Goal: Task Accomplishment & Management: Use online tool/utility

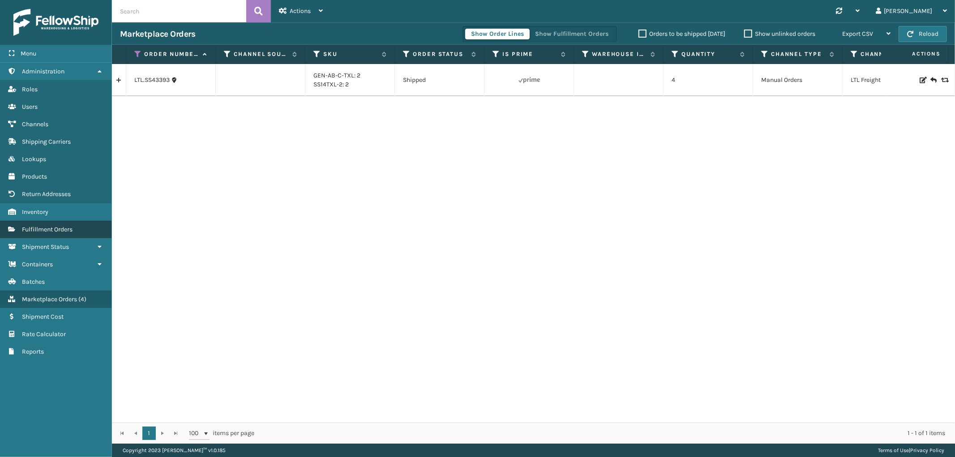
click at [59, 221] on link "Fulfillment Orders" at bounding box center [56, 229] width 112 height 17
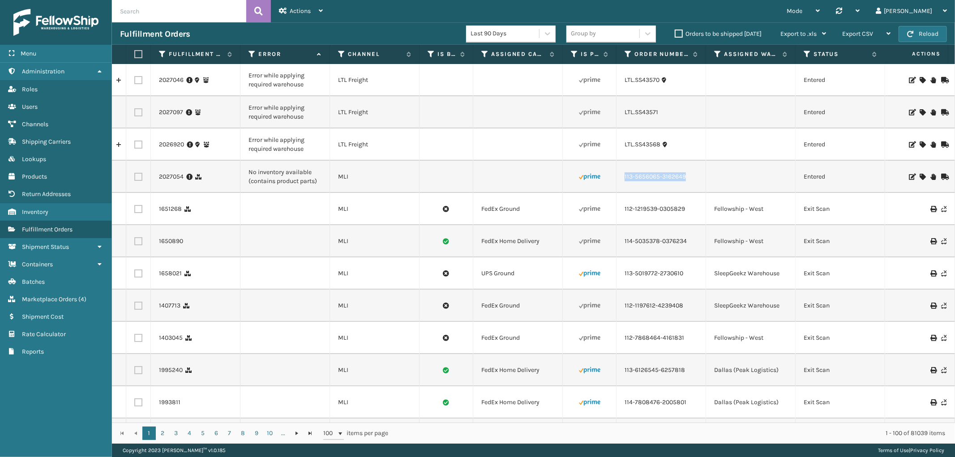
drag, startPoint x: 696, startPoint y: 180, endPoint x: 621, endPoint y: 185, distance: 75.4
click at [621, 185] on td "113-5656065-3162649" at bounding box center [662, 177] width 90 height 32
copy link "113-5656065-3162649"
click at [173, 173] on link "2027054" at bounding box center [171, 176] width 25 height 9
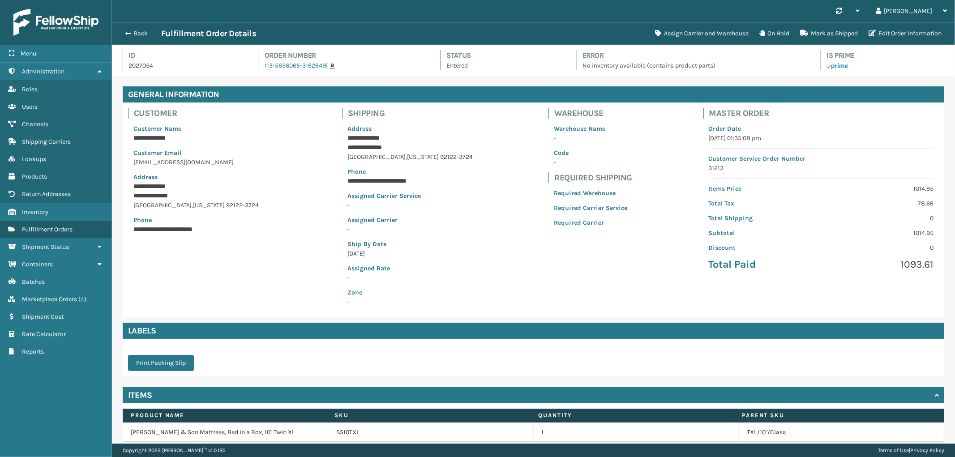
scroll to position [21, 843]
click at [699, 32] on button "Assign Carrier and Warehouse" at bounding box center [702, 34] width 104 height 18
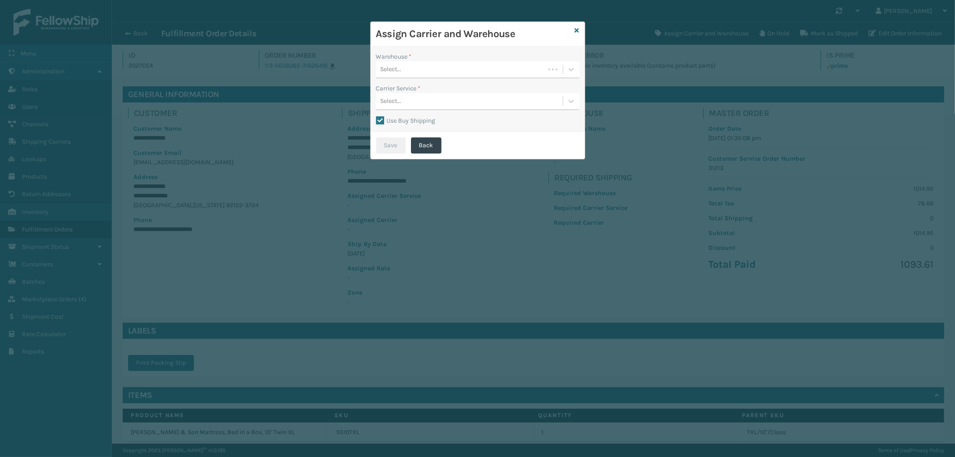
click at [439, 69] on div "Select..." at bounding box center [460, 69] width 169 height 15
click at [430, 111] on div "Fellowship - West" at bounding box center [477, 108] width 203 height 17
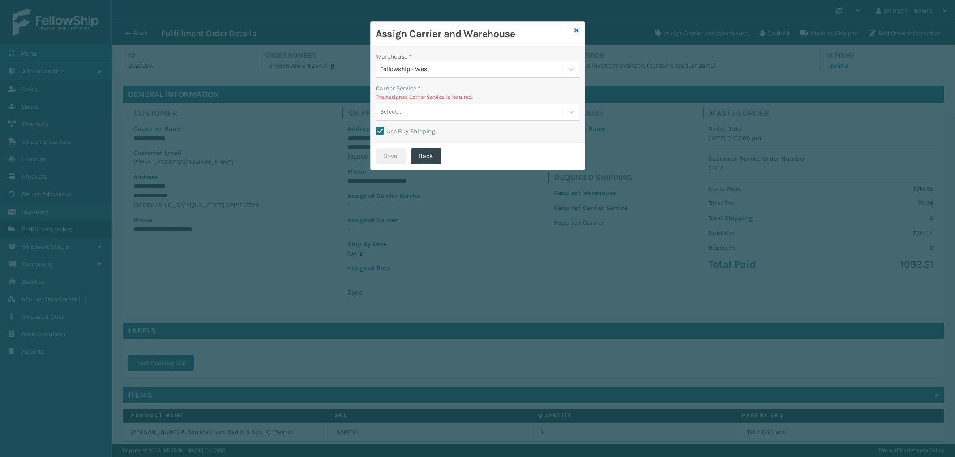
click at [381, 133] on label "Use Buy Shipping" at bounding box center [406, 132] width 60 height 8
click at [377, 127] on input "Use Buy Shipping" at bounding box center [376, 126] width 0 height 1
click at [444, 112] on div "Select..." at bounding box center [469, 112] width 187 height 15
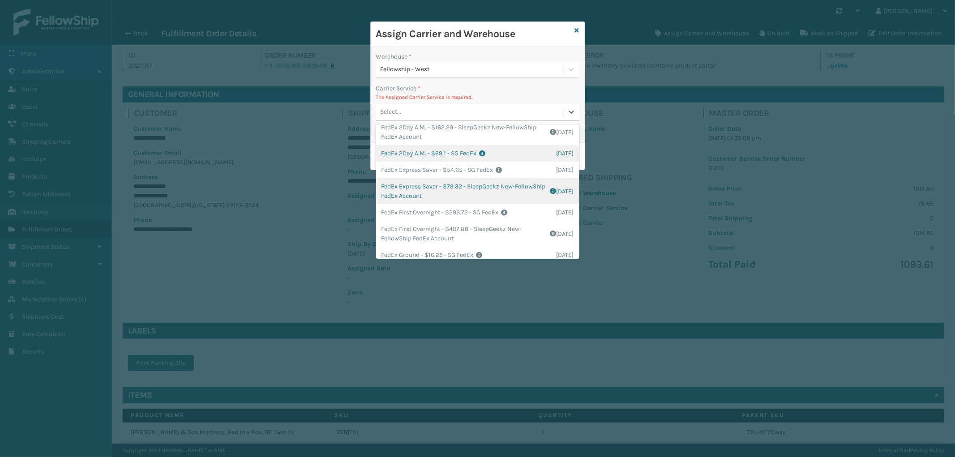
scroll to position [99, 0]
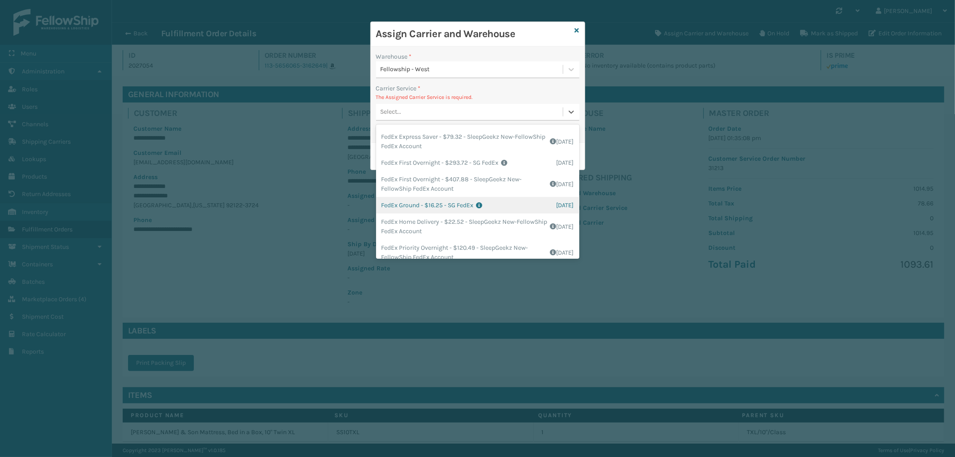
click at [495, 201] on div "FedEx Ground - $16.25 - SG FedEx Shipping Cost $16.25 Surplus Cost $0 Total $16…" at bounding box center [477, 205] width 203 height 17
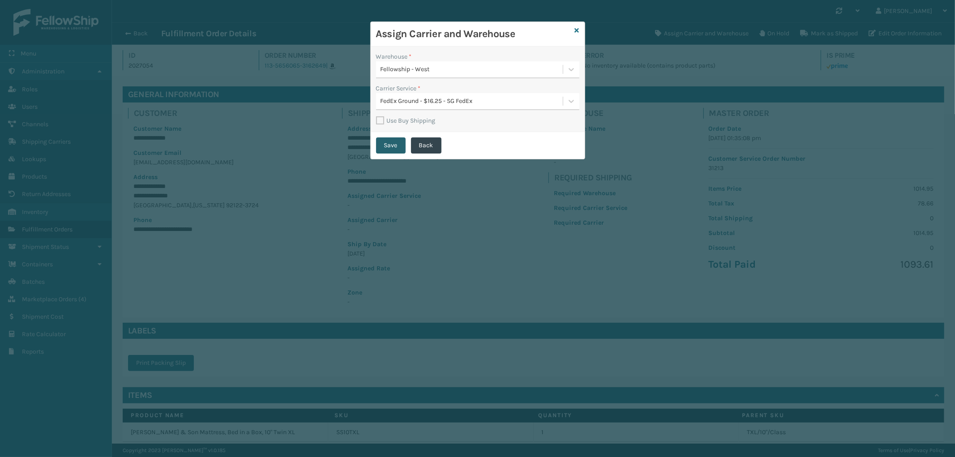
click at [393, 146] on button "Save" at bounding box center [391, 146] width 30 height 16
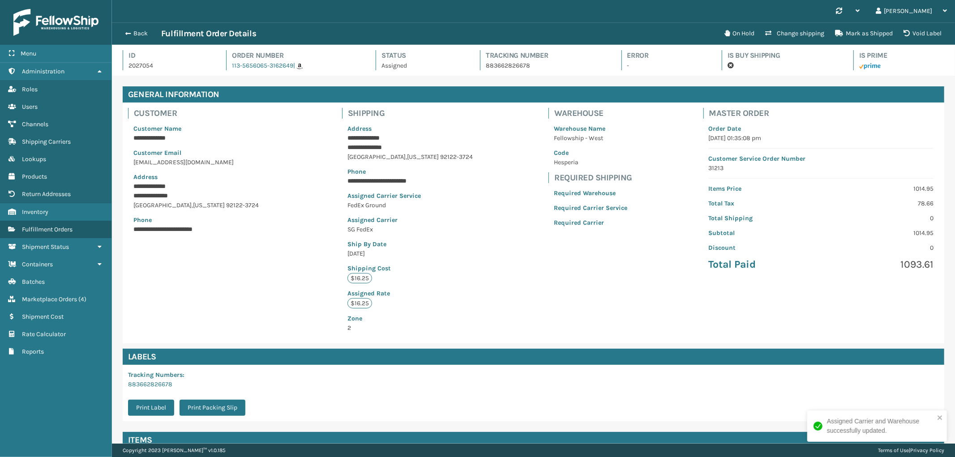
scroll to position [21, 843]
click at [136, 37] on button "Back" at bounding box center [140, 34] width 41 height 8
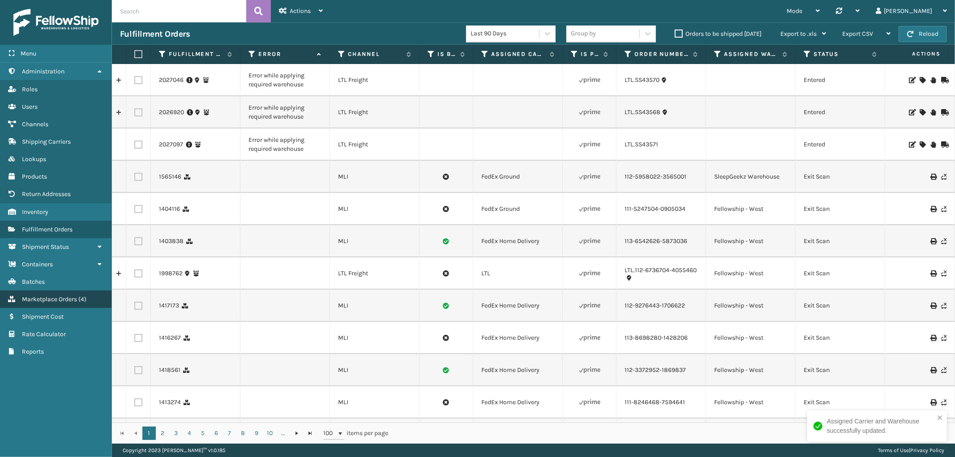
click at [66, 296] on span "Marketplace Orders" at bounding box center [49, 300] width 55 height 8
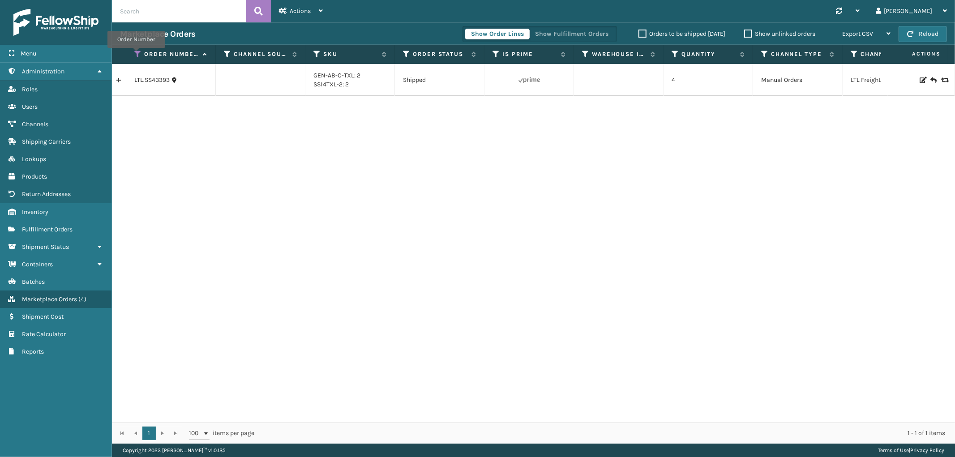
click at [136, 54] on icon at bounding box center [137, 54] width 7 height 8
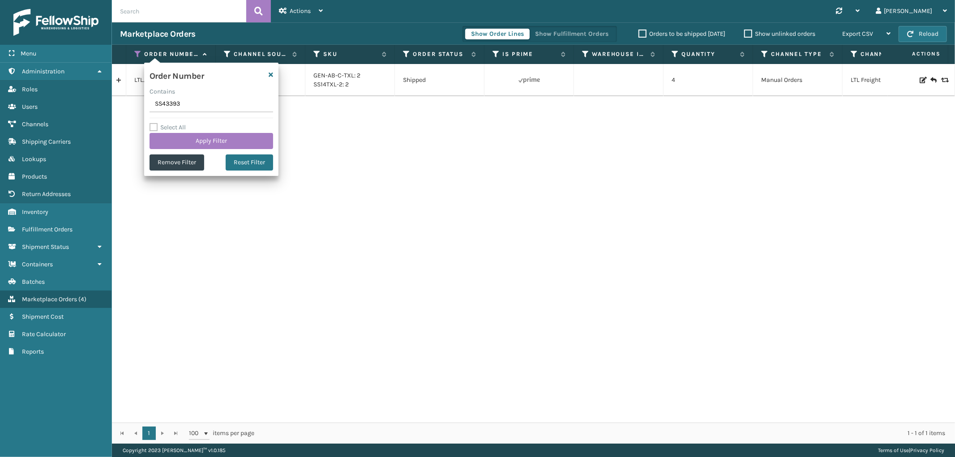
click at [172, 109] on input "SS43393" at bounding box center [212, 104] width 124 height 16
type input "114-0126862-1539460"
click at [179, 149] on div "Order Number Contains 114-0126862-1539460 Select All Apply Filter Remove Filter…" at bounding box center [211, 119] width 134 height 113
click at [178, 144] on button "Apply Filter" at bounding box center [212, 141] width 124 height 16
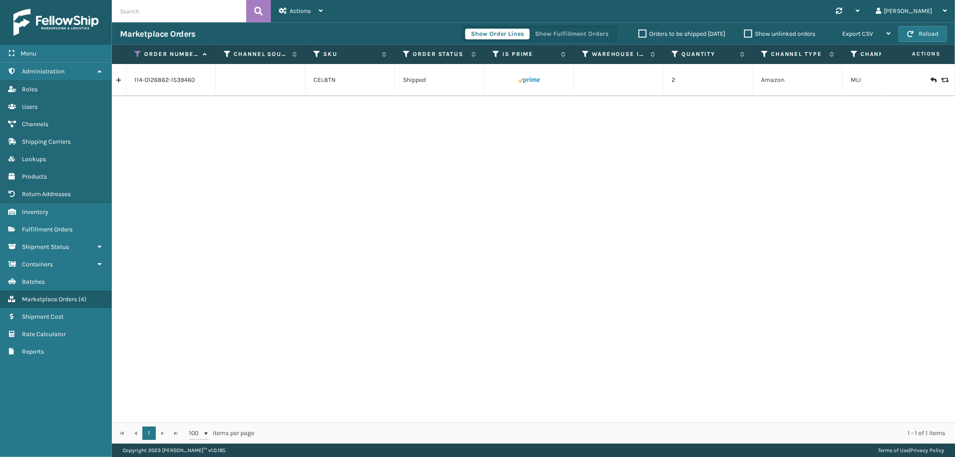
click at [121, 83] on link at bounding box center [119, 80] width 14 height 14
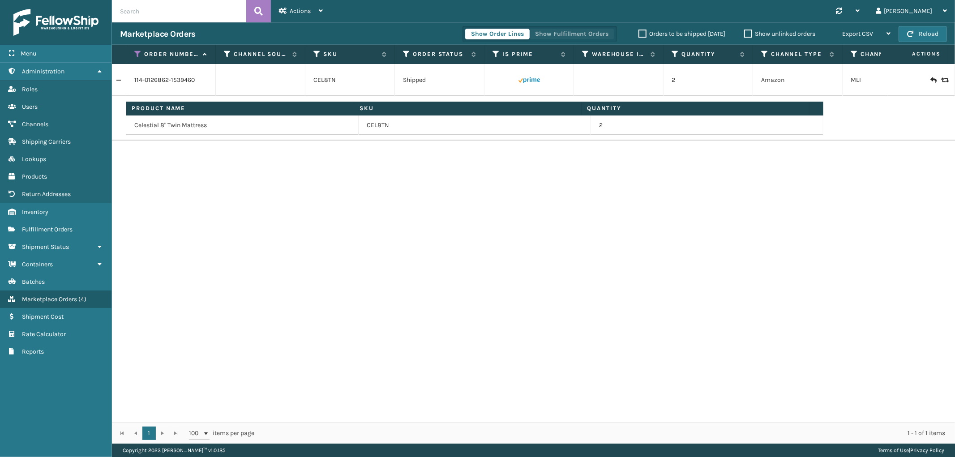
click at [594, 34] on button "Show Fulfillment Orders" at bounding box center [571, 34] width 85 height 11
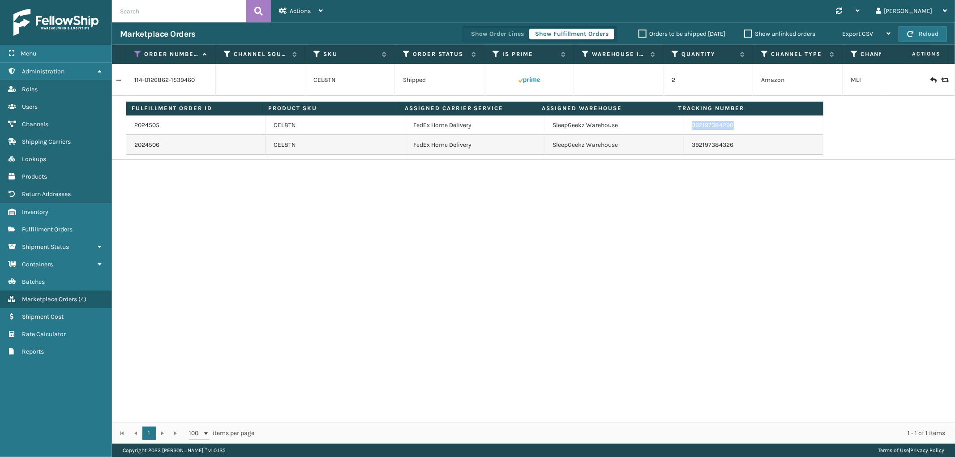
drag, startPoint x: 738, startPoint y: 127, endPoint x: 686, endPoint y: 132, distance: 52.2
click at [686, 132] on td "392197384290" at bounding box center [753, 126] width 139 height 20
copy link "392197384290"
click at [139, 52] on icon at bounding box center [137, 54] width 7 height 8
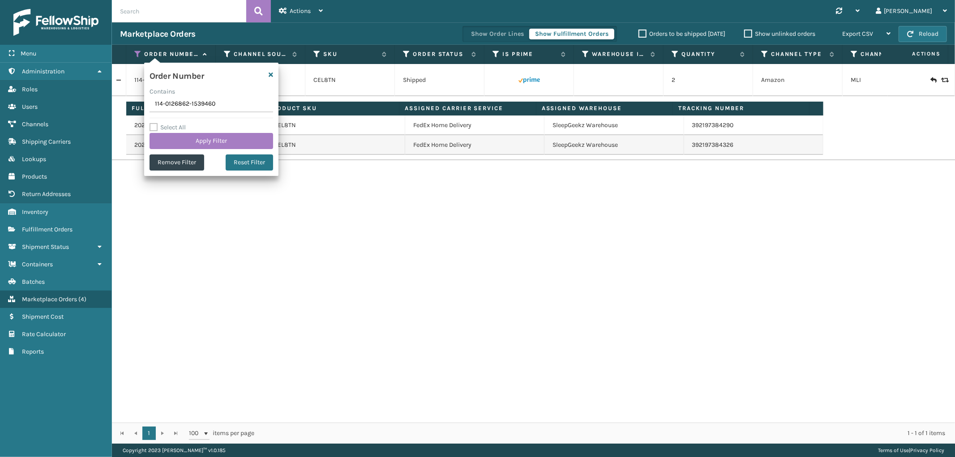
click at [190, 103] on input "114-0126862-1539460" at bounding box center [212, 104] width 124 height 16
type input "114-9906074-1333010"
click at [185, 139] on button "Apply Filter" at bounding box center [212, 141] width 124 height 16
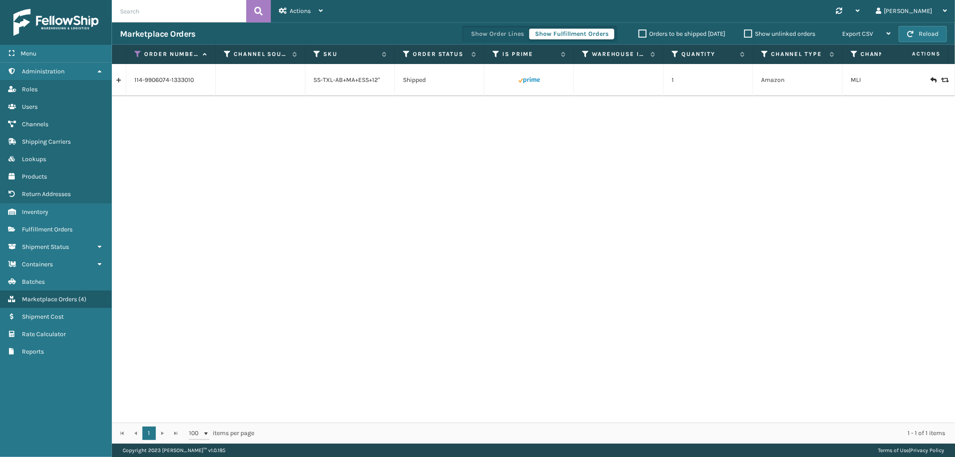
click at [122, 82] on link at bounding box center [119, 80] width 14 height 14
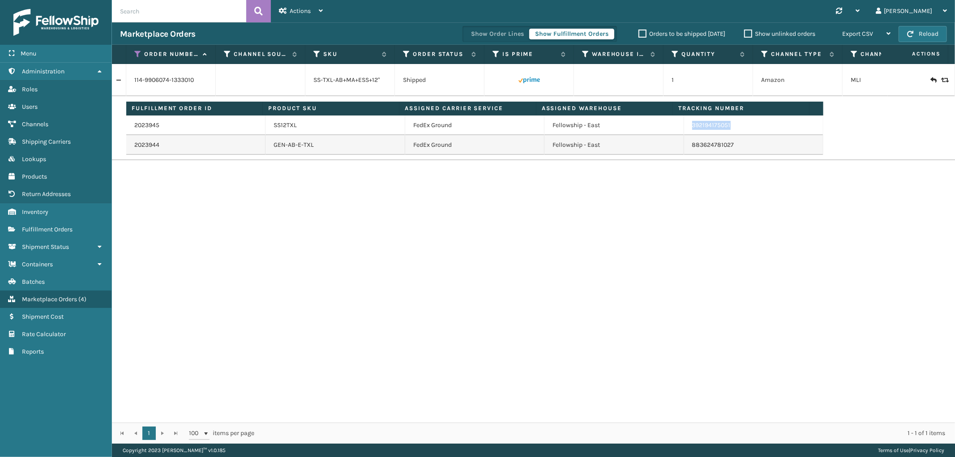
drag, startPoint x: 736, startPoint y: 128, endPoint x: 920, endPoint y: 169, distance: 188.6
click at [687, 134] on td "392194175051" at bounding box center [753, 126] width 139 height 20
copy link "392194175051"
drag, startPoint x: 735, startPoint y: 145, endPoint x: 686, endPoint y: 153, distance: 50.4
click at [686, 153] on td "883624781027" at bounding box center [753, 145] width 139 height 20
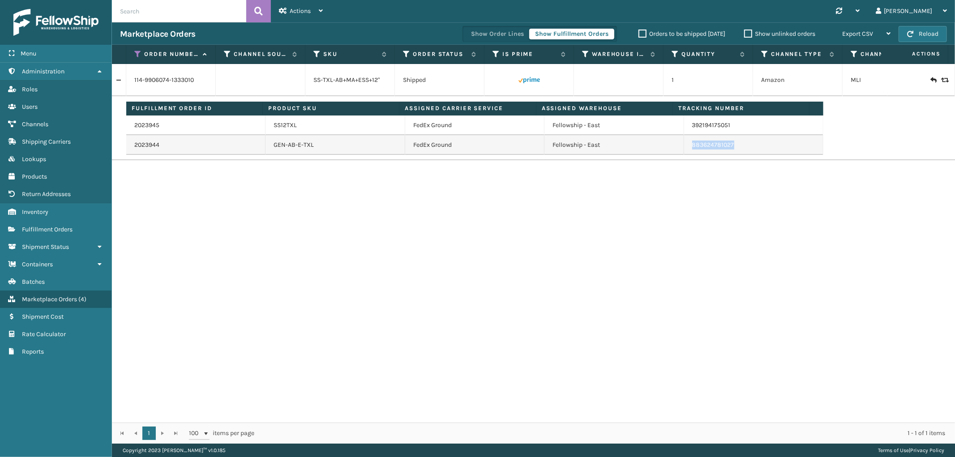
copy link "883624781027"
click at [132, 54] on th "Order Number" at bounding box center [171, 54] width 90 height 19
click at [135, 54] on icon at bounding box center [137, 54] width 7 height 8
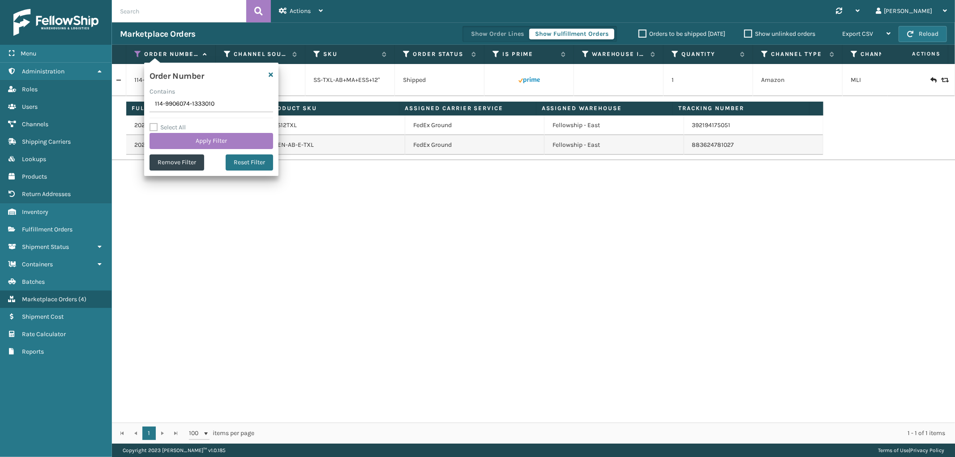
click at [168, 103] on input "114-9906074-1333010" at bounding box center [212, 104] width 124 height 16
type input "113-1883990-9390616"
click at [172, 140] on button "Apply Filter" at bounding box center [212, 141] width 124 height 16
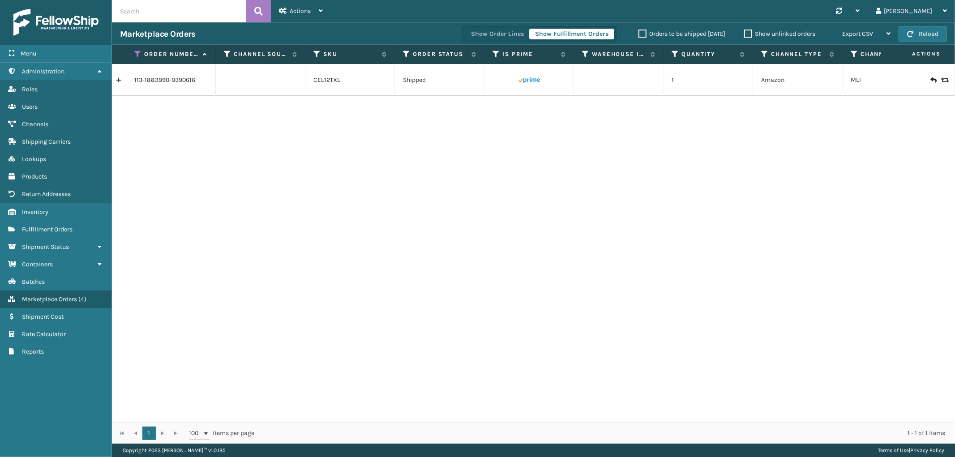
click at [120, 79] on link at bounding box center [119, 80] width 14 height 14
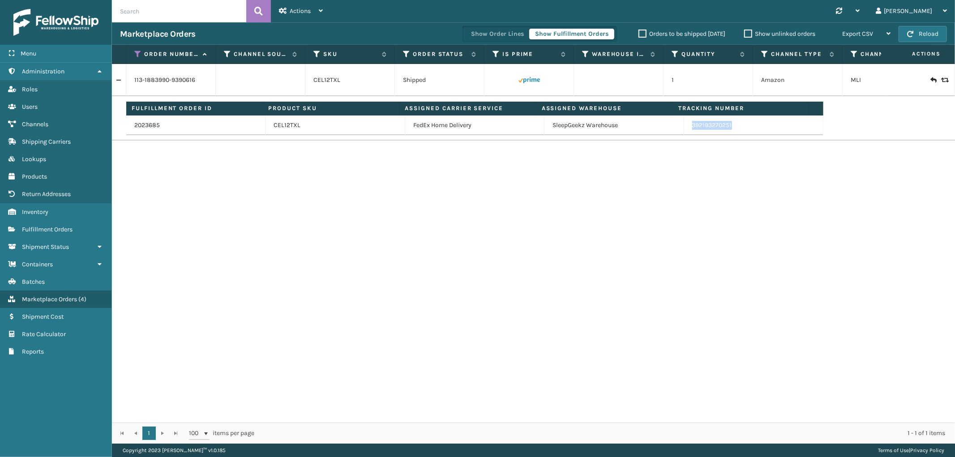
drag, startPoint x: 729, startPoint y: 131, endPoint x: 687, endPoint y: 135, distance: 42.3
click at [687, 135] on td "392193270251" at bounding box center [753, 126] width 139 height 20
copy link "392193270251"
click at [139, 55] on icon at bounding box center [137, 54] width 7 height 8
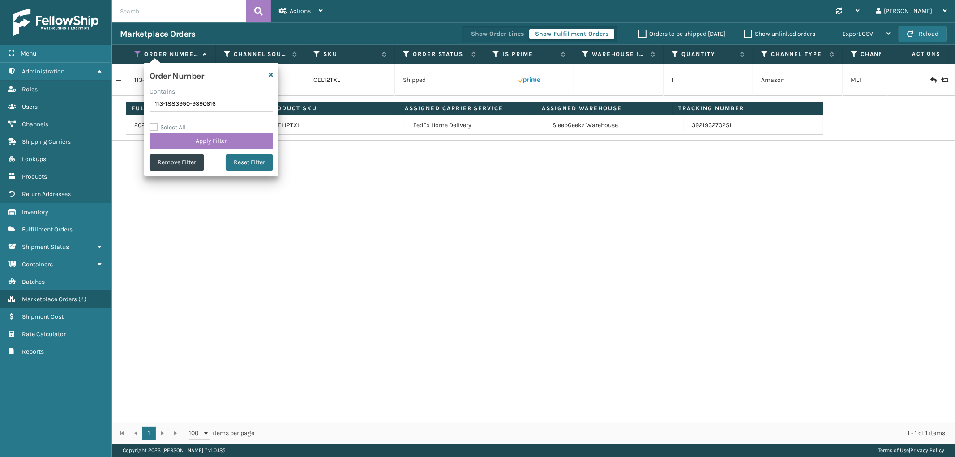
click at [174, 107] on input "113-1883990-9390616" at bounding box center [212, 104] width 124 height 16
type input "114-6318322-4964227"
click at [177, 137] on button "Apply Filter" at bounding box center [212, 141] width 124 height 16
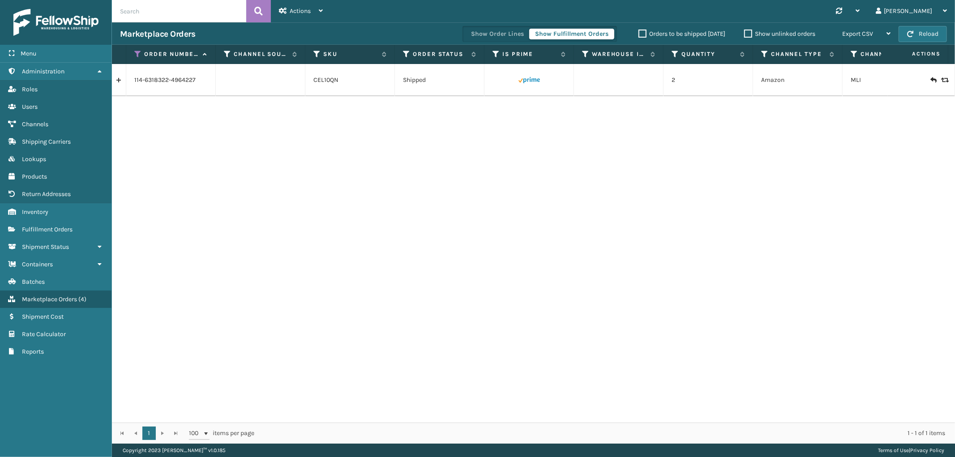
click at [119, 80] on link at bounding box center [119, 80] width 14 height 14
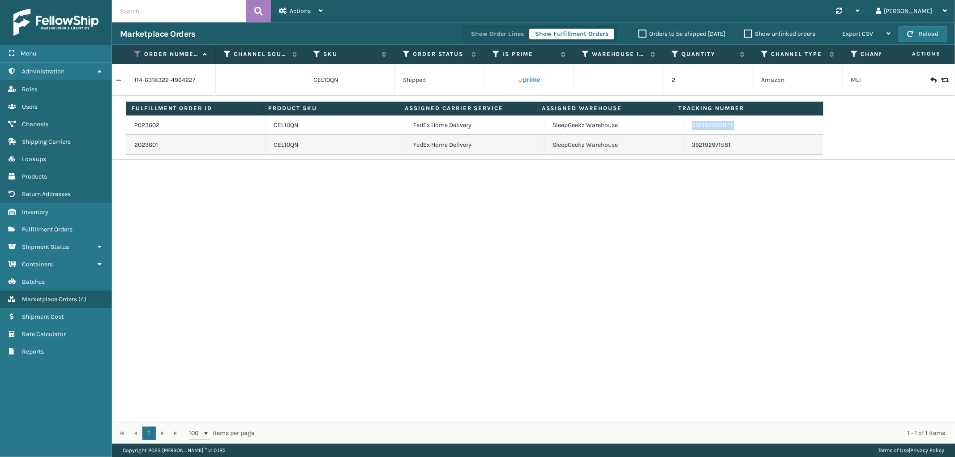
drag, startPoint x: 732, startPoint y: 130, endPoint x: 945, endPoint y: 226, distance: 233.6
click at [684, 133] on td "392192969846" at bounding box center [753, 126] width 139 height 20
copy link "392192969846"
click at [139, 51] on icon at bounding box center [137, 54] width 7 height 8
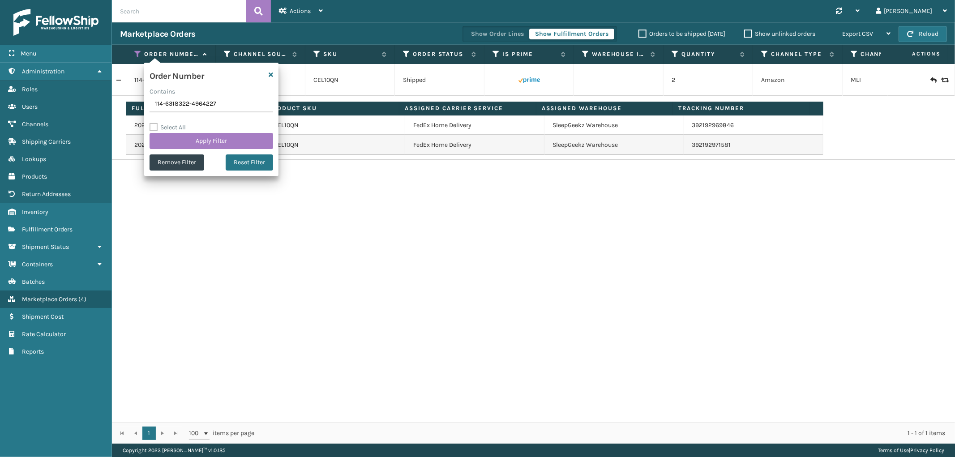
click at [172, 110] on input "114-6318322-4964227" at bounding box center [212, 104] width 124 height 16
type input "111-8890737-8645824"
click at [175, 139] on button "Apply Filter" at bounding box center [212, 141] width 124 height 16
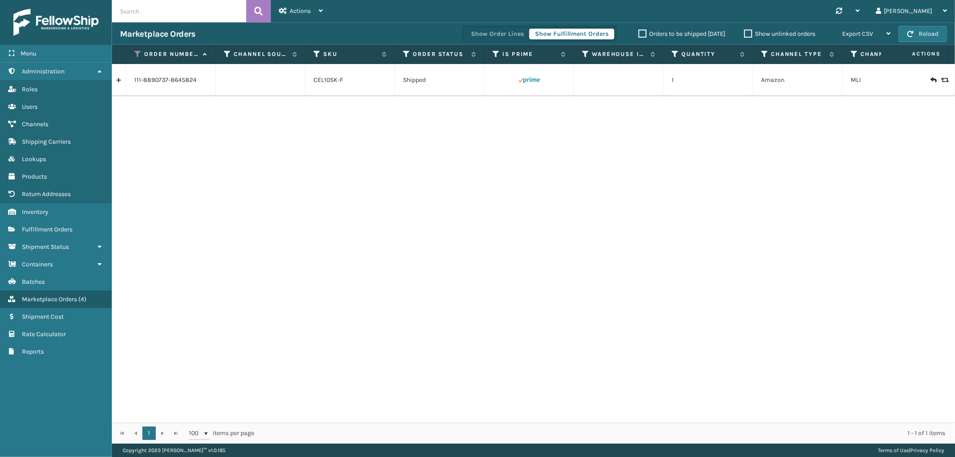
click at [120, 83] on link at bounding box center [119, 80] width 14 height 14
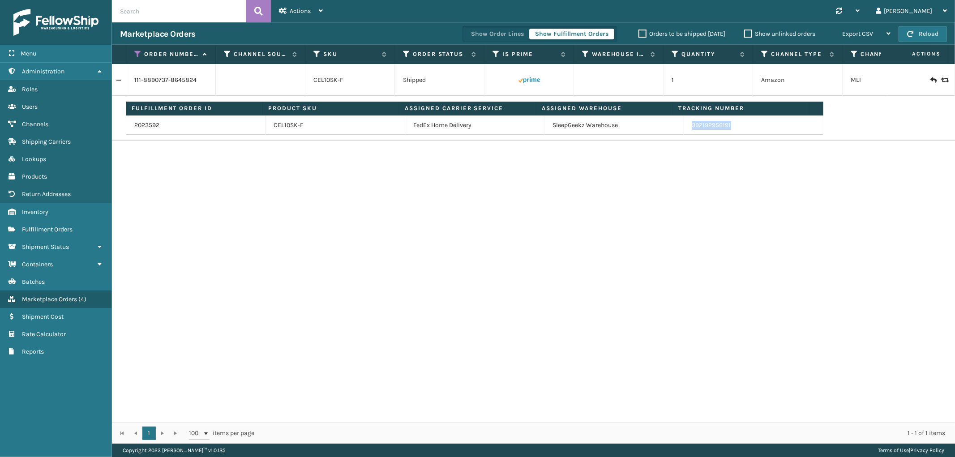
drag, startPoint x: 746, startPoint y: 132, endPoint x: 685, endPoint y: 135, distance: 61.0
click at [685, 135] on td "392192956191" at bounding box center [753, 126] width 139 height 20
copy link "392192956191"
click at [888, 249] on div "111-8890737-8645824 CEL10SK-F Shipped 1 Amazon MLI Fulfillment Order ID Product…" at bounding box center [533, 243] width 843 height 359
drag, startPoint x: 136, startPoint y: 56, endPoint x: 138, endPoint y: 69, distance: 13.6
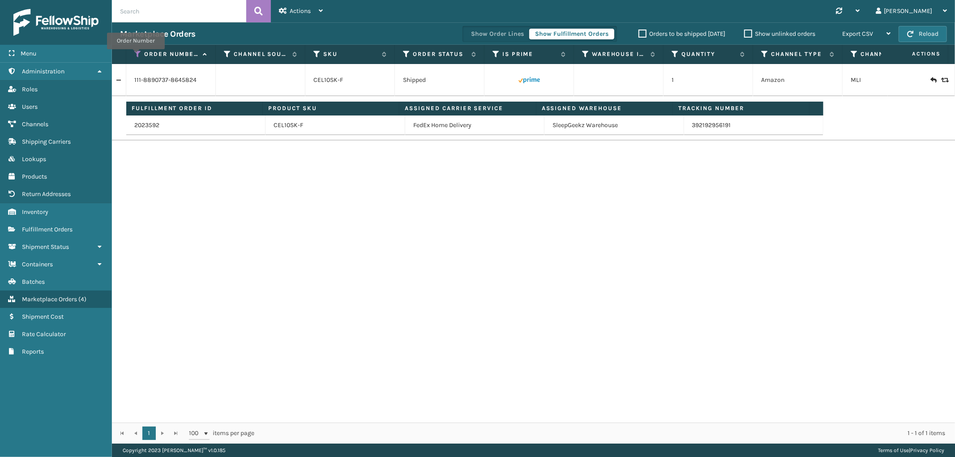
click at [136, 56] on icon at bounding box center [137, 54] width 7 height 8
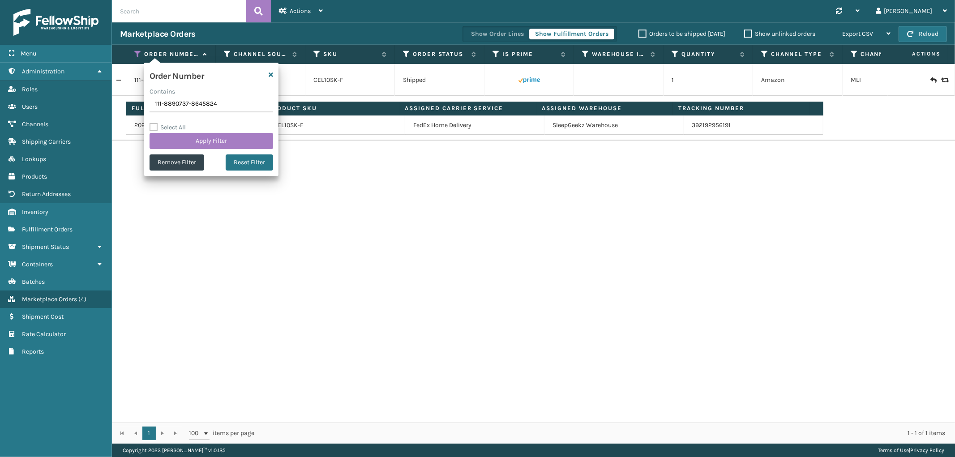
click at [175, 106] on input "111-8890737-8645824" at bounding box center [212, 104] width 124 height 16
click at [172, 109] on input "111-8890737-8645824" at bounding box center [212, 104] width 124 height 16
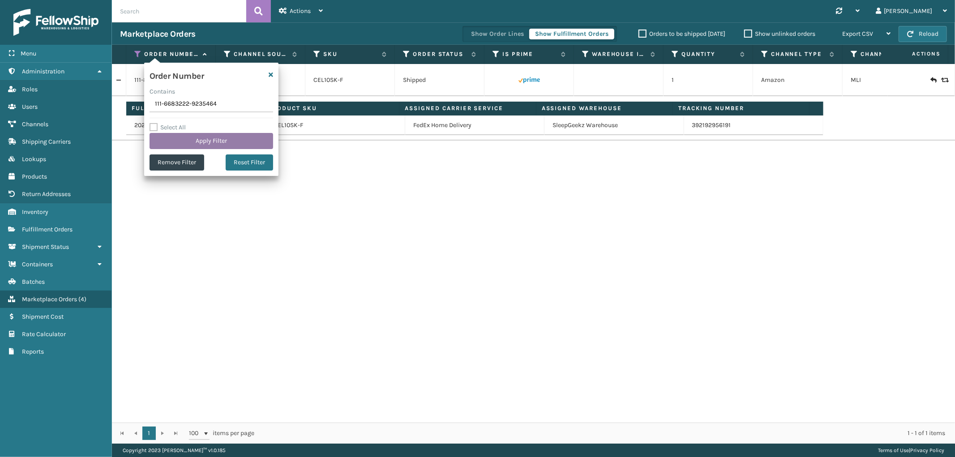
type input "111-6683222-9235464"
click at [173, 142] on button "Apply Filter" at bounding box center [212, 141] width 124 height 16
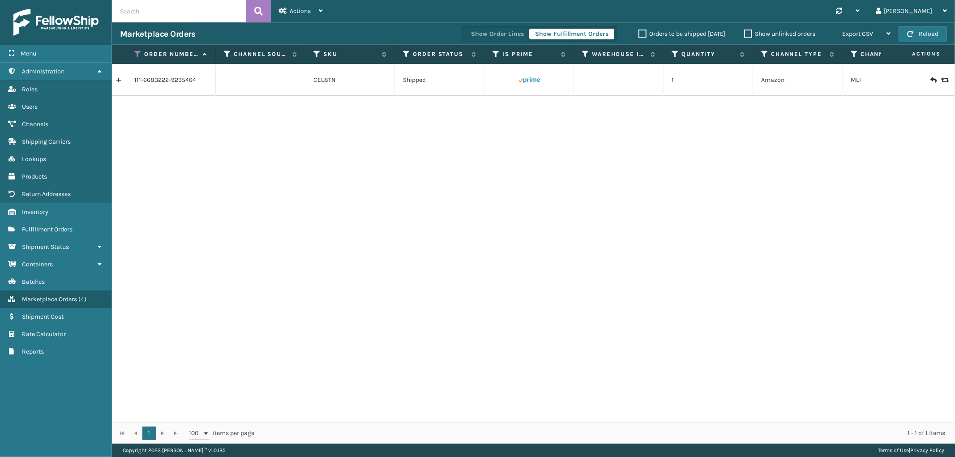
click at [123, 80] on link at bounding box center [119, 80] width 14 height 14
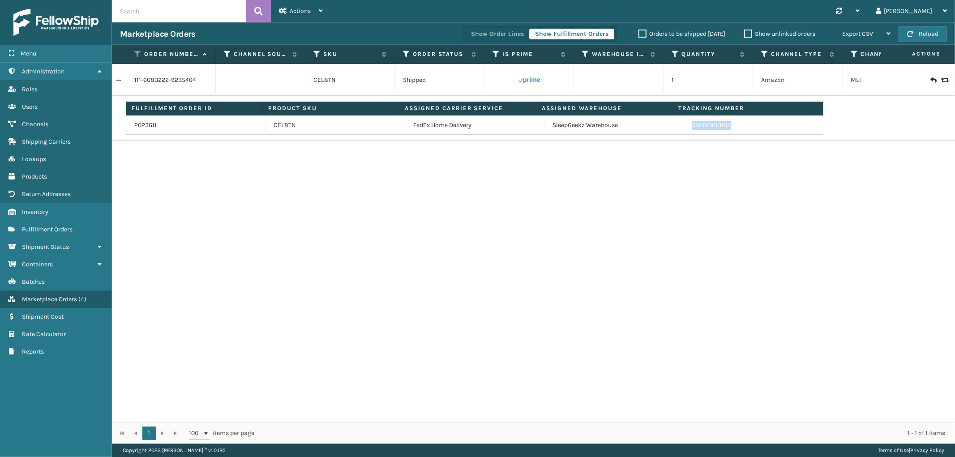
drag, startPoint x: 729, startPoint y: 130, endPoint x: 686, endPoint y: 130, distance: 43.4
click at [686, 130] on td "392193013102" at bounding box center [753, 126] width 139 height 20
copy link "392193013102"
click at [139, 55] on icon at bounding box center [137, 54] width 7 height 8
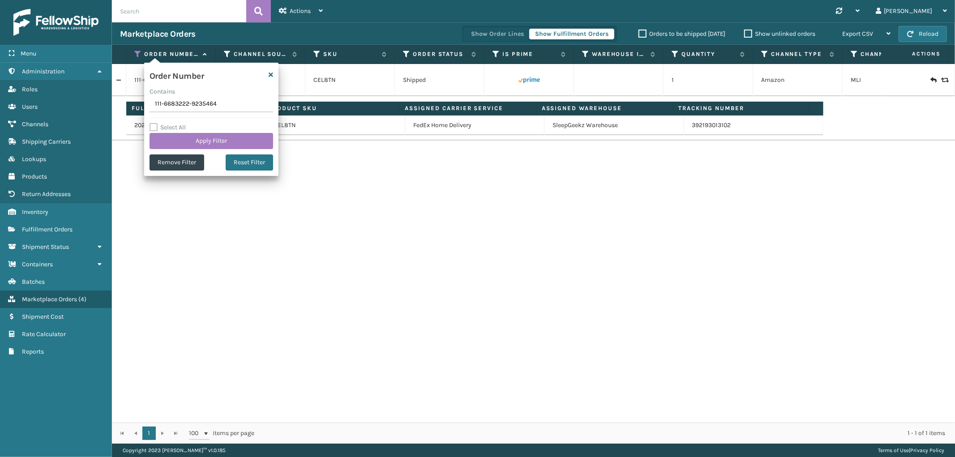
click at [163, 103] on input "111-6683222-9235464" at bounding box center [212, 104] width 124 height 16
type input "112-4323257-0405038"
click at [174, 140] on button "Apply Filter" at bounding box center [212, 141] width 124 height 16
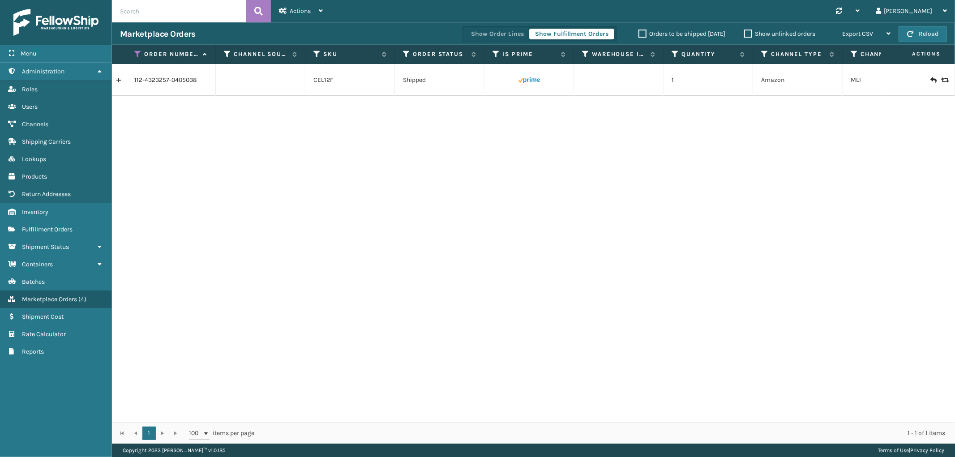
click at [116, 84] on link at bounding box center [119, 80] width 14 height 14
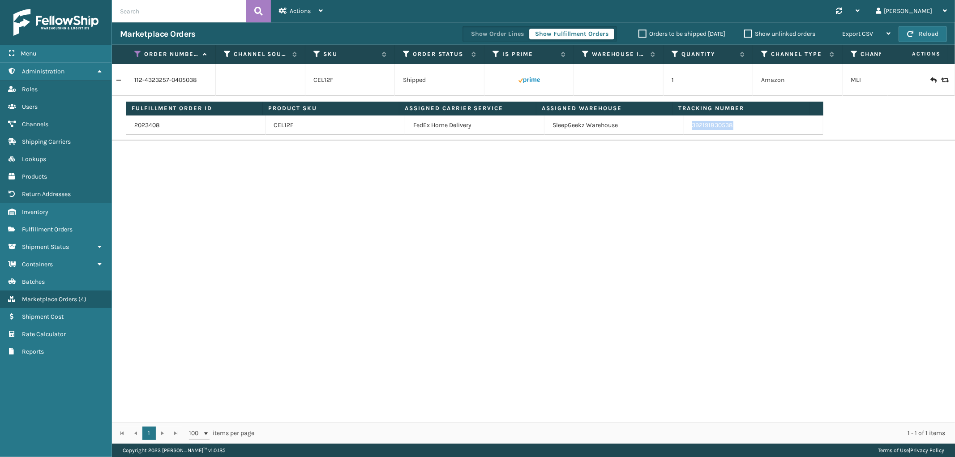
drag, startPoint x: 732, startPoint y: 131, endPoint x: 723, endPoint y: 154, distance: 24.7
click at [686, 132] on td "392191830538" at bounding box center [753, 126] width 139 height 20
copy link "392191830538"
drag, startPoint x: 137, startPoint y: 56, endPoint x: 142, endPoint y: 72, distance: 16.6
click at [137, 56] on icon at bounding box center [137, 54] width 7 height 8
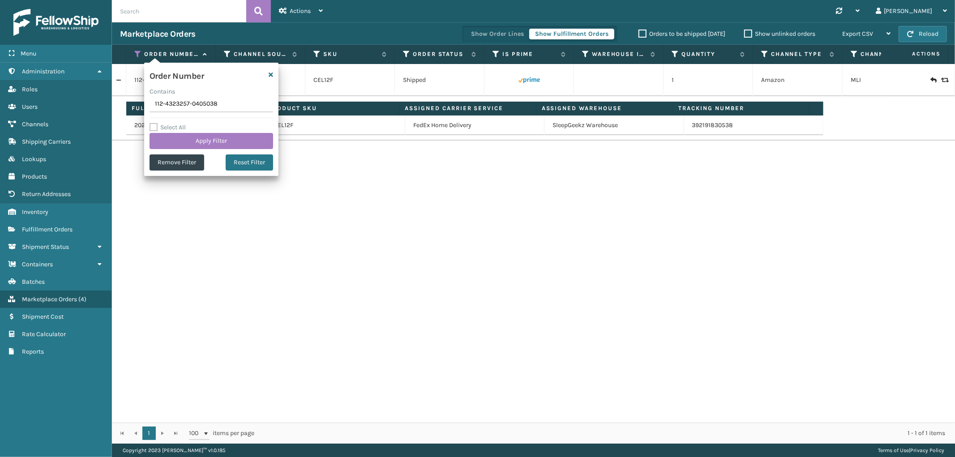
click at [172, 106] on input "112-4323257-0405038" at bounding box center [212, 104] width 124 height 16
type input "111-9168362-6593039"
click at [172, 142] on button "Apply Filter" at bounding box center [212, 141] width 124 height 16
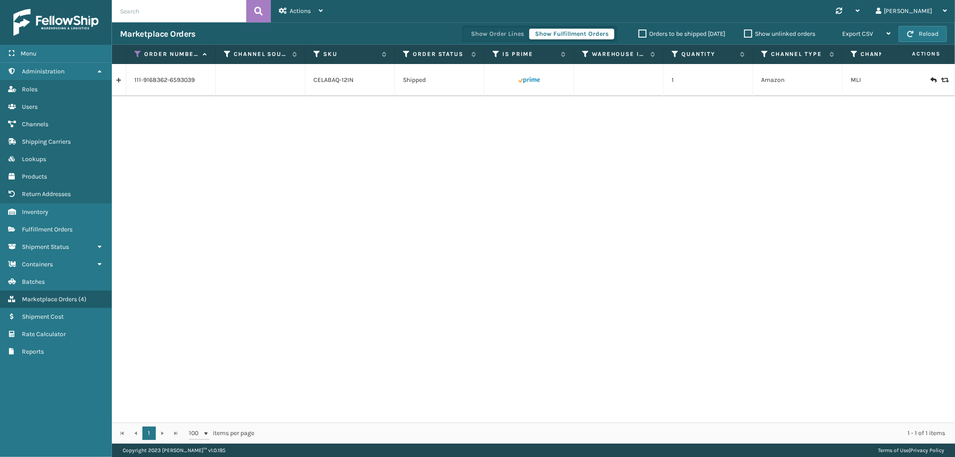
click at [122, 81] on link at bounding box center [119, 80] width 14 height 14
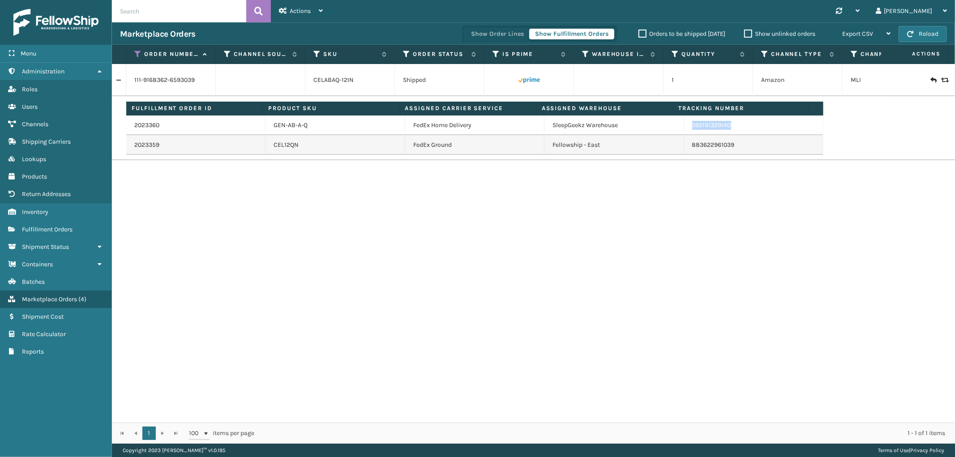
drag, startPoint x: 735, startPoint y: 132, endPoint x: 686, endPoint y: 132, distance: 49.3
click at [686, 132] on td "392191329140" at bounding box center [753, 126] width 139 height 20
copy link "392191329140"
drag, startPoint x: 141, startPoint y: 52, endPoint x: 138, endPoint y: 67, distance: 15.9
click at [141, 52] on icon at bounding box center [137, 54] width 7 height 8
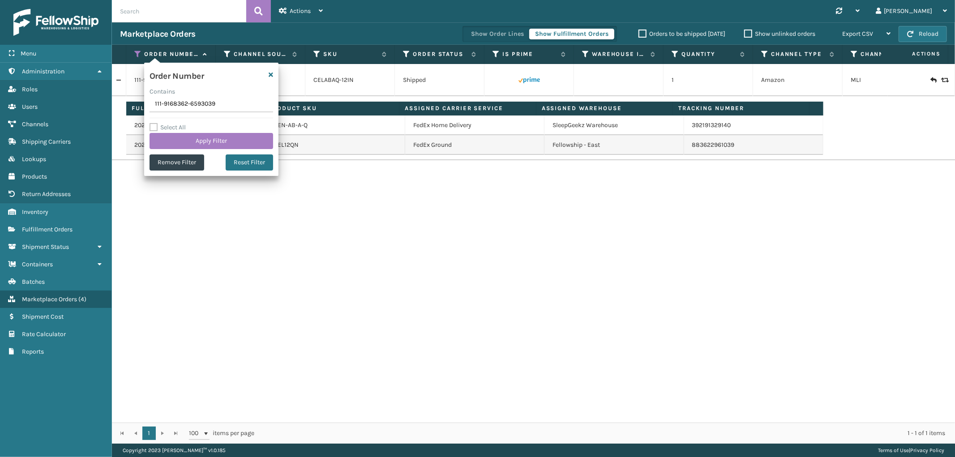
click at [166, 103] on input "111-9168362-6593039" at bounding box center [212, 104] width 124 height 16
type input "111-9383940-7099459"
click at [177, 146] on button "Apply Filter" at bounding box center [212, 141] width 124 height 16
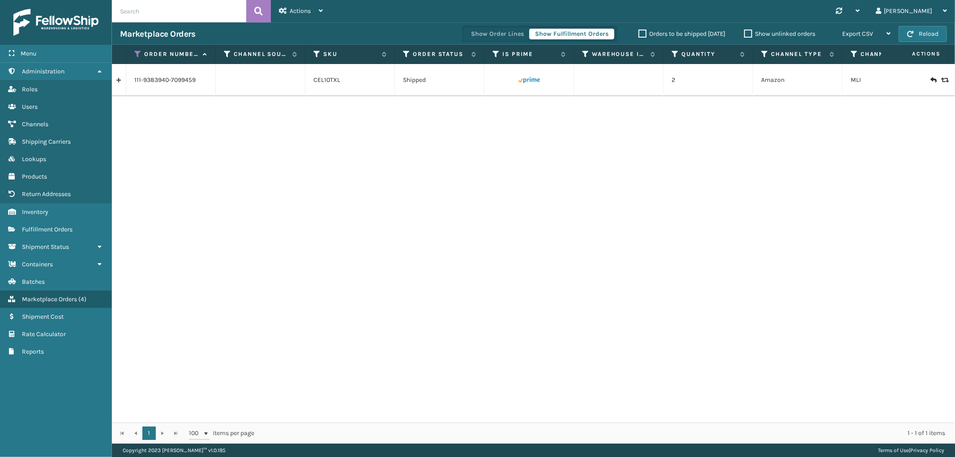
click at [118, 79] on link at bounding box center [119, 80] width 14 height 14
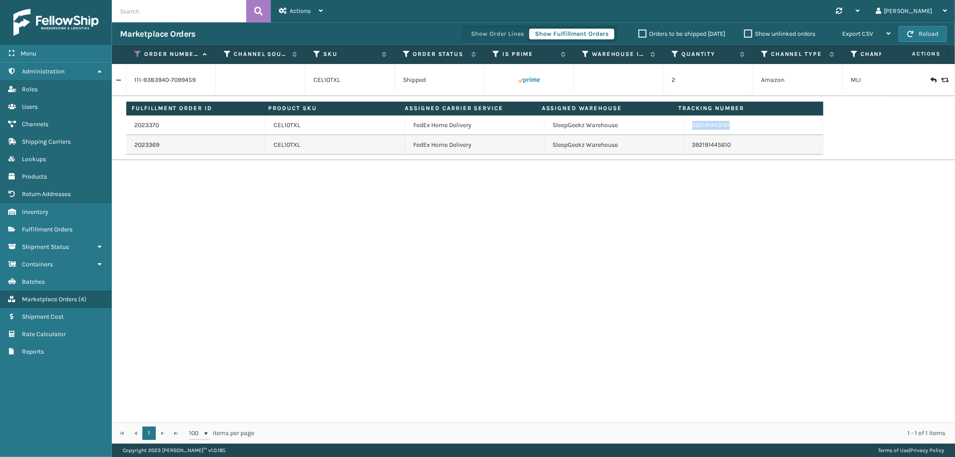
drag, startPoint x: 733, startPoint y: 129, endPoint x: 686, endPoint y: 131, distance: 47.1
click at [686, 130] on td "392191443191" at bounding box center [753, 126] width 139 height 20
click at [135, 50] on icon at bounding box center [137, 54] width 7 height 8
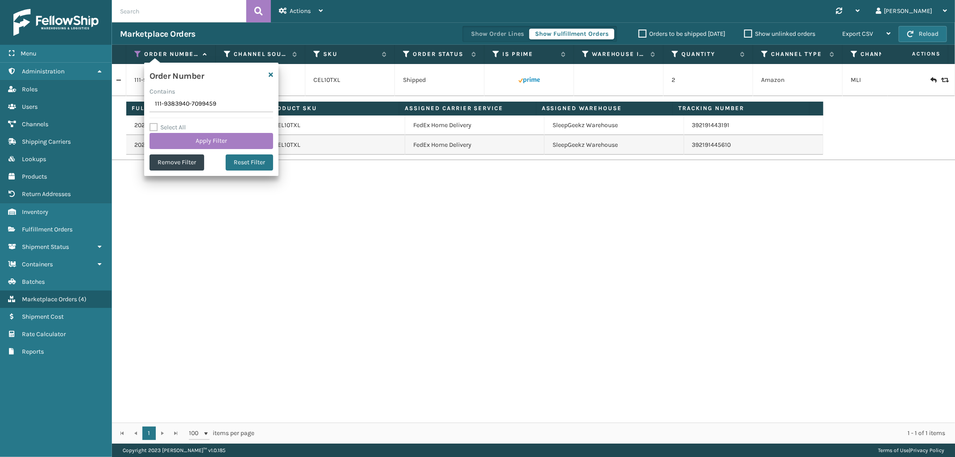
click at [172, 105] on input "111-9383940-7099459" at bounding box center [212, 104] width 124 height 16
type input "111-9001081-9509065"
click at [175, 139] on button "Apply Filter" at bounding box center [212, 141] width 124 height 16
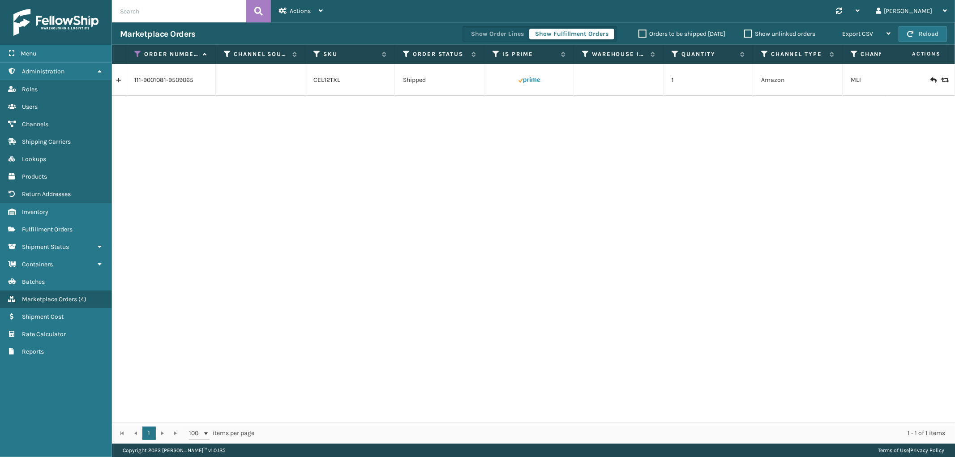
click at [117, 81] on link at bounding box center [119, 80] width 14 height 14
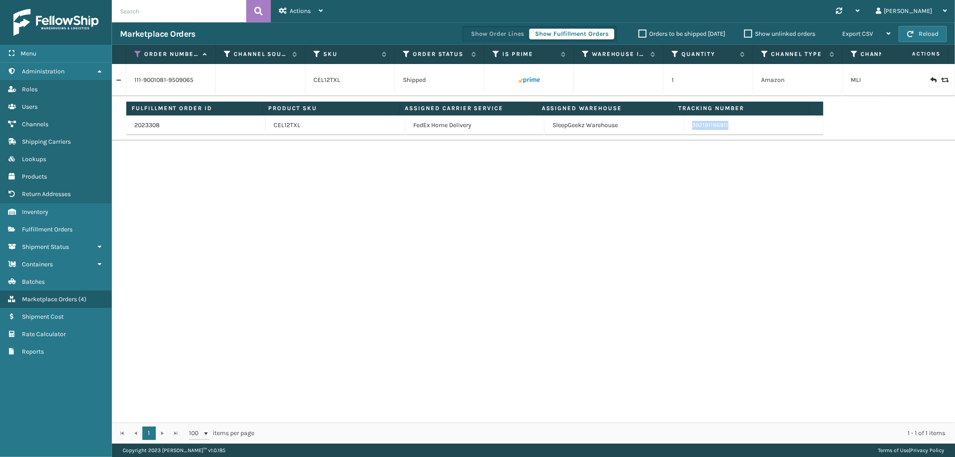
drag, startPoint x: 735, startPoint y: 128, endPoint x: 687, endPoint y: 132, distance: 47.6
click at [687, 132] on td "392191196911" at bounding box center [753, 126] width 139 height 20
click at [136, 54] on icon at bounding box center [137, 54] width 7 height 8
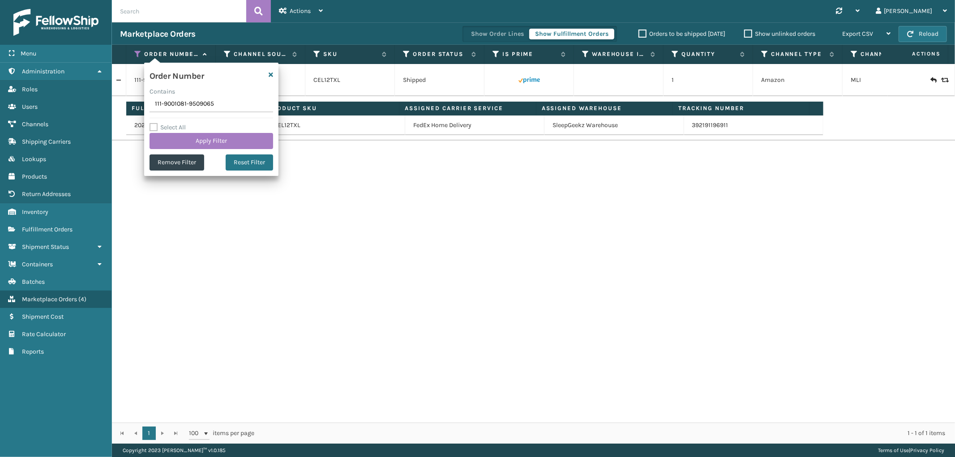
click at [166, 101] on input "111-9001081-9509065" at bounding box center [212, 104] width 124 height 16
type input "114-1067515-6721827"
click at [171, 139] on button "Apply Filter" at bounding box center [212, 141] width 124 height 16
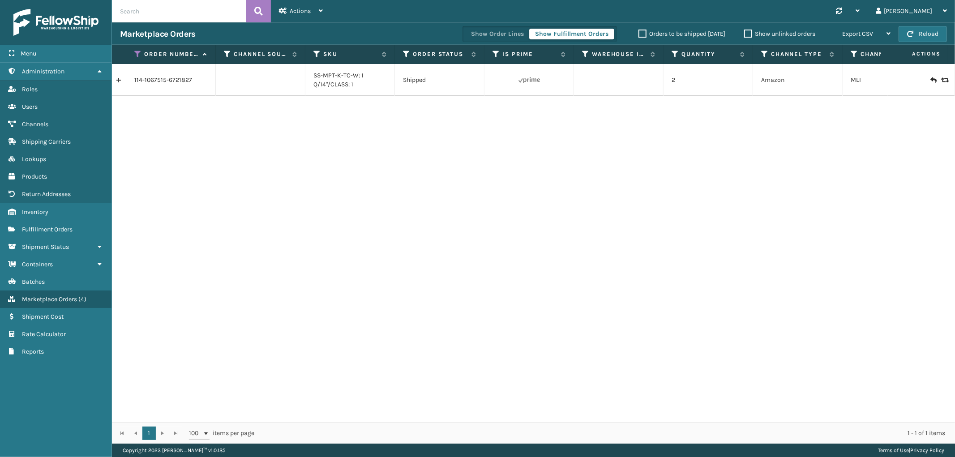
click at [118, 81] on link at bounding box center [119, 80] width 14 height 14
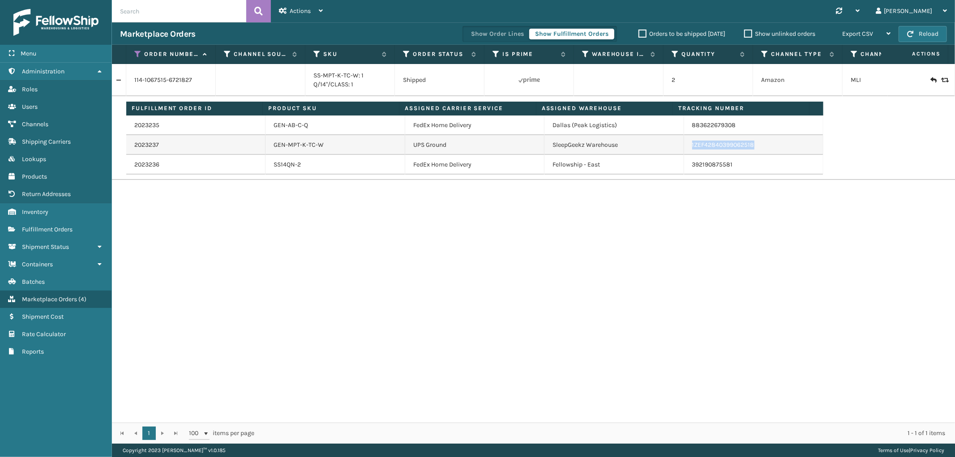
drag, startPoint x: 752, startPoint y: 150, endPoint x: 683, endPoint y: 146, distance: 69.1
click at [684, 146] on td "1ZEF42840399062518" at bounding box center [753, 145] width 139 height 20
click at [138, 56] on icon at bounding box center [137, 54] width 7 height 8
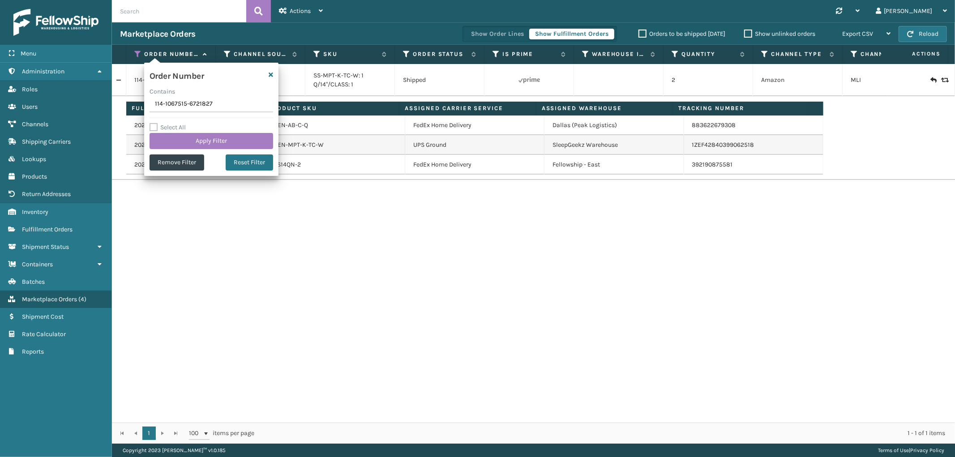
click at [175, 100] on input "114-1067515-6721827" at bounding box center [212, 104] width 124 height 16
type input "111-5181075-9570609"
click at [177, 136] on button "Apply Filter" at bounding box center [212, 141] width 124 height 16
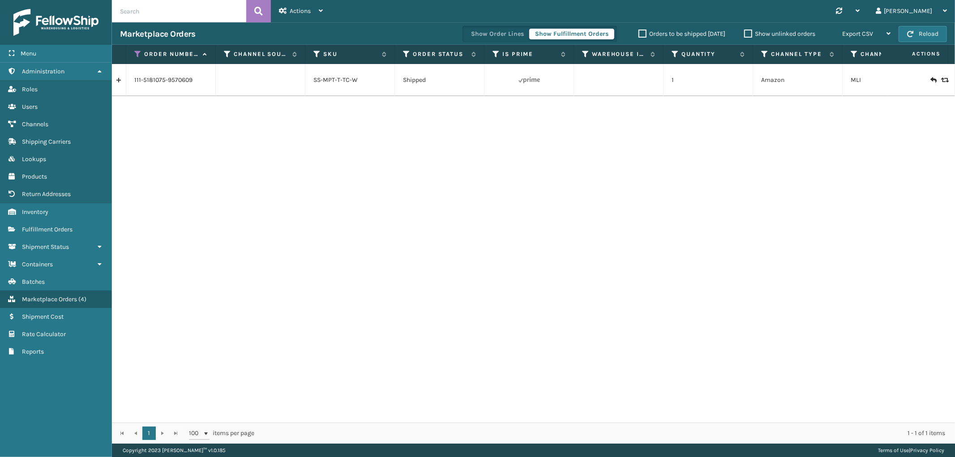
click at [117, 77] on link at bounding box center [119, 80] width 14 height 14
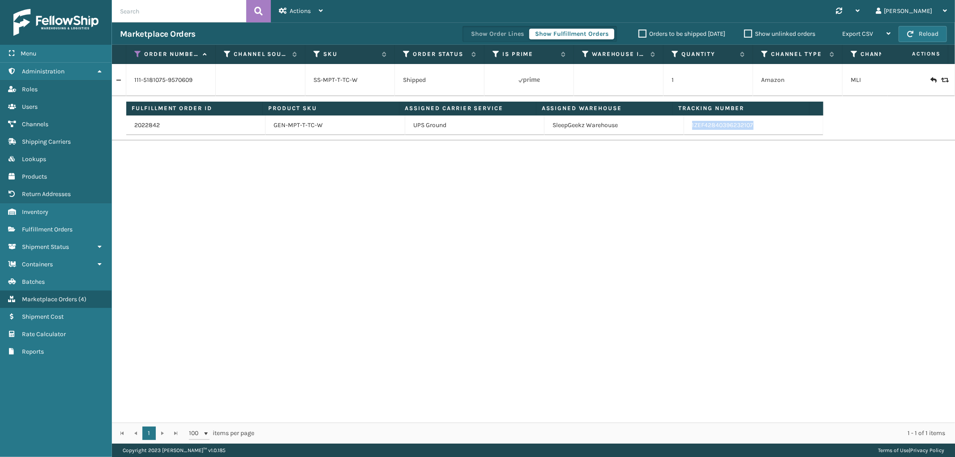
drag, startPoint x: 759, startPoint y: 128, endPoint x: 681, endPoint y: 127, distance: 77.9
click at [684, 127] on td "1ZEF42840396232107" at bounding box center [753, 126] width 139 height 20
drag, startPoint x: 138, startPoint y: 55, endPoint x: 139, endPoint y: 63, distance: 8.1
click at [138, 55] on icon at bounding box center [137, 54] width 7 height 8
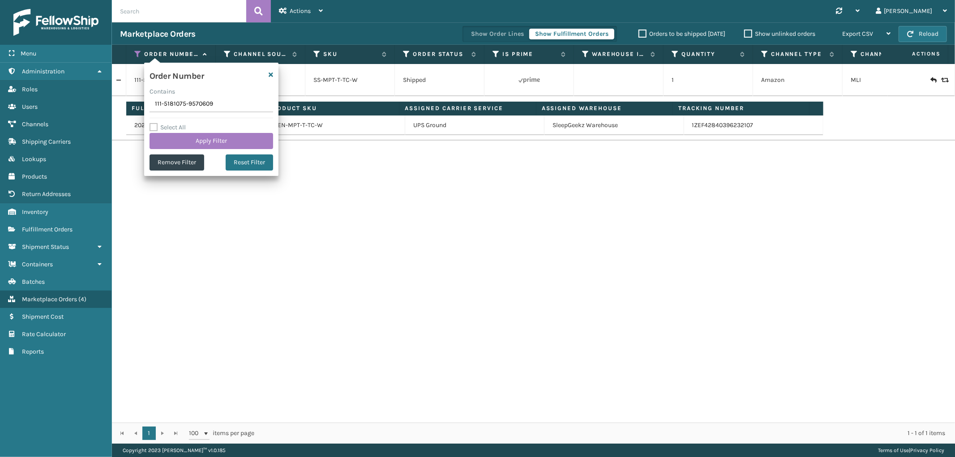
click at [172, 102] on input "111-5181075-9570609" at bounding box center [212, 104] width 124 height 16
type input "112-8600094-5411453"
click at [177, 139] on button "Apply Filter" at bounding box center [212, 141] width 124 height 16
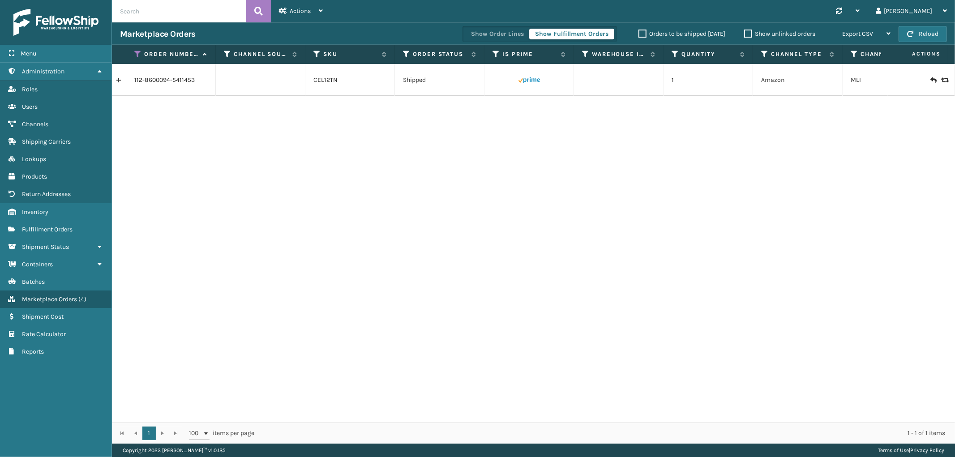
click at [120, 82] on link at bounding box center [119, 80] width 14 height 14
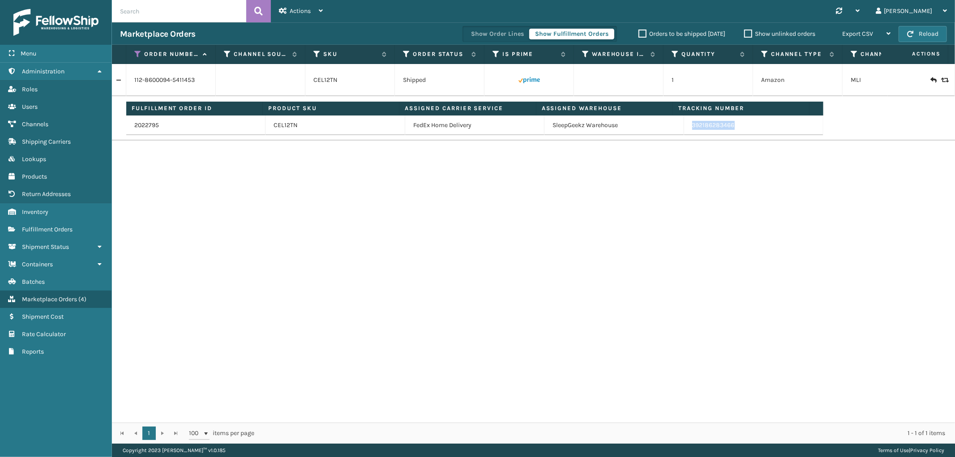
drag, startPoint x: 746, startPoint y: 133, endPoint x: 684, endPoint y: 135, distance: 62.7
click at [684, 135] on td "392186283466" at bounding box center [753, 126] width 139 height 20
click at [138, 54] on icon at bounding box center [137, 54] width 7 height 8
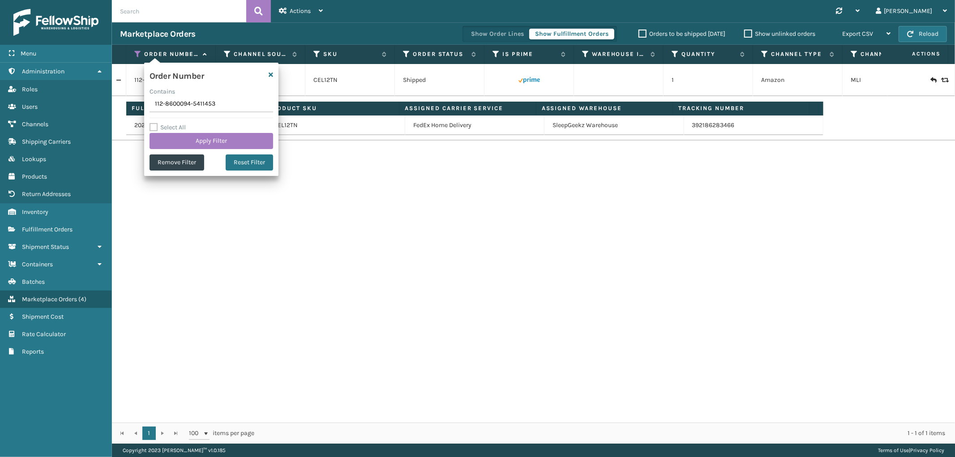
click at [166, 104] on input "112-8600094-5411453" at bounding box center [212, 104] width 124 height 16
type input "112-5076808-2453854"
click at [173, 139] on button "Apply Filter" at bounding box center [212, 141] width 124 height 16
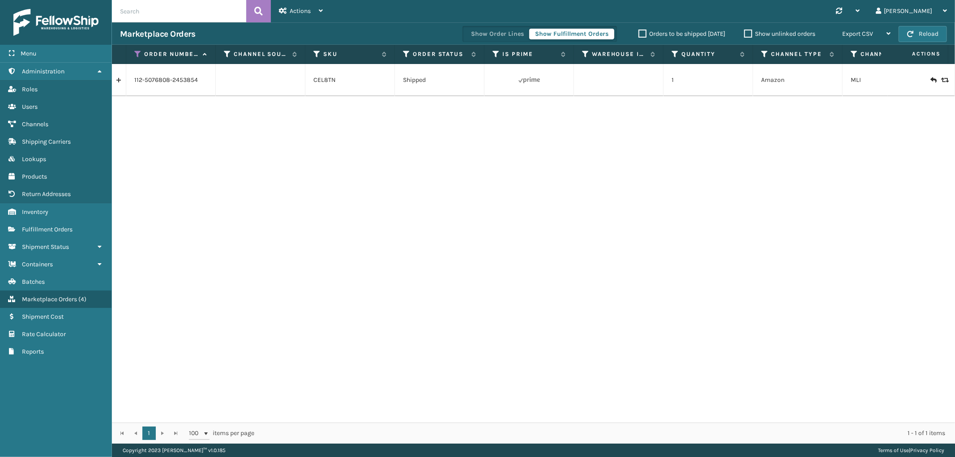
click at [121, 79] on link at bounding box center [119, 80] width 14 height 14
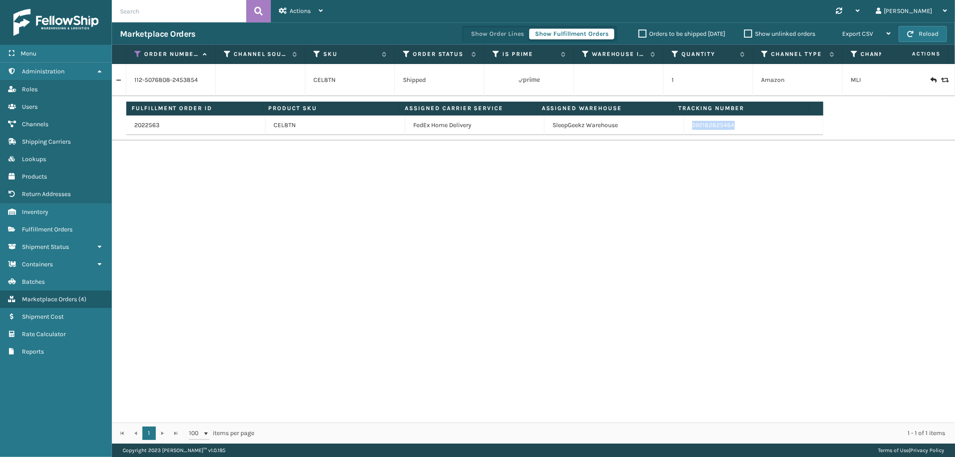
drag, startPoint x: 735, startPoint y: 133, endPoint x: 688, endPoint y: 132, distance: 47.0
click at [688, 132] on td "392182825464" at bounding box center [753, 126] width 139 height 20
click at [137, 53] on icon at bounding box center [137, 54] width 7 height 8
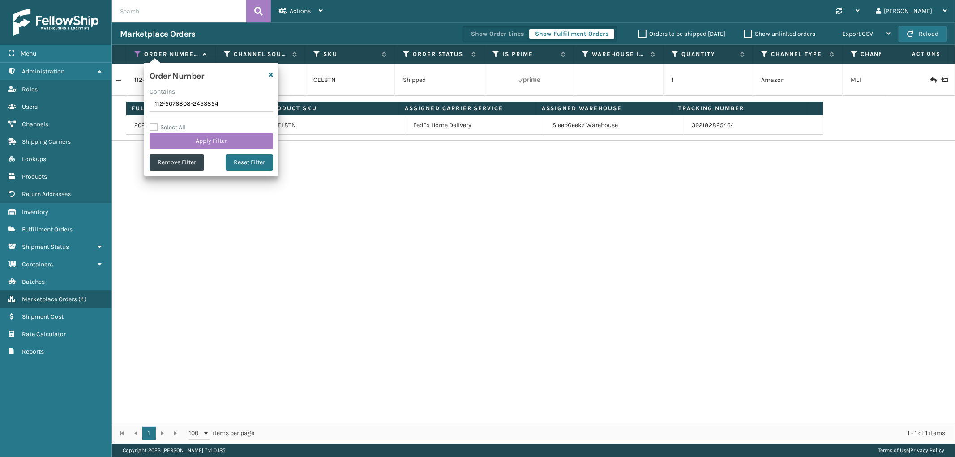
click at [164, 106] on input "112-5076808-2453854" at bounding box center [212, 104] width 124 height 16
type input "112-4642840-2397002"
click at [173, 145] on button "Apply Filter" at bounding box center [212, 141] width 124 height 16
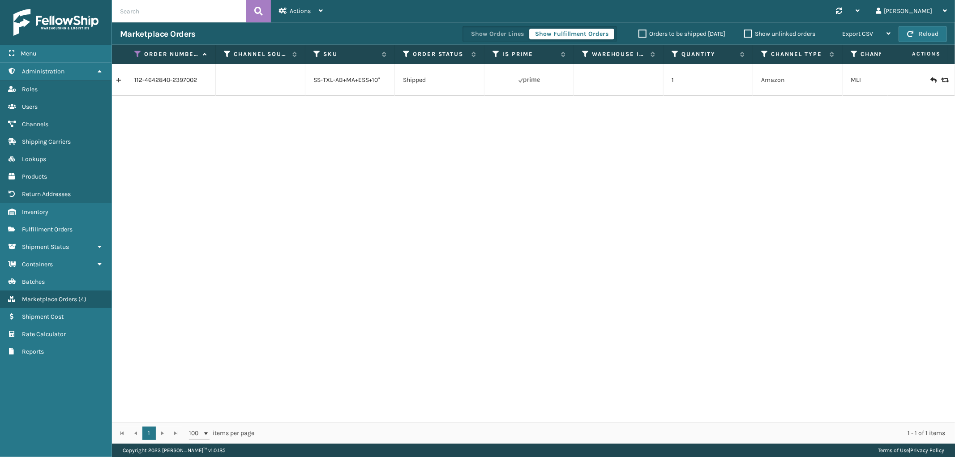
click at [125, 83] on link at bounding box center [119, 80] width 14 height 14
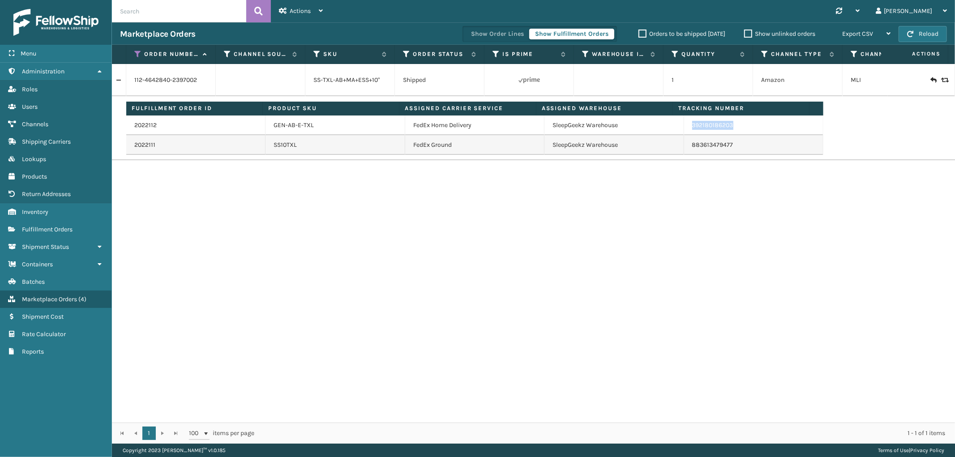
drag, startPoint x: 729, startPoint y: 128, endPoint x: 687, endPoint y: 134, distance: 43.0
click at [687, 134] on td "392180186203" at bounding box center [753, 126] width 139 height 20
click at [136, 55] on icon at bounding box center [137, 54] width 7 height 8
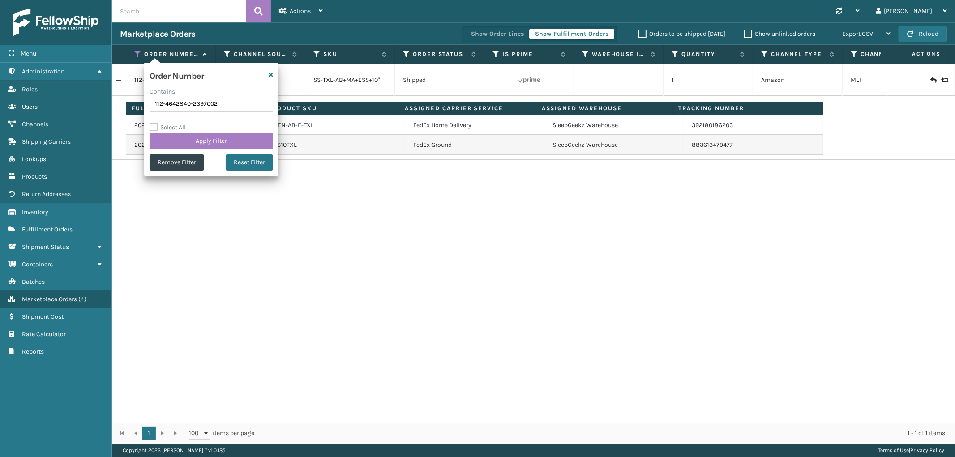
click at [175, 102] on input "112-4642840-2397002" at bounding box center [212, 104] width 124 height 16
type input "111-4772404-3485057"
click at [179, 146] on button "Apply Filter" at bounding box center [212, 141] width 124 height 16
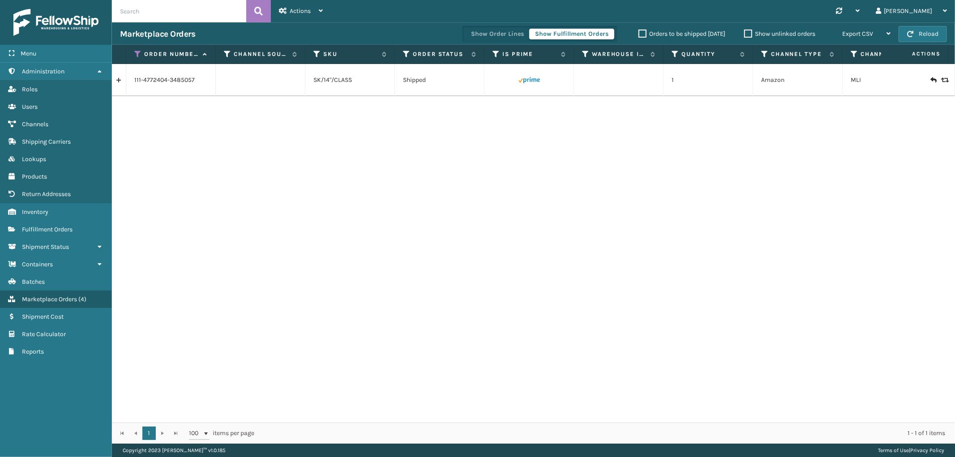
click at [121, 85] on link at bounding box center [119, 80] width 14 height 14
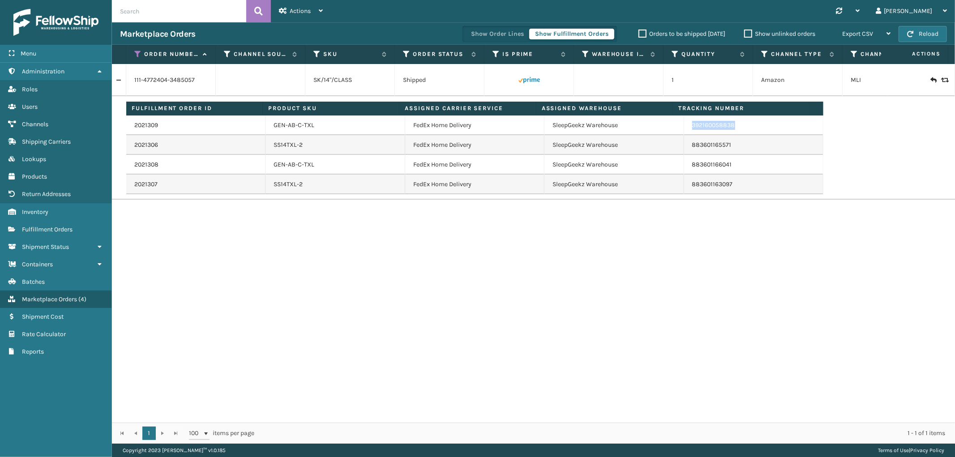
drag, startPoint x: 736, startPoint y: 131, endPoint x: 685, endPoint y: 133, distance: 51.1
click at [685, 133] on td "392160058838" at bounding box center [753, 126] width 139 height 20
click at [136, 56] on icon at bounding box center [137, 54] width 7 height 8
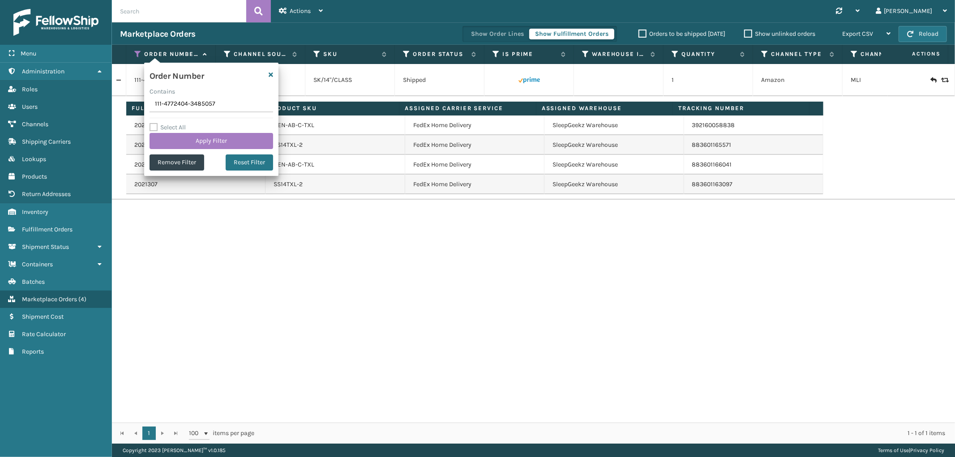
click at [165, 100] on input "111-4772404-3485057" at bounding box center [212, 104] width 124 height 16
type input "111-2686050-4327403"
click at [168, 139] on button "Apply Filter" at bounding box center [212, 141] width 124 height 16
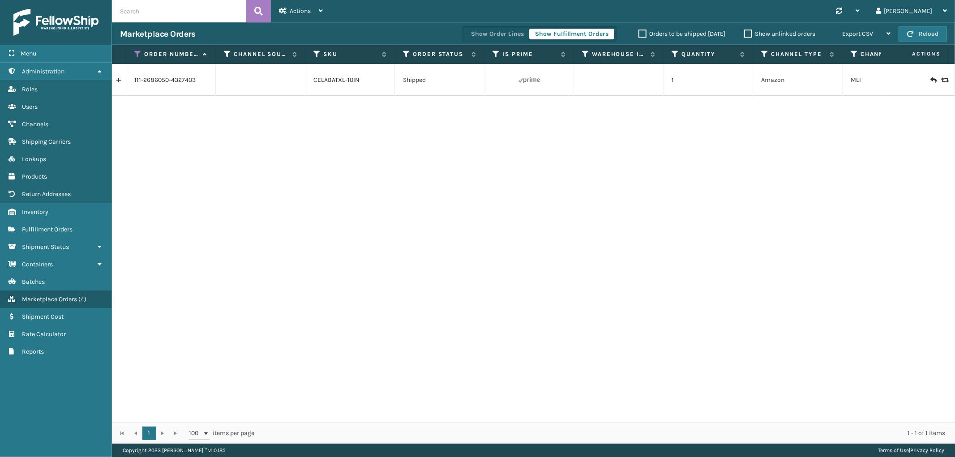
click at [123, 84] on link at bounding box center [119, 80] width 14 height 14
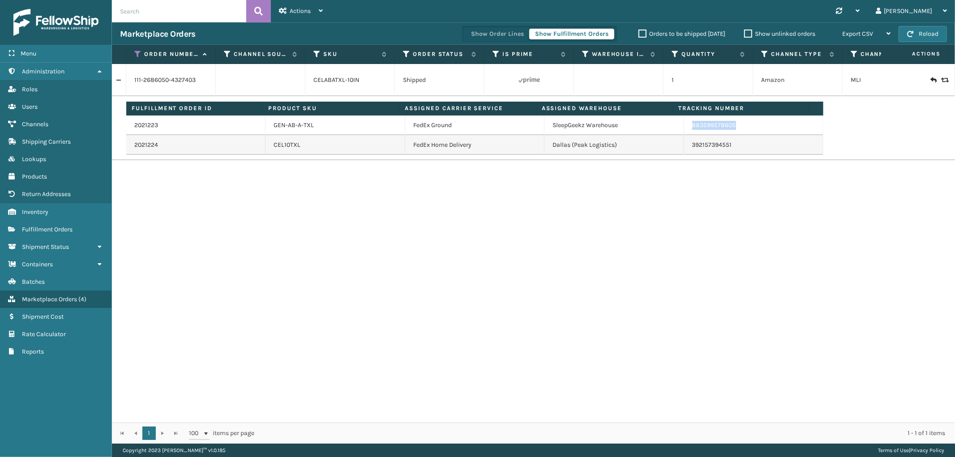
drag, startPoint x: 739, startPoint y: 125, endPoint x: 687, endPoint y: 133, distance: 53.0
click at [687, 133] on td "883599578605" at bounding box center [753, 126] width 139 height 20
click at [138, 54] on icon at bounding box center [137, 54] width 7 height 8
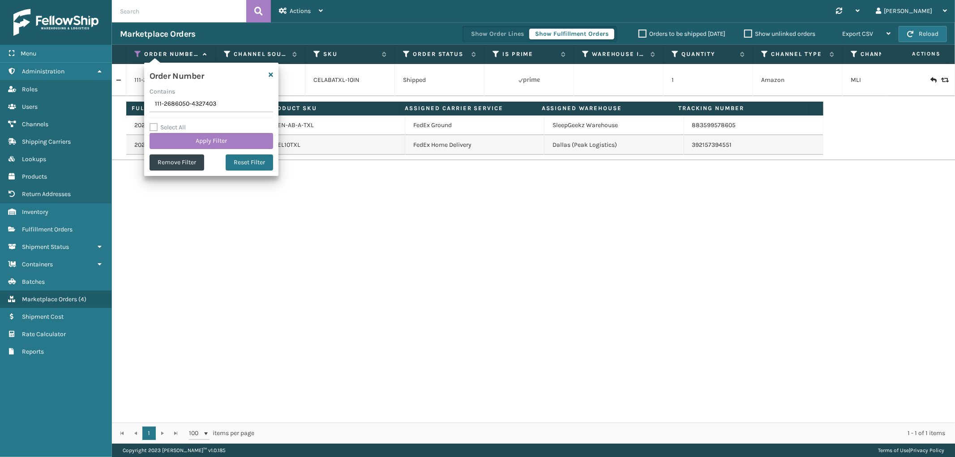
click at [185, 105] on input "111-2686050-4327403" at bounding box center [212, 104] width 124 height 16
type input "112-4289056-1405847"
click at [180, 132] on div "Select All Apply Filter" at bounding box center [212, 135] width 124 height 27
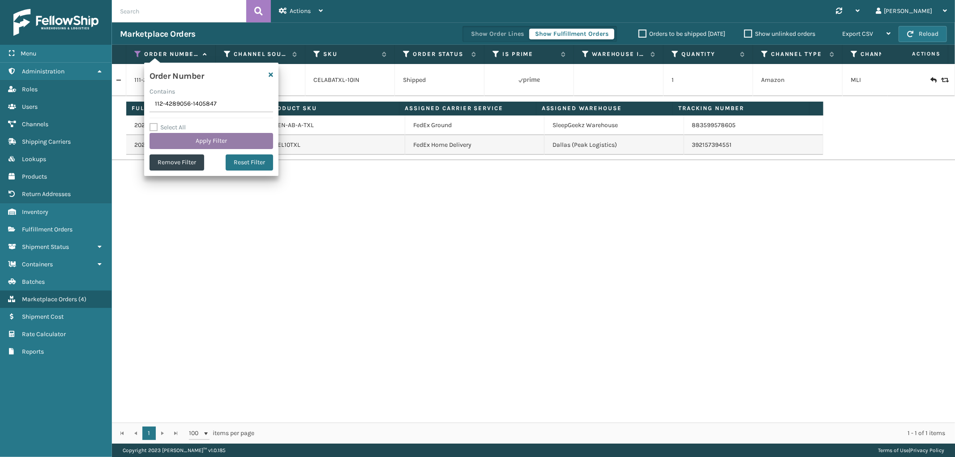
click at [178, 137] on button "Apply Filter" at bounding box center [212, 141] width 124 height 16
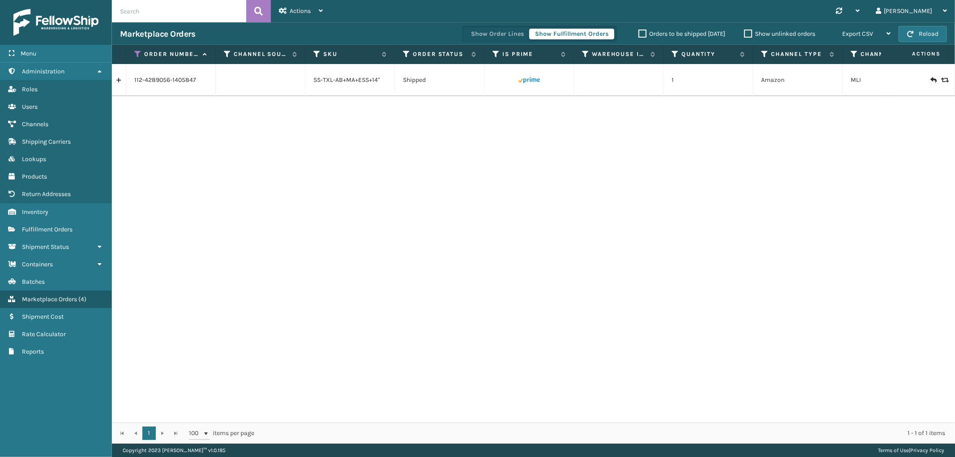
click at [120, 79] on link at bounding box center [119, 80] width 14 height 14
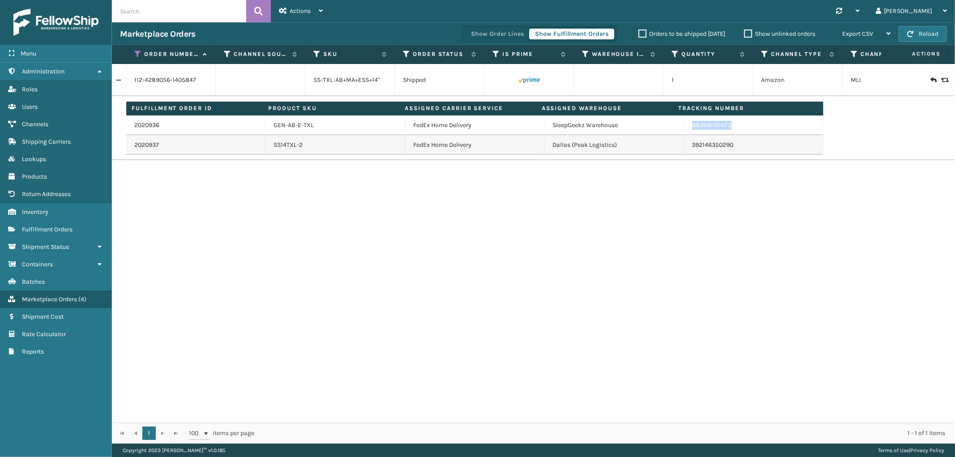
drag, startPoint x: 747, startPoint y: 130, endPoint x: 680, endPoint y: 131, distance: 67.2
click at [684, 131] on td "883591101473" at bounding box center [753, 126] width 139 height 20
click at [135, 48] on th "Order Number" at bounding box center [171, 54] width 90 height 19
click at [136, 59] on th "Order Number" at bounding box center [171, 54] width 90 height 19
click at [136, 57] on icon at bounding box center [137, 54] width 7 height 8
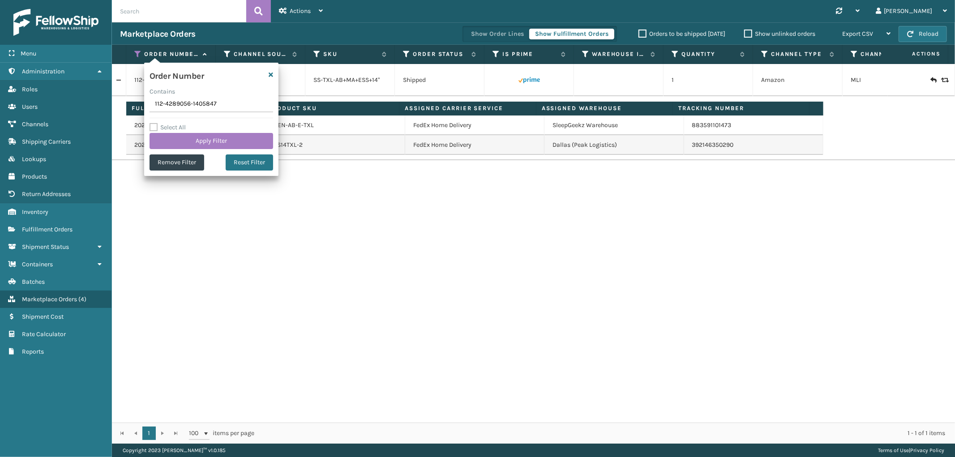
click at [179, 102] on input "112-4289056-1405847" at bounding box center [212, 104] width 124 height 16
type input "114-8342632-1441036"
click at [184, 142] on button "Apply Filter" at bounding box center [212, 141] width 124 height 16
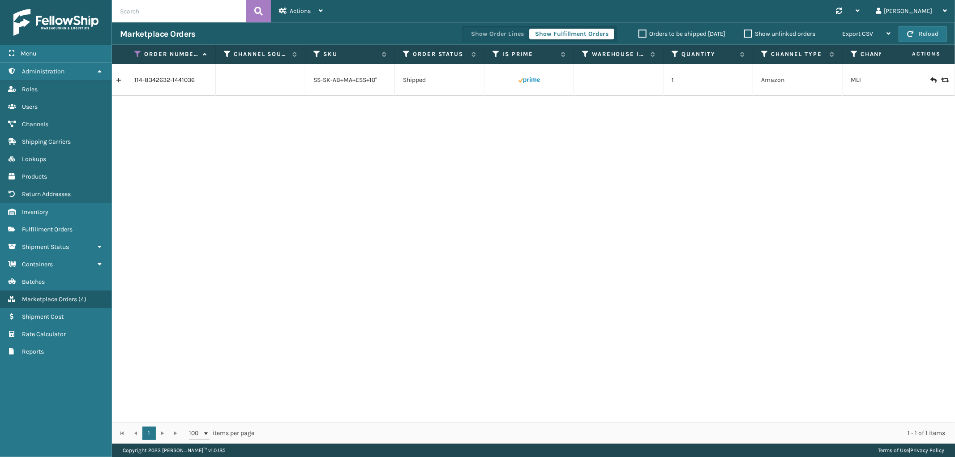
click at [123, 82] on link at bounding box center [119, 80] width 14 height 14
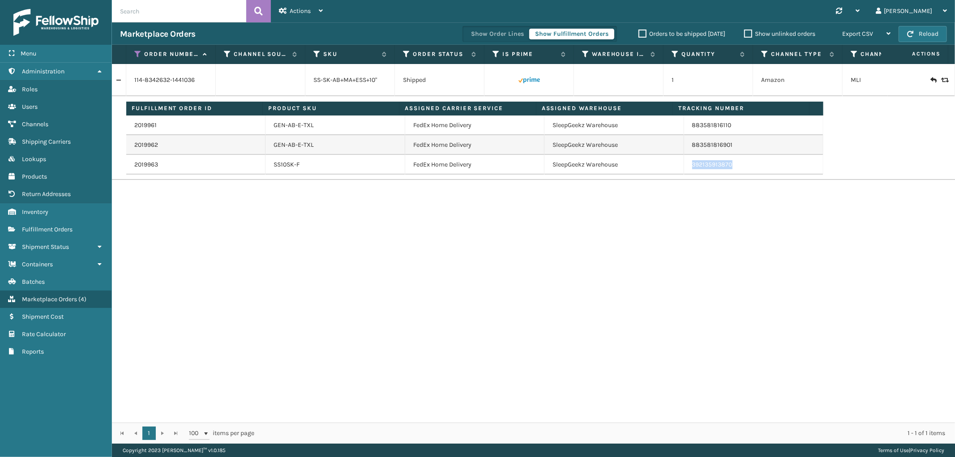
drag, startPoint x: 728, startPoint y: 166, endPoint x: 687, endPoint y: 172, distance: 41.6
click at [687, 172] on td "392135913870" at bounding box center [753, 165] width 139 height 20
click at [140, 51] on icon at bounding box center [137, 54] width 7 height 8
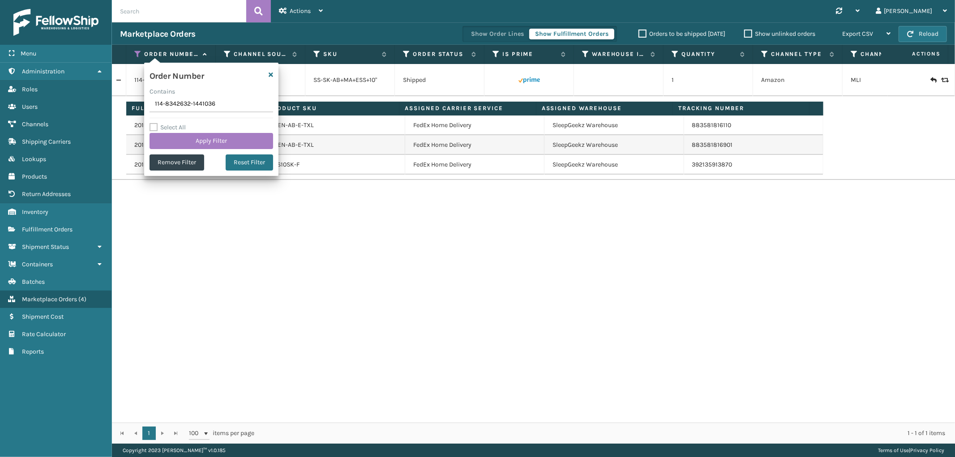
click at [176, 105] on input "114-8342632-1441036" at bounding box center [212, 104] width 124 height 16
type input "112-6790669-6757042"
click at [180, 142] on button "Apply Filter" at bounding box center [212, 141] width 124 height 16
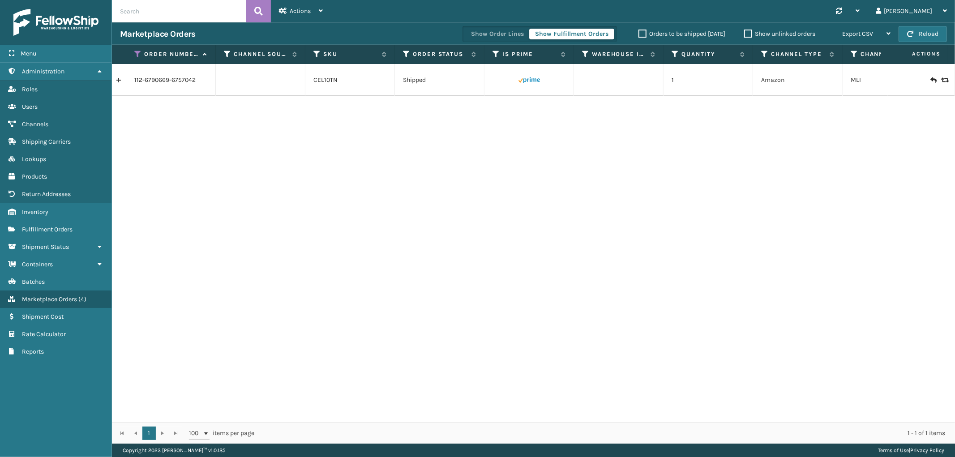
click at [117, 83] on link at bounding box center [119, 80] width 14 height 14
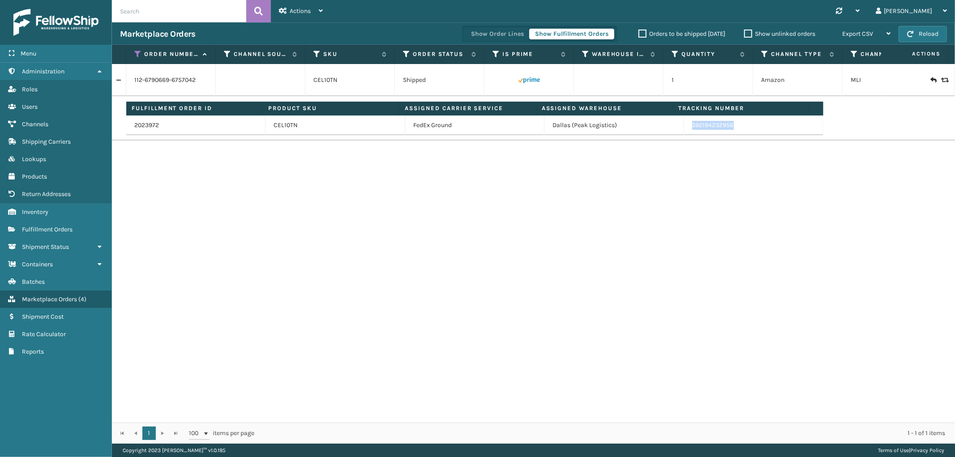
drag, startPoint x: 737, startPoint y: 129, endPoint x: 684, endPoint y: 137, distance: 53.5
click at [684, 135] on td "392194232956" at bounding box center [753, 126] width 139 height 20
click at [134, 55] on icon at bounding box center [137, 54] width 7 height 8
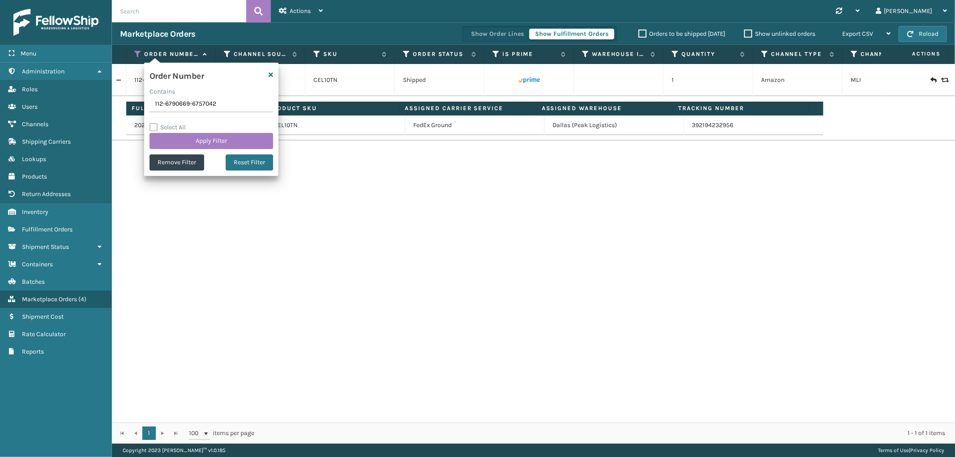
click at [171, 102] on input "112-6790669-6757042" at bounding box center [212, 104] width 124 height 16
type input "114-7755740-7745030"
click at [176, 141] on button "Apply Filter" at bounding box center [212, 141] width 124 height 16
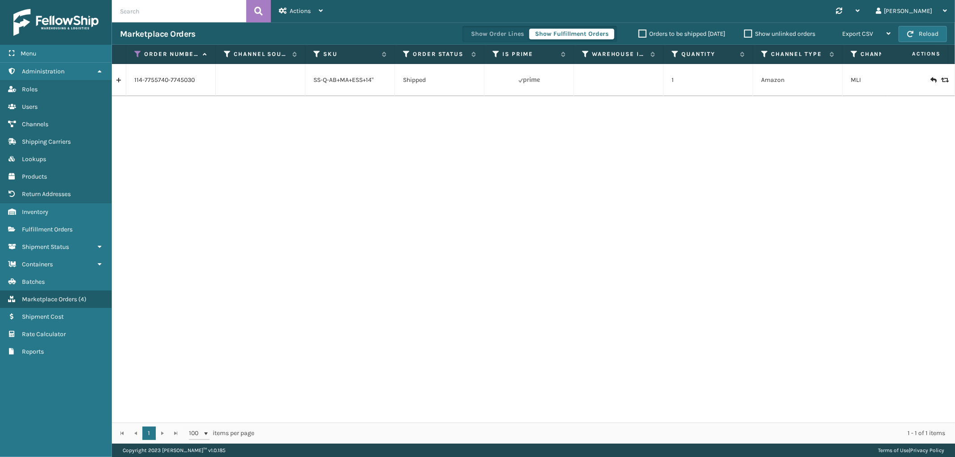
click at [120, 78] on link at bounding box center [119, 80] width 14 height 14
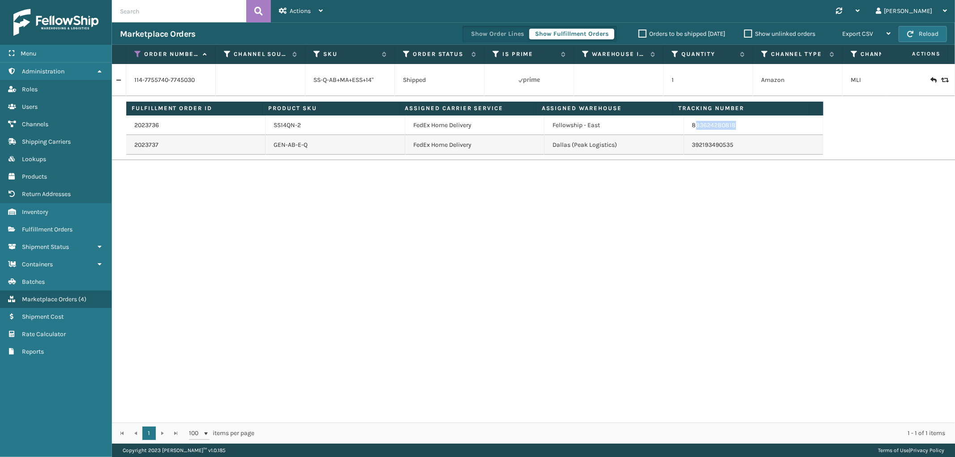
drag, startPoint x: 734, startPoint y: 123, endPoint x: 690, endPoint y: 131, distance: 44.6
click at [690, 131] on td "883624280818" at bounding box center [753, 126] width 139 height 20
drag, startPoint x: 741, startPoint y: 154, endPoint x: 683, endPoint y: 155, distance: 58.3
click at [684, 155] on td "Fulfillment Order ID Product SKU Assigned Carrier Service Assigned Warehouse Tr…" at bounding box center [562, 128] width 873 height 64
click at [135, 51] on icon at bounding box center [137, 54] width 7 height 8
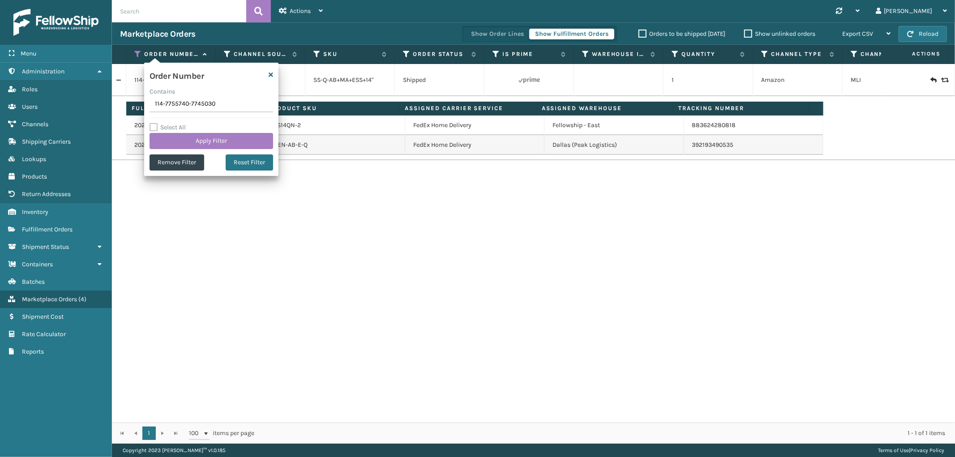
click at [171, 103] on input "114-7755740-7745030" at bounding box center [212, 104] width 124 height 16
type input "111-8549854-0485029"
click at [173, 143] on button "Apply Filter" at bounding box center [212, 141] width 124 height 16
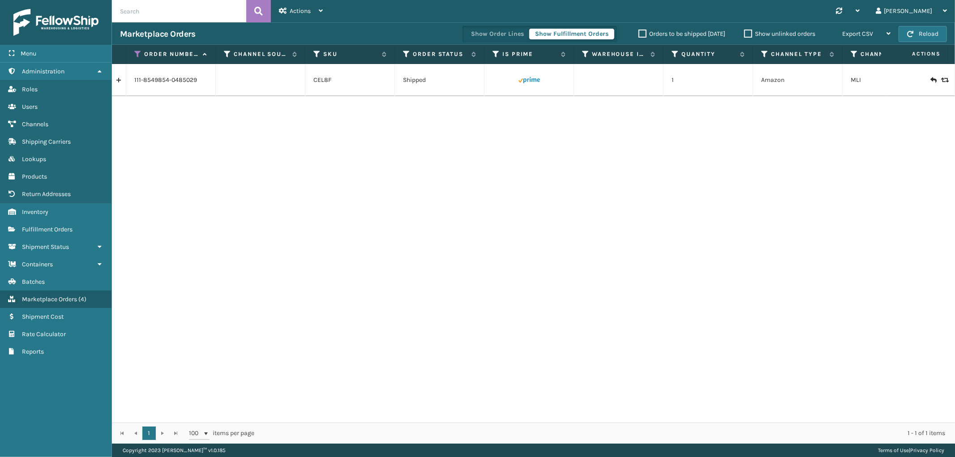
click at [121, 82] on link at bounding box center [119, 80] width 14 height 14
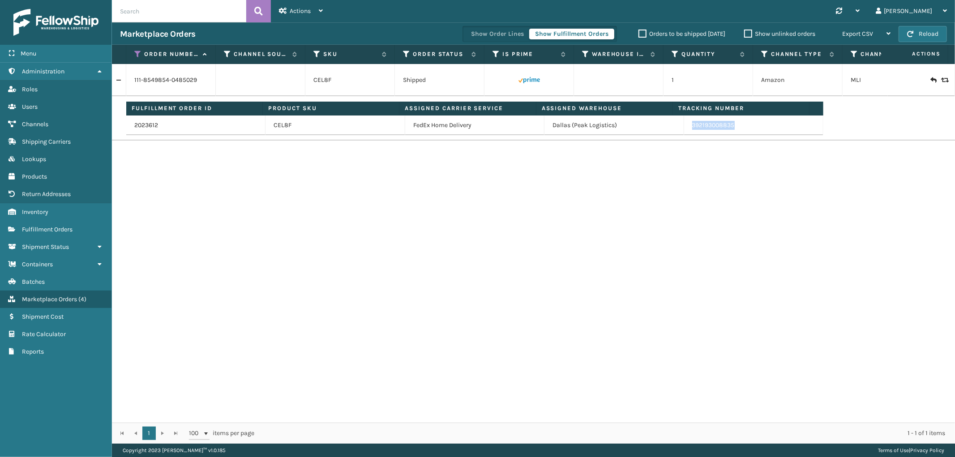
drag, startPoint x: 736, startPoint y: 124, endPoint x: 899, endPoint y: 186, distance: 174.5
click at [685, 133] on td "392193008835" at bounding box center [753, 126] width 139 height 20
click at [138, 56] on icon at bounding box center [137, 54] width 7 height 8
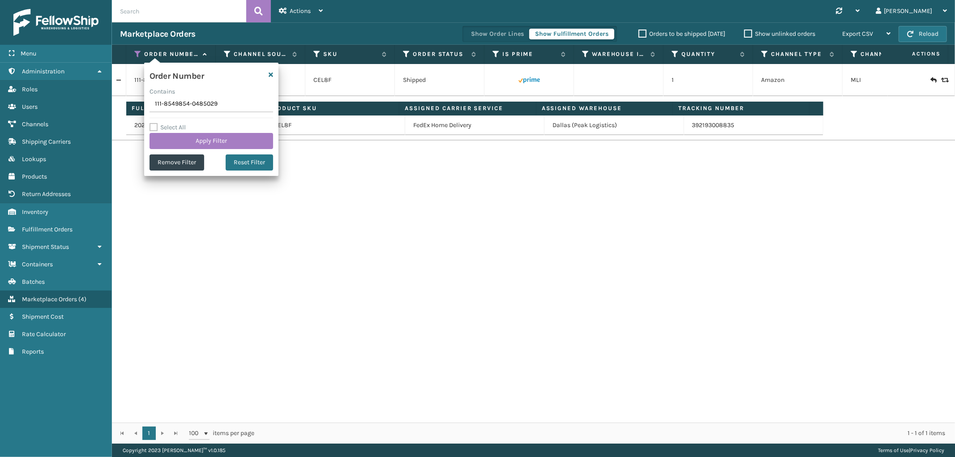
click at [174, 103] on input "111-8549854-0485029" at bounding box center [212, 104] width 124 height 16
type input "114-7755740-7745030"
click at [180, 141] on button "Apply Filter" at bounding box center [212, 141] width 124 height 16
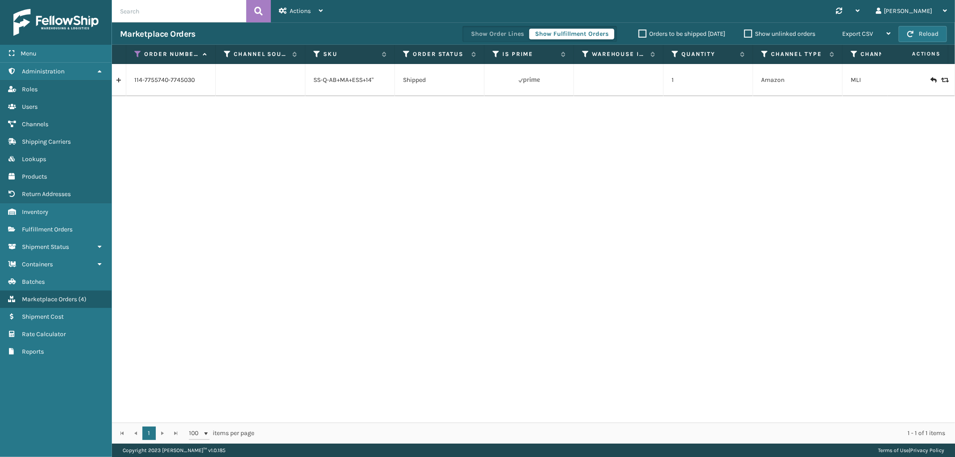
click at [121, 82] on link at bounding box center [119, 80] width 14 height 14
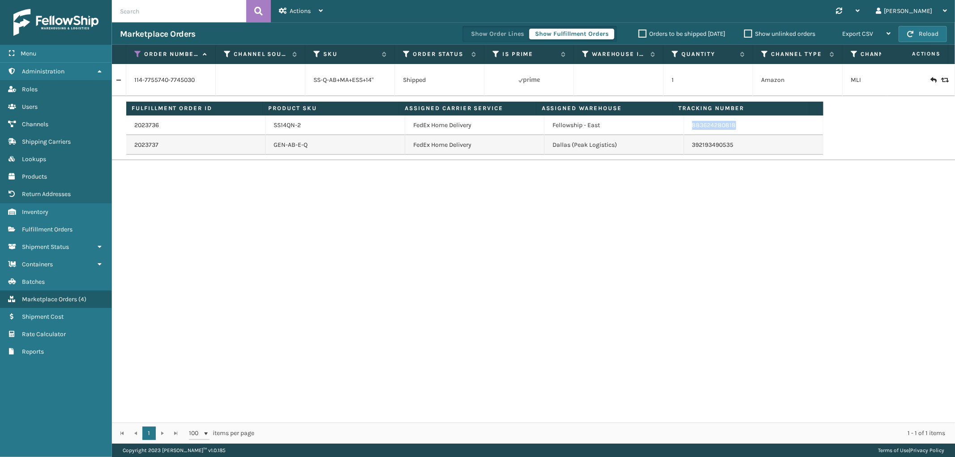
drag, startPoint x: 736, startPoint y: 131, endPoint x: 678, endPoint y: 133, distance: 58.7
click at [678, 133] on tr "2023736 SS14QN-2 FedEx Home Delivery Fellowship - East 883624280818" at bounding box center [474, 126] width 697 height 20
click at [140, 52] on icon at bounding box center [137, 54] width 7 height 8
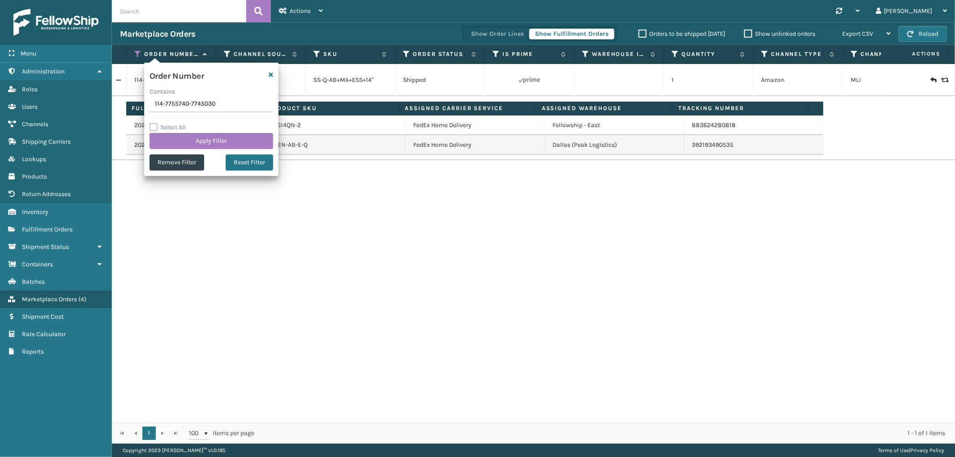
click at [173, 104] on input "114-7755740-7745030" at bounding box center [212, 104] width 124 height 16
type input "113-7894430-6481038"
click at [175, 135] on button "Apply Filter" at bounding box center [212, 141] width 124 height 16
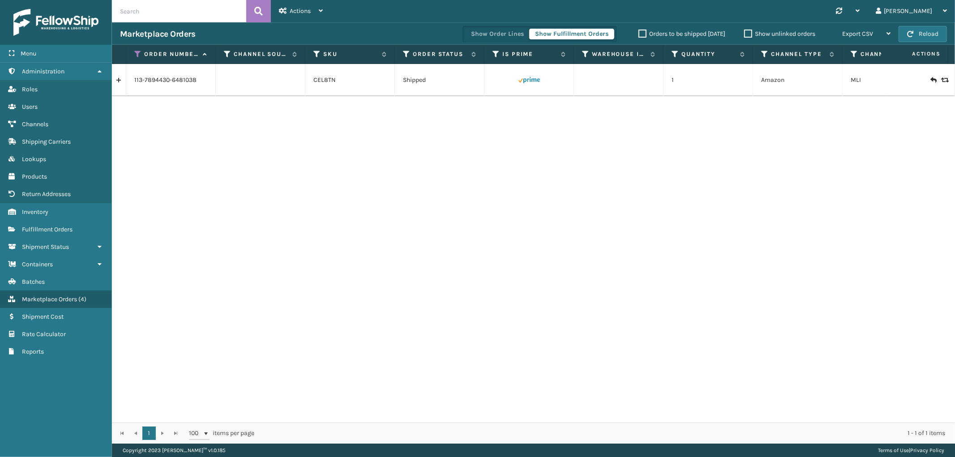
click at [121, 83] on link at bounding box center [119, 80] width 14 height 14
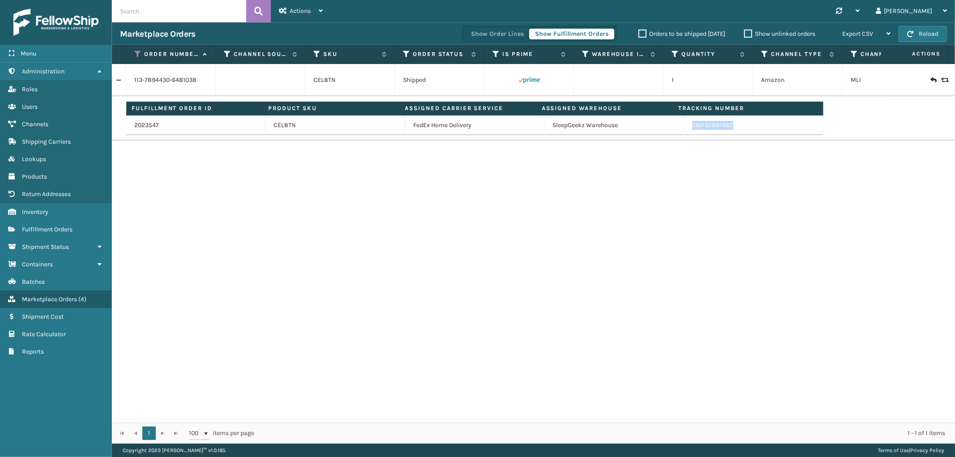
drag, startPoint x: 732, startPoint y: 129, endPoint x: 682, endPoint y: 130, distance: 50.6
click at [684, 130] on td "392192697962" at bounding box center [753, 126] width 139 height 20
click at [137, 50] on icon at bounding box center [137, 54] width 7 height 8
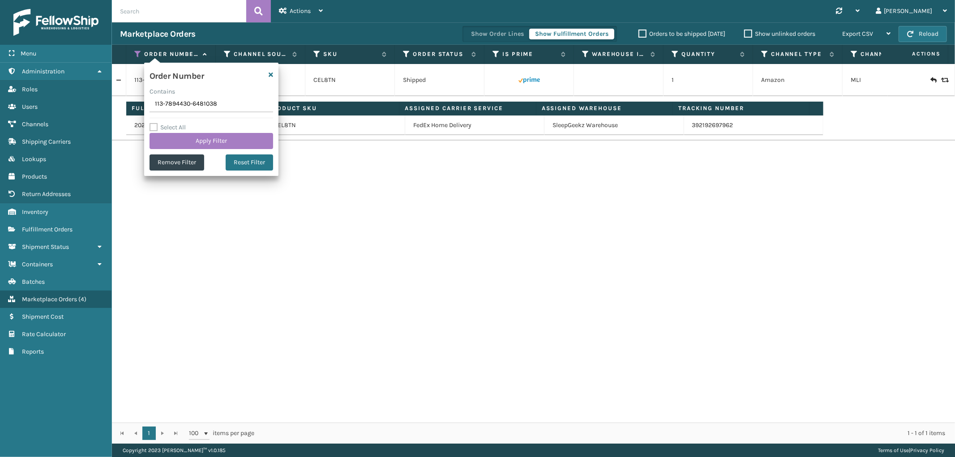
click at [183, 109] on input "113-7894430-6481038" at bounding box center [212, 104] width 124 height 16
type input "111-9959950-6329802"
click at [184, 137] on button "Apply Filter" at bounding box center [212, 141] width 124 height 16
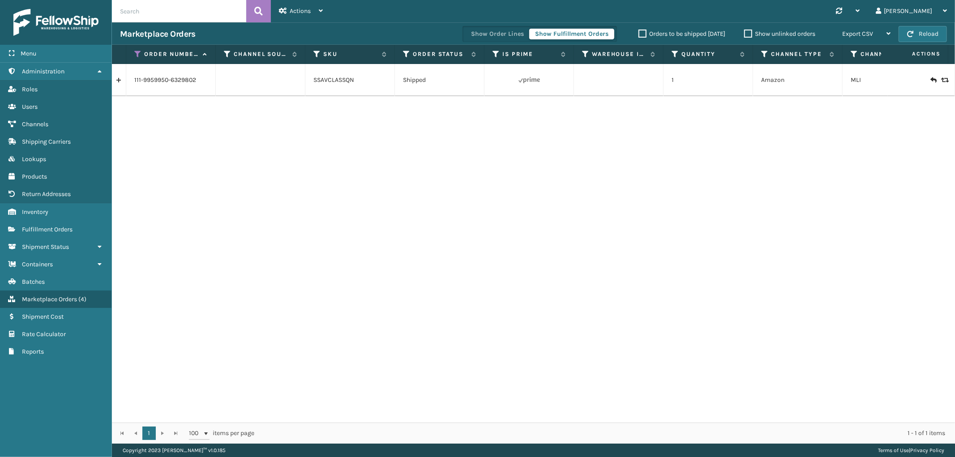
click at [118, 83] on link at bounding box center [119, 80] width 14 height 14
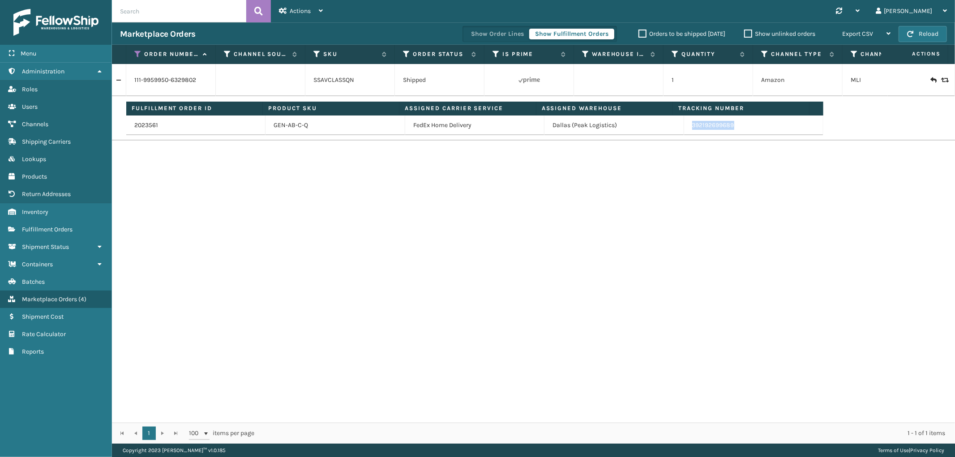
drag, startPoint x: 740, startPoint y: 133, endPoint x: 688, endPoint y: 133, distance: 52.9
click at [688, 133] on td "392192699689" at bounding box center [753, 126] width 139 height 20
drag, startPoint x: 135, startPoint y: 52, endPoint x: 135, endPoint y: 63, distance: 11.2
click at [135, 52] on icon at bounding box center [137, 54] width 7 height 8
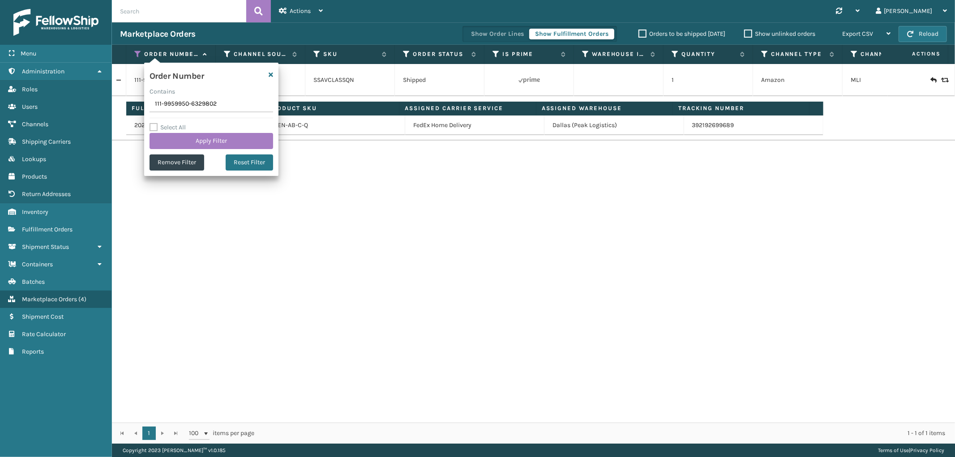
click at [169, 106] on input "111-9959950-6329802" at bounding box center [212, 104] width 124 height 16
type input "113-0596450-0545031"
click at [172, 139] on button "Apply Filter" at bounding box center [212, 141] width 124 height 16
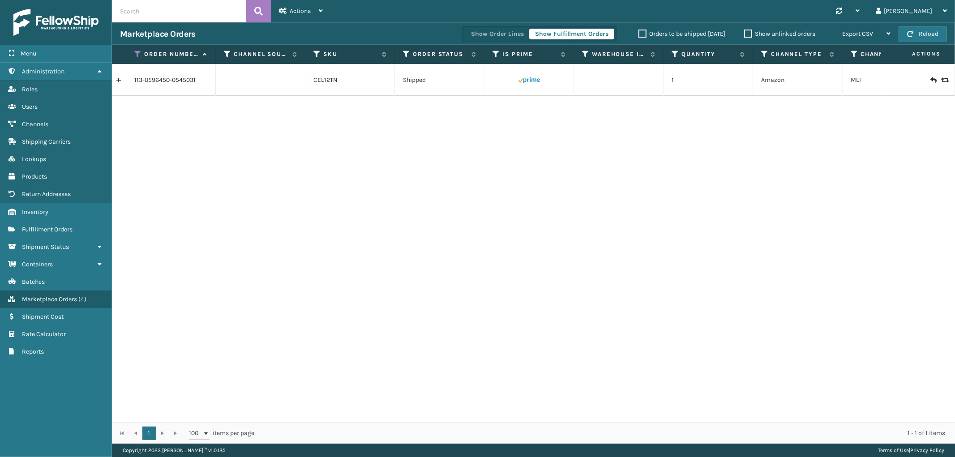
click at [122, 84] on link at bounding box center [119, 80] width 14 height 14
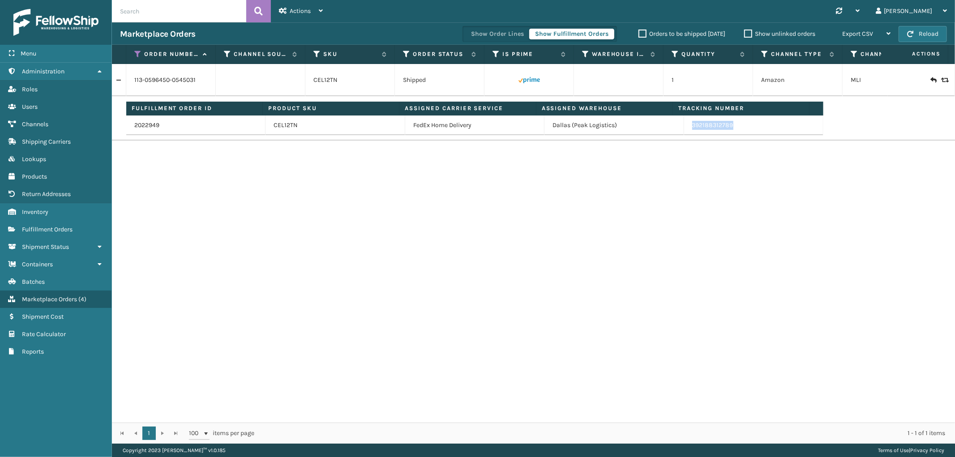
drag, startPoint x: 737, startPoint y: 132, endPoint x: 685, endPoint y: 132, distance: 52.0
click at [685, 132] on td "392188312789" at bounding box center [753, 126] width 139 height 20
drag, startPoint x: 135, startPoint y: 52, endPoint x: 137, endPoint y: 57, distance: 4.7
click at [135, 52] on icon at bounding box center [137, 54] width 7 height 8
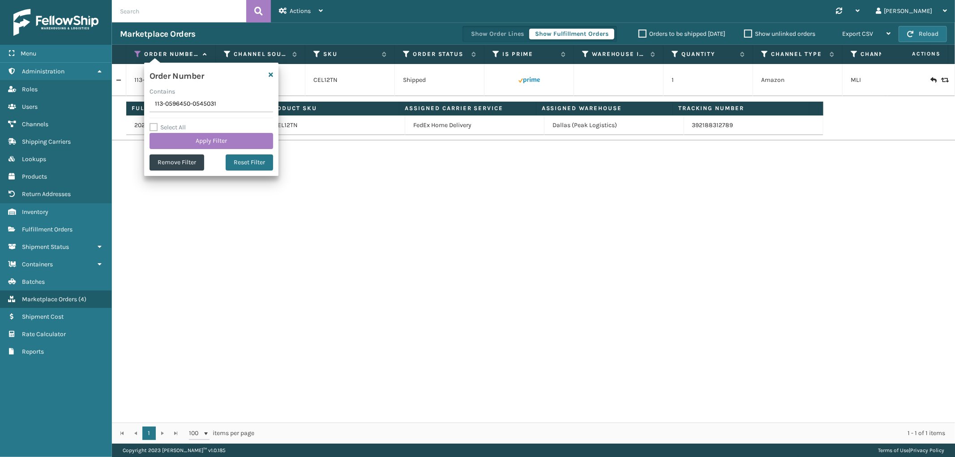
click at [181, 108] on input "113-0596450-0545031" at bounding box center [212, 104] width 124 height 16
drag, startPoint x: 181, startPoint y: 108, endPoint x: 183, endPoint y: 115, distance: 7.3
click at [181, 108] on input "113-0596450-0545031" at bounding box center [212, 104] width 124 height 16
type input "113-9517594-0315416"
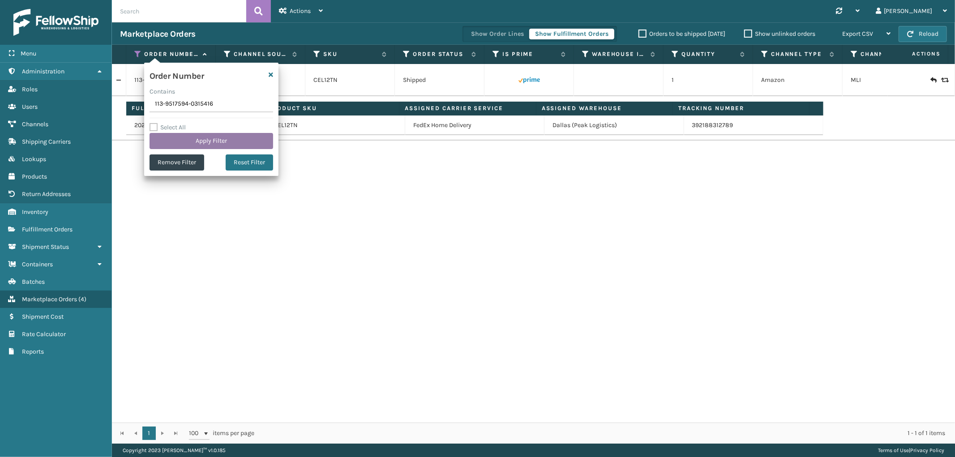
click at [181, 137] on button "Apply Filter" at bounding box center [212, 141] width 124 height 16
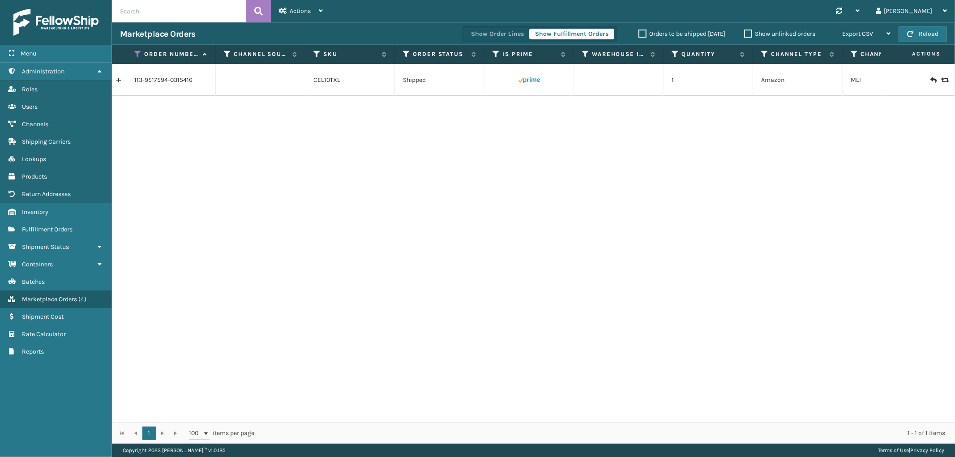
click at [121, 81] on link at bounding box center [119, 80] width 14 height 14
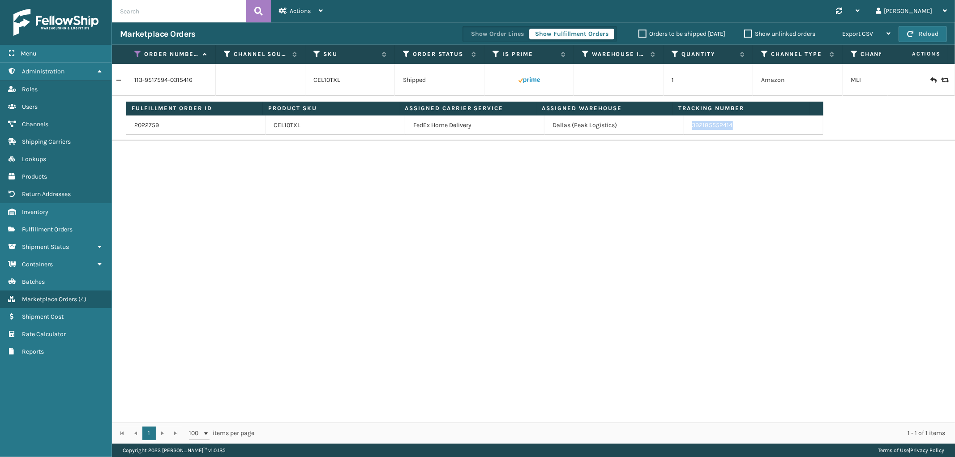
drag, startPoint x: 742, startPoint y: 129, endPoint x: 686, endPoint y: 132, distance: 55.6
click at [686, 132] on td "392185552414" at bounding box center [753, 126] width 139 height 20
drag, startPoint x: 137, startPoint y: 54, endPoint x: 137, endPoint y: 63, distance: 9.0
click at [137, 54] on icon at bounding box center [137, 54] width 7 height 8
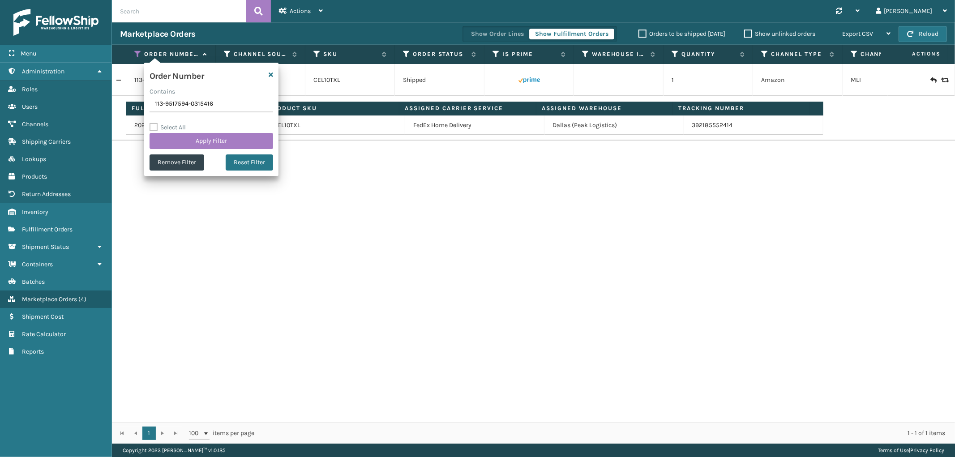
click at [180, 103] on input "113-9517594-0315416" at bounding box center [212, 104] width 124 height 16
type input "114-3907332-7271452"
click at [181, 137] on button "Apply Filter" at bounding box center [212, 141] width 124 height 16
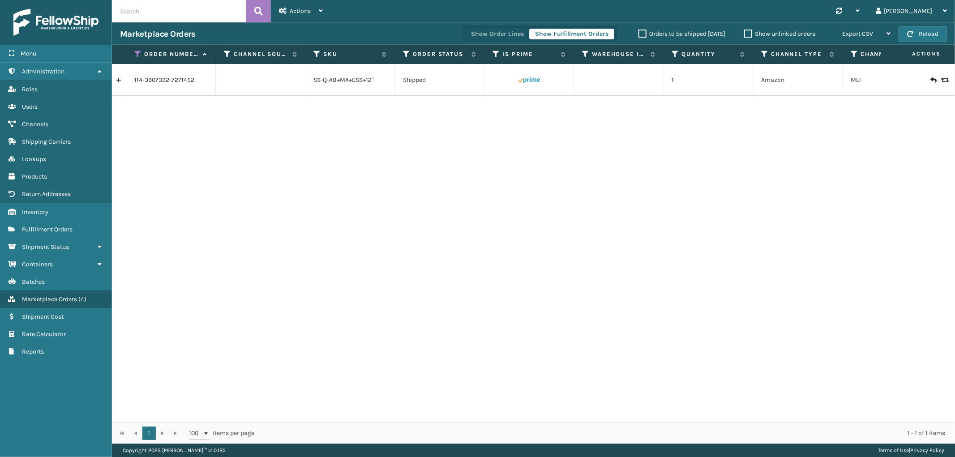
click at [121, 82] on link at bounding box center [119, 80] width 14 height 14
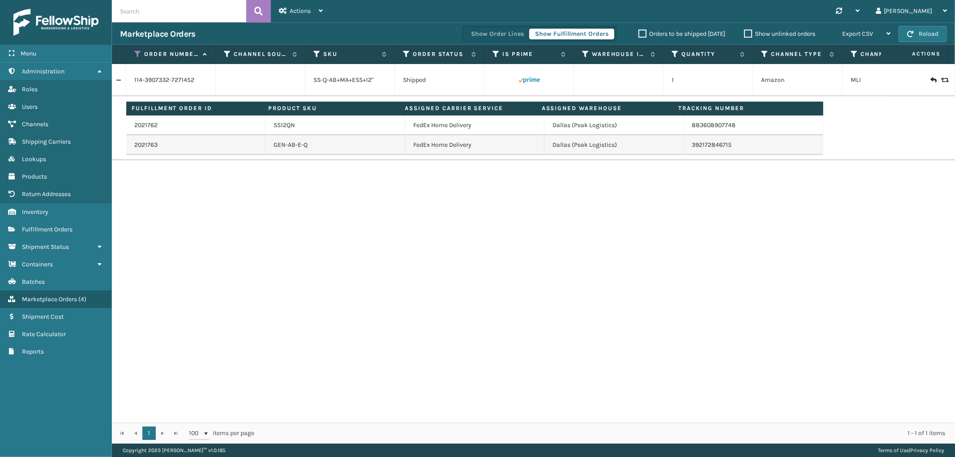
click at [736, 126] on td "883608907748" at bounding box center [753, 126] width 139 height 20
drag, startPoint x: 731, startPoint y: 152, endPoint x: 683, endPoint y: 153, distance: 47.5
click at [684, 153] on td "392172846715" at bounding box center [753, 145] width 139 height 20
click at [139, 51] on icon at bounding box center [137, 54] width 7 height 8
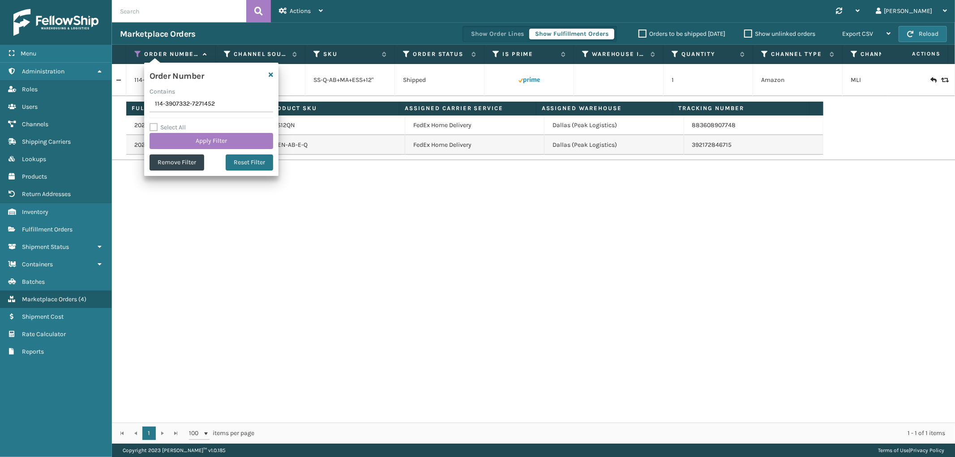
click at [177, 103] on input "114-3907332-7271452" at bounding box center [212, 104] width 124 height 16
type input "111-6449203-2300226"
click at [174, 138] on button "Apply Filter" at bounding box center [212, 141] width 124 height 16
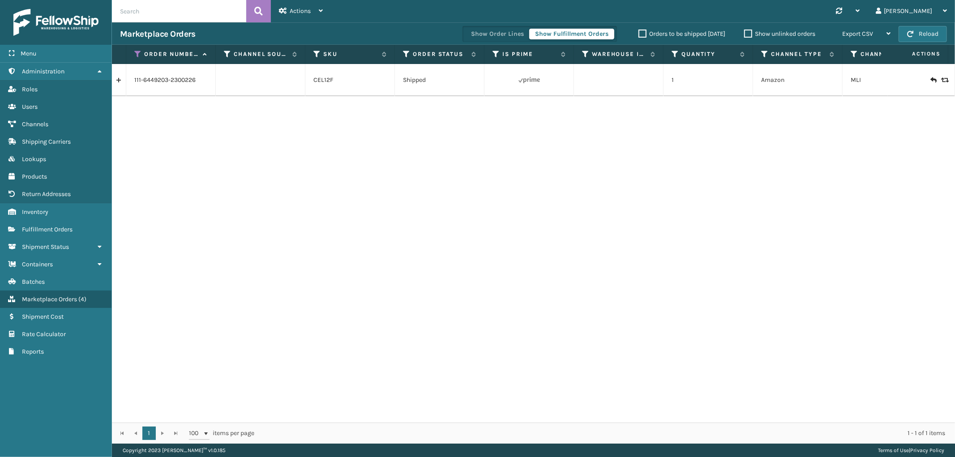
click at [120, 78] on link at bounding box center [119, 80] width 14 height 14
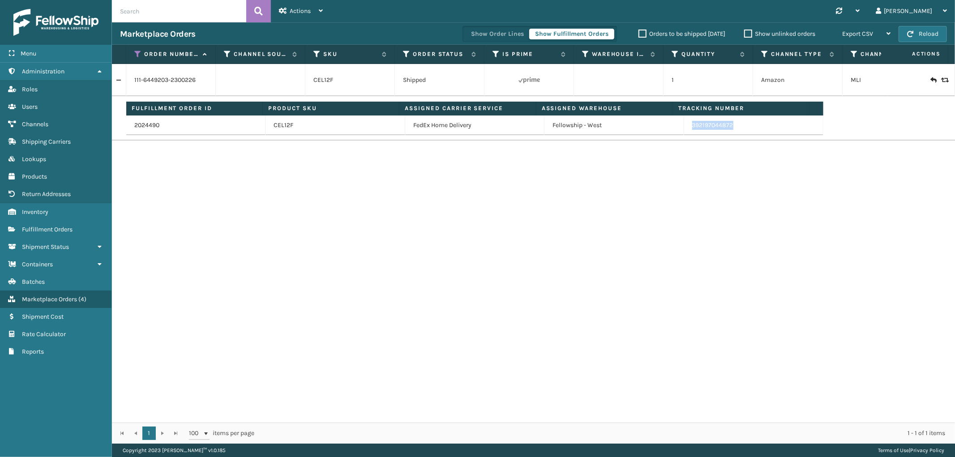
drag, startPoint x: 736, startPoint y: 126, endPoint x: 686, endPoint y: 133, distance: 50.7
click at [687, 133] on td "392197044872" at bounding box center [753, 126] width 139 height 20
click at [136, 53] on icon at bounding box center [137, 54] width 7 height 8
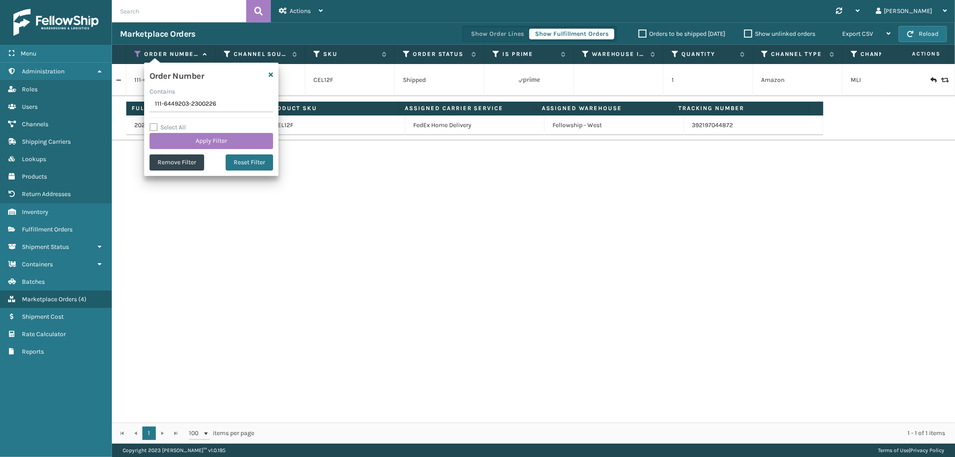
click at [173, 98] on input "111-6449203-2300226" at bounding box center [212, 104] width 124 height 16
type input "113-5851135-5792268"
click at [178, 137] on button "Apply Filter" at bounding box center [212, 141] width 124 height 16
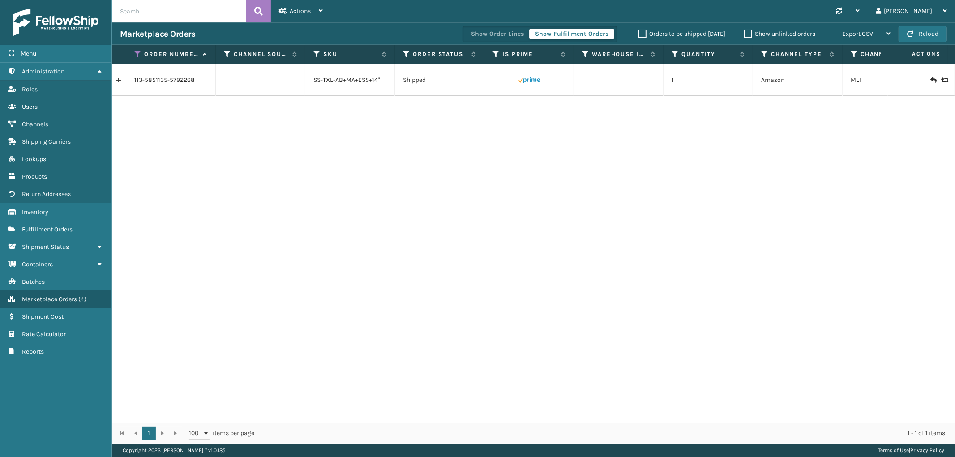
click at [118, 85] on link at bounding box center [119, 80] width 14 height 14
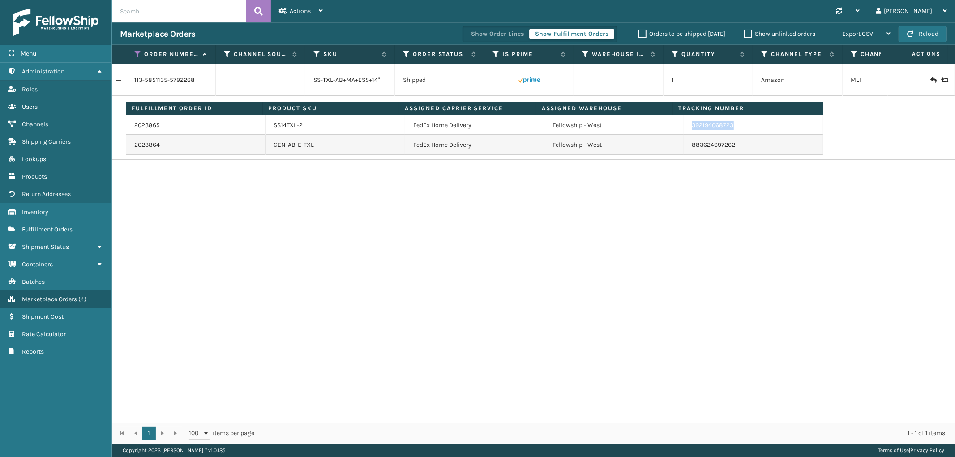
drag, startPoint x: 735, startPoint y: 124, endPoint x: 684, endPoint y: 132, distance: 52.5
click at [684, 132] on td "392194068723" at bounding box center [753, 126] width 139 height 20
drag, startPoint x: 138, startPoint y: 50, endPoint x: 137, endPoint y: 56, distance: 6.3
click at [138, 50] on icon at bounding box center [137, 54] width 7 height 8
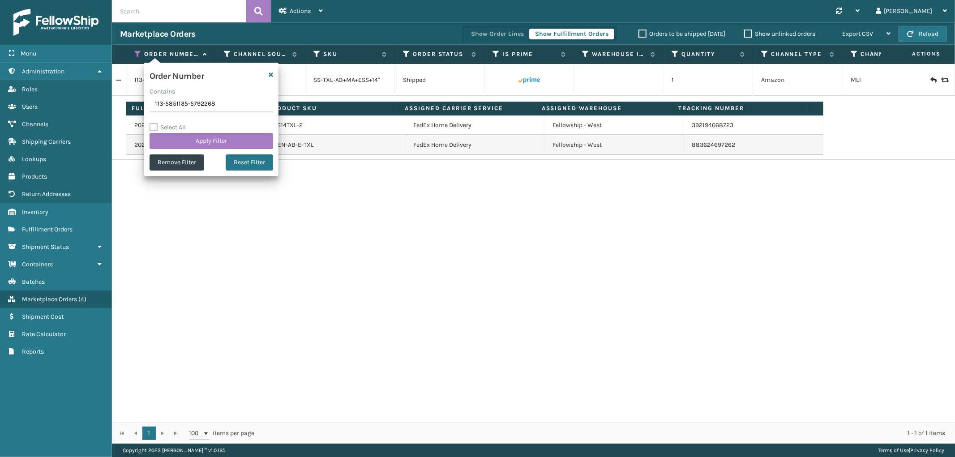
click at [177, 106] on input "113-5851135-5792268" at bounding box center [212, 104] width 124 height 16
type input "112-0466233-1923439"
click at [180, 139] on button "Apply Filter" at bounding box center [212, 141] width 124 height 16
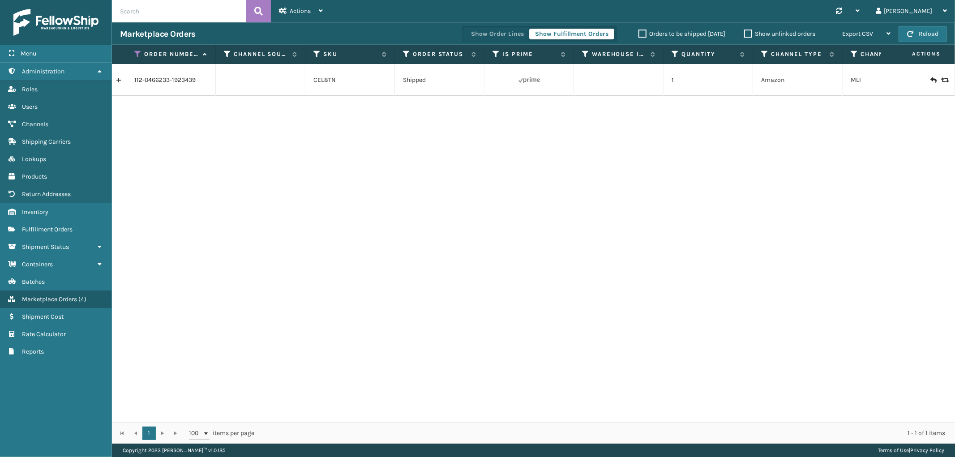
click at [120, 76] on link at bounding box center [119, 80] width 14 height 14
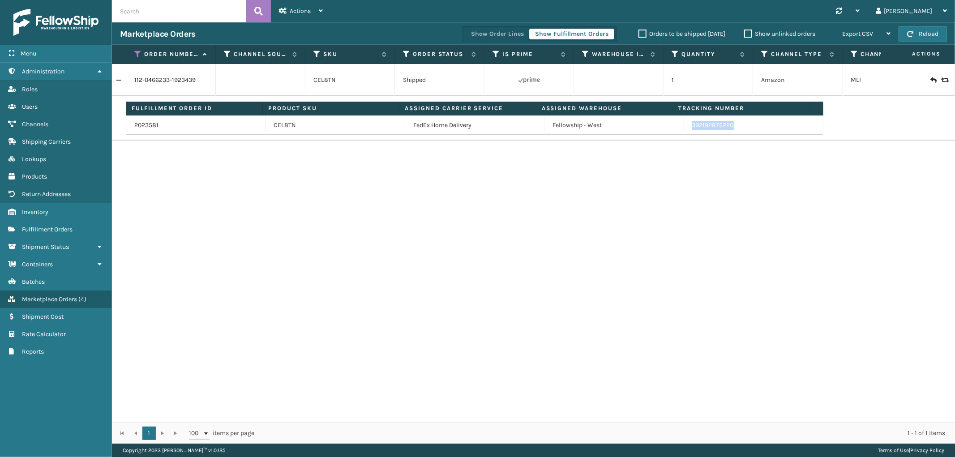
drag, startPoint x: 741, startPoint y: 130, endPoint x: 687, endPoint y: 134, distance: 54.4
click at [687, 134] on td "392192875220" at bounding box center [753, 126] width 139 height 20
click at [137, 51] on icon at bounding box center [137, 54] width 7 height 8
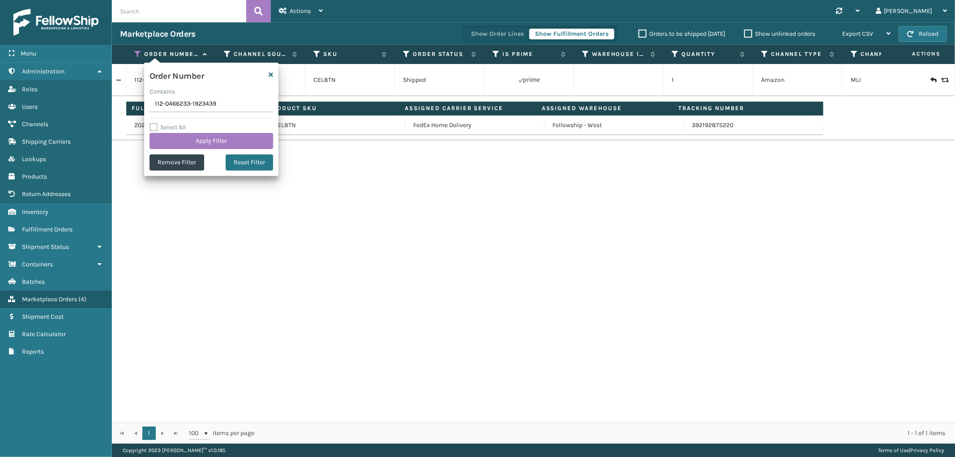
click at [162, 109] on input "112-0466233-1923439" at bounding box center [212, 104] width 124 height 16
type input "111-3768657-7710620"
click at [171, 148] on button "Apply Filter" at bounding box center [212, 141] width 124 height 16
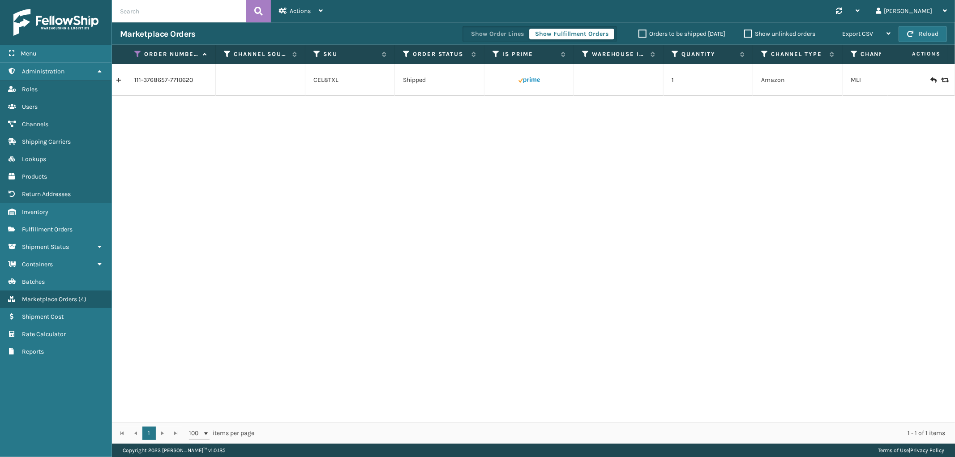
click at [120, 84] on link at bounding box center [119, 80] width 14 height 14
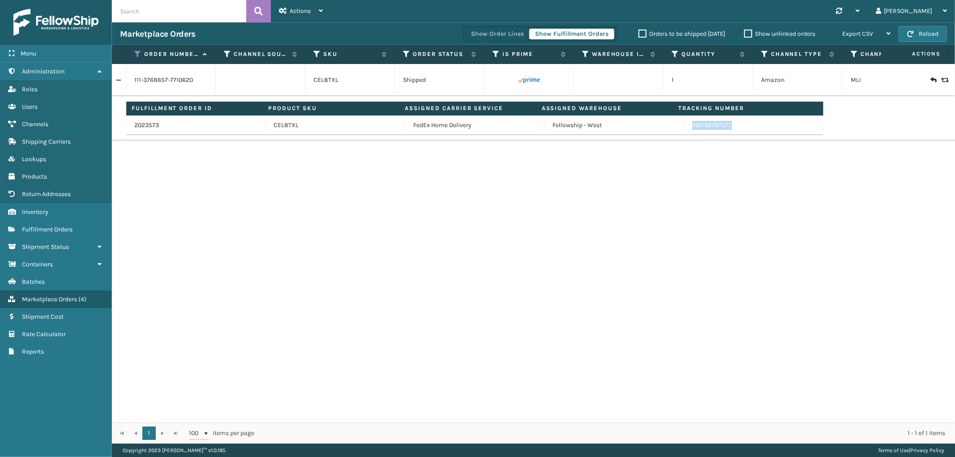
drag, startPoint x: 729, startPoint y: 132, endPoint x: 684, endPoint y: 131, distance: 44.8
click at [684, 131] on td "392192797277" at bounding box center [753, 126] width 139 height 20
drag, startPoint x: 138, startPoint y: 54, endPoint x: 137, endPoint y: 63, distance: 9.0
click at [138, 54] on icon at bounding box center [137, 54] width 7 height 8
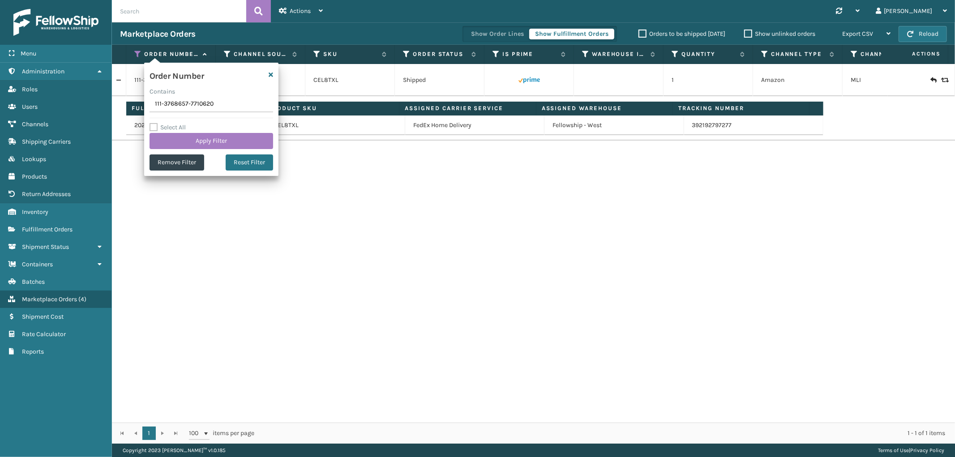
click at [170, 101] on input "111-3768657-7710620" at bounding box center [212, 104] width 124 height 16
type input "111-4150372-4712268"
click at [171, 141] on button "Apply Filter" at bounding box center [212, 141] width 124 height 16
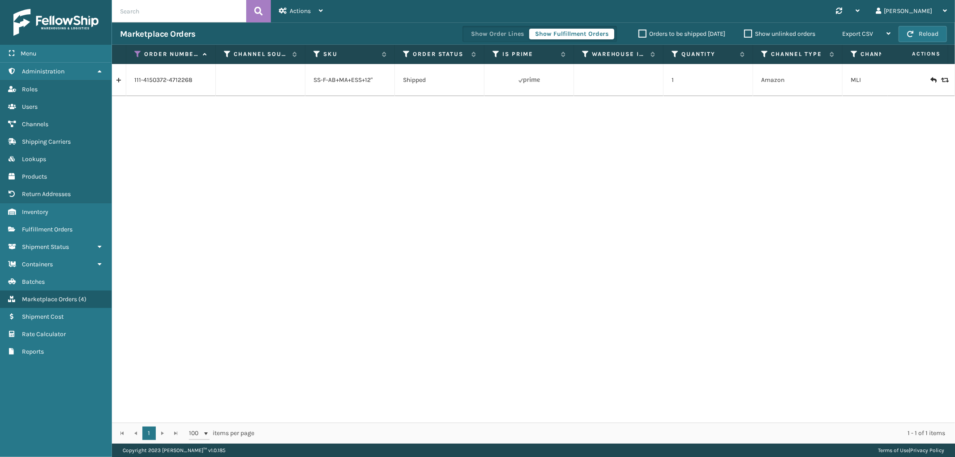
click at [120, 81] on link at bounding box center [119, 80] width 14 height 14
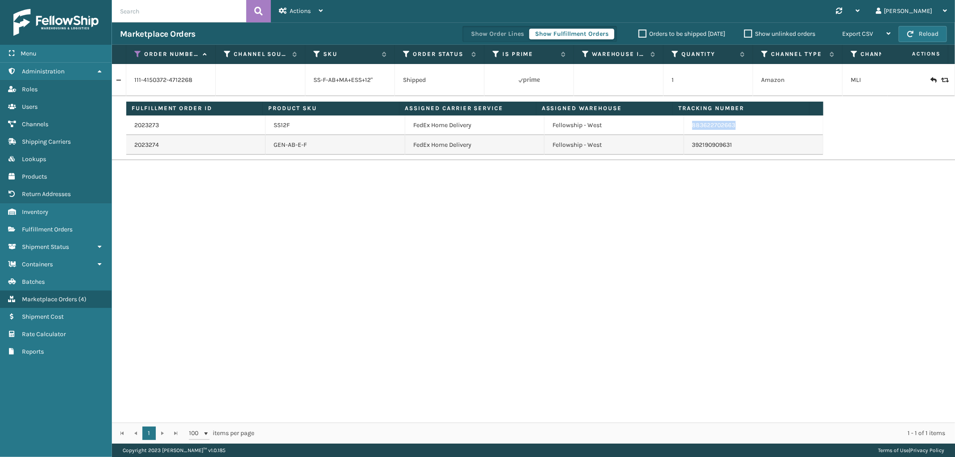
drag, startPoint x: 735, startPoint y: 132, endPoint x: 751, endPoint y: 146, distance: 21.5
click at [684, 135] on tbody "2023273 SS12F FedEx Home Delivery Fellowship - West 883622702663 2023274 GEN-AB…" at bounding box center [474, 135] width 697 height 39
drag, startPoint x: 726, startPoint y: 149, endPoint x: 696, endPoint y: 150, distance: 30.5
click at [696, 150] on td "392190909631" at bounding box center [753, 145] width 139 height 20
drag, startPoint x: 736, startPoint y: 148, endPoint x: 681, endPoint y: 151, distance: 54.7
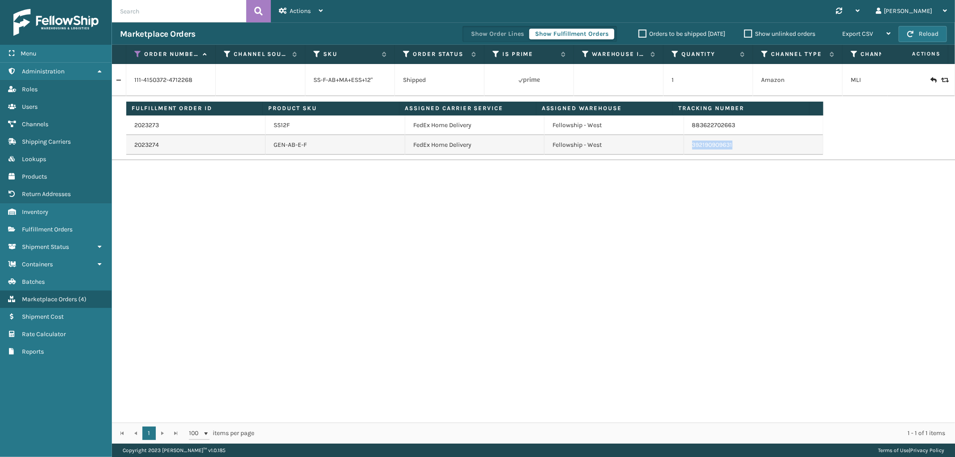
click at [684, 150] on td "392190909631" at bounding box center [753, 145] width 139 height 20
drag, startPoint x: 137, startPoint y: 52, endPoint x: 139, endPoint y: 71, distance: 18.5
click at [137, 52] on icon at bounding box center [137, 54] width 7 height 8
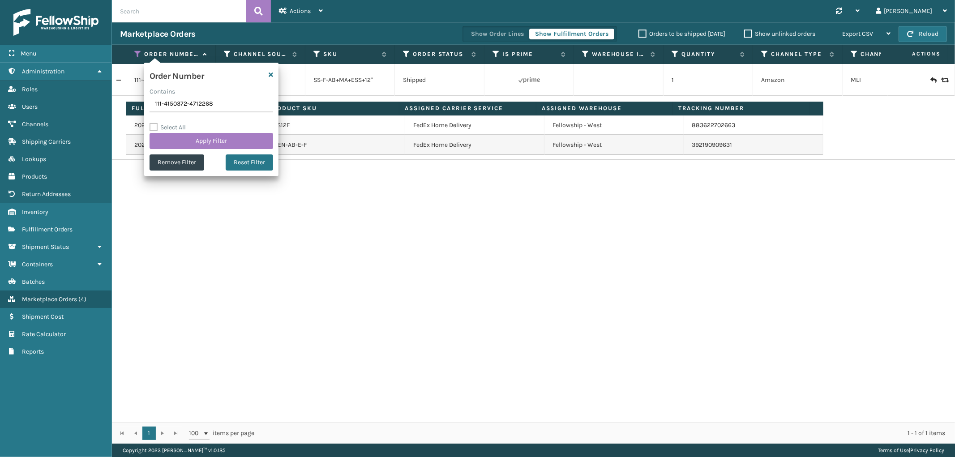
click at [173, 99] on input "111-4150372-4712268" at bounding box center [212, 104] width 124 height 16
type input "111-4150372-4712268"
click at [182, 144] on button "Apply Filter" at bounding box center [212, 141] width 124 height 16
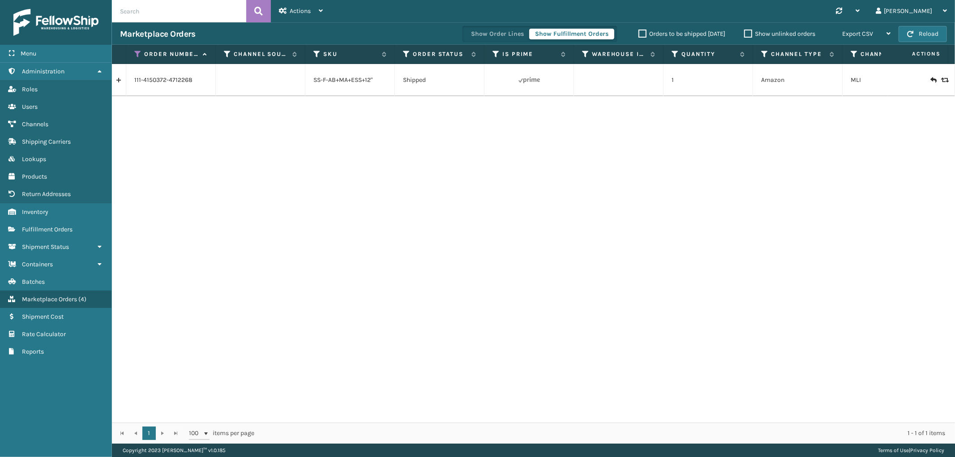
click at [123, 82] on link at bounding box center [119, 80] width 14 height 14
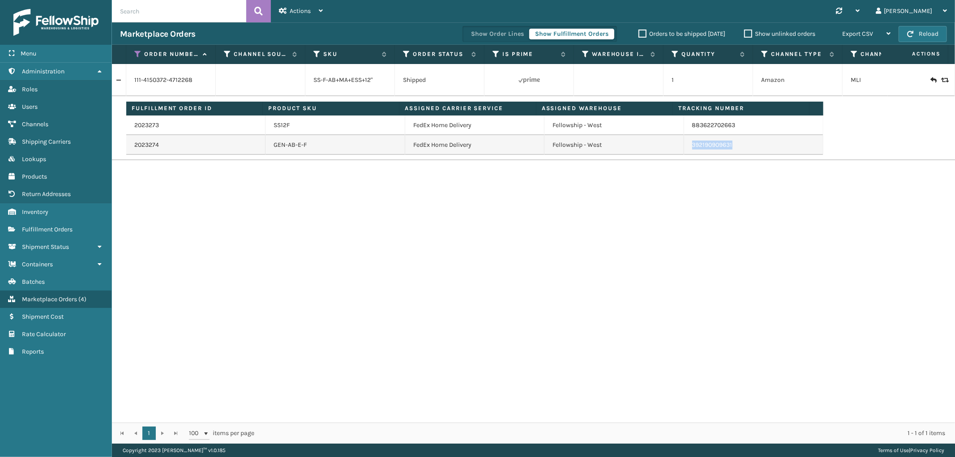
drag, startPoint x: 731, startPoint y: 148, endPoint x: 682, endPoint y: 151, distance: 49.4
click at [684, 151] on td "392190909631" at bounding box center [753, 145] width 139 height 20
click at [136, 54] on icon at bounding box center [137, 54] width 7 height 8
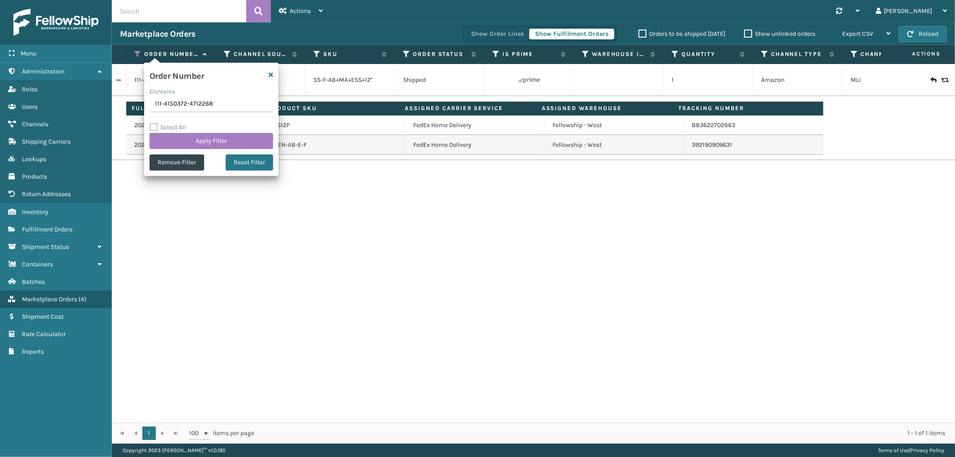
click at [176, 110] on input "111-4150372-4712268" at bounding box center [212, 104] width 124 height 16
type input "114-5324658-6873835"
click at [189, 139] on button "Apply Filter" at bounding box center [212, 141] width 124 height 16
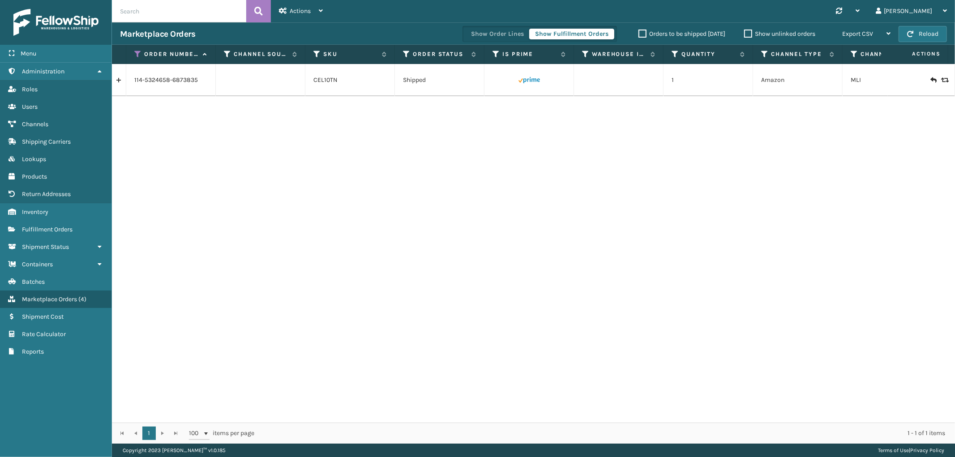
click at [121, 83] on link at bounding box center [119, 80] width 14 height 14
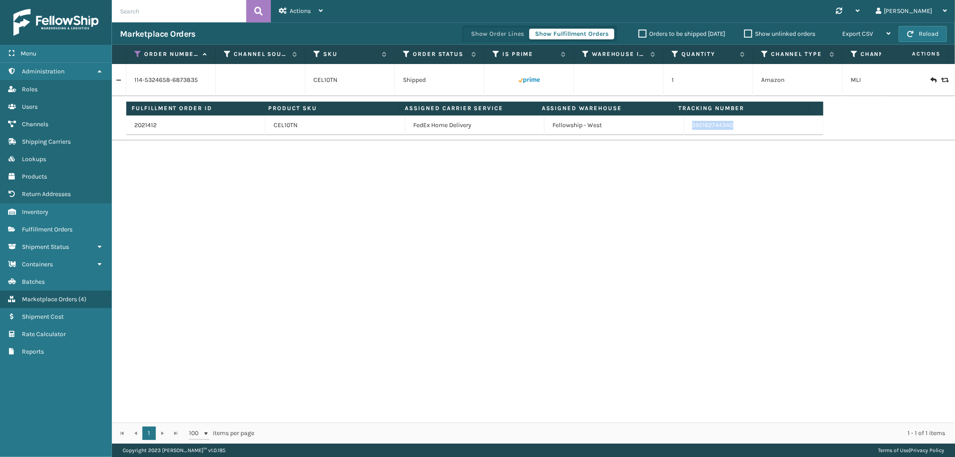
drag, startPoint x: 731, startPoint y: 127, endPoint x: 916, endPoint y: 194, distance: 196.1
click at [684, 135] on td "392162744340" at bounding box center [753, 126] width 139 height 20
click at [137, 55] on icon at bounding box center [137, 54] width 7 height 8
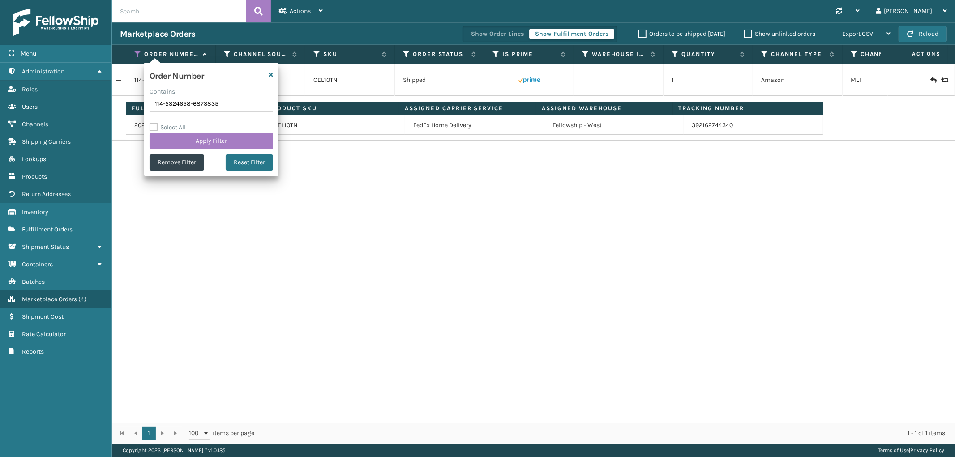
click at [162, 105] on input "114-5324658-6873835" at bounding box center [212, 104] width 124 height 16
type input "114-5472324-2833057"
click at [168, 144] on button "Apply Filter" at bounding box center [212, 141] width 124 height 16
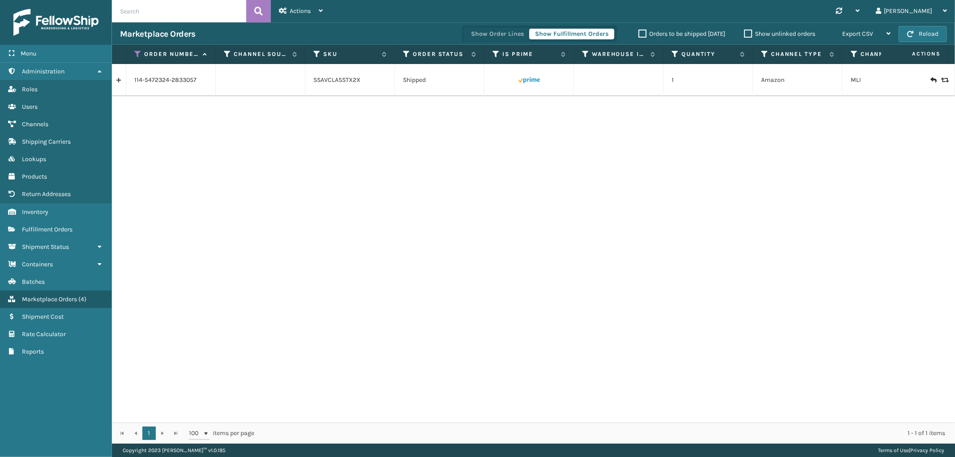
click at [124, 83] on link at bounding box center [119, 80] width 14 height 14
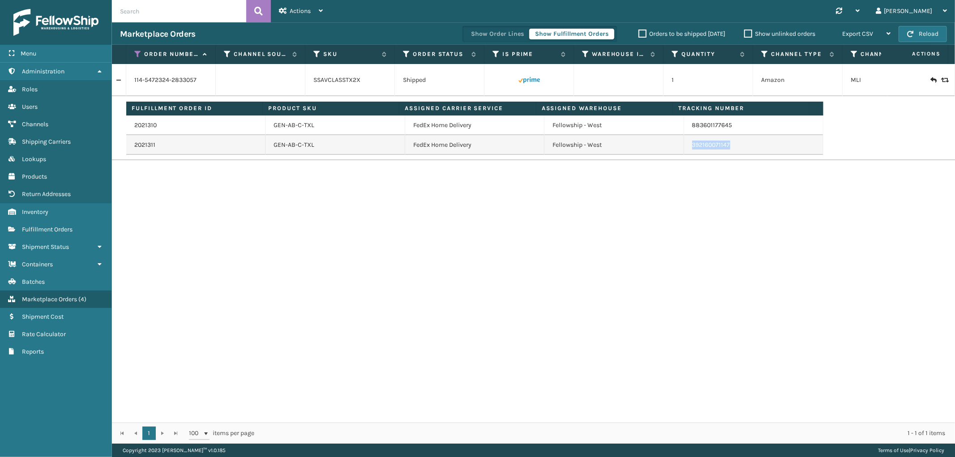
drag, startPoint x: 729, startPoint y: 150, endPoint x: 684, endPoint y: 150, distance: 44.3
click at [684, 150] on td "392160071147" at bounding box center [753, 145] width 139 height 20
click at [137, 52] on icon at bounding box center [137, 54] width 7 height 8
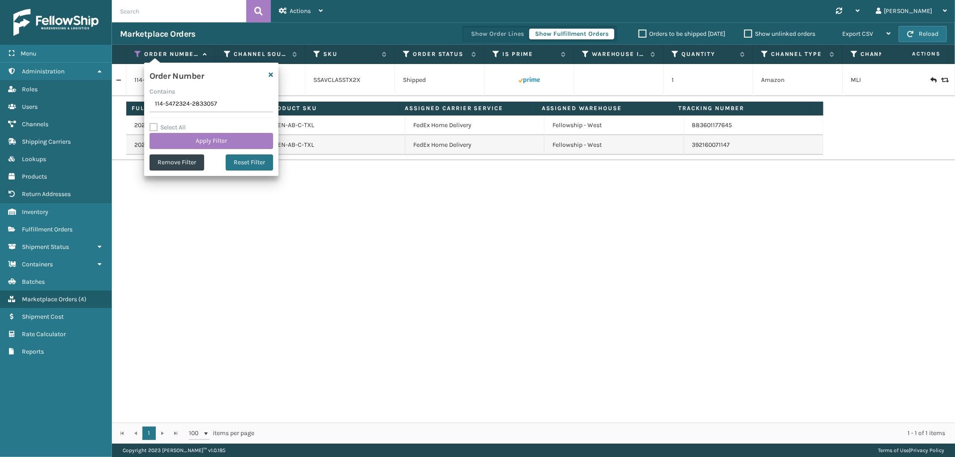
click at [187, 100] on input "114-5472324-2833057" at bounding box center [212, 104] width 124 height 16
type input "112-4615848-2203410"
click at [185, 135] on button "Apply Filter" at bounding box center [212, 141] width 124 height 16
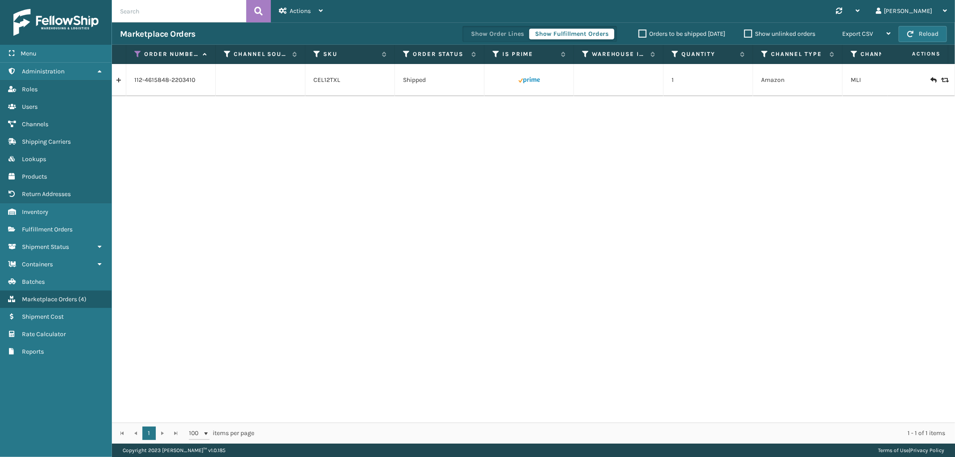
click at [118, 84] on link at bounding box center [119, 80] width 14 height 14
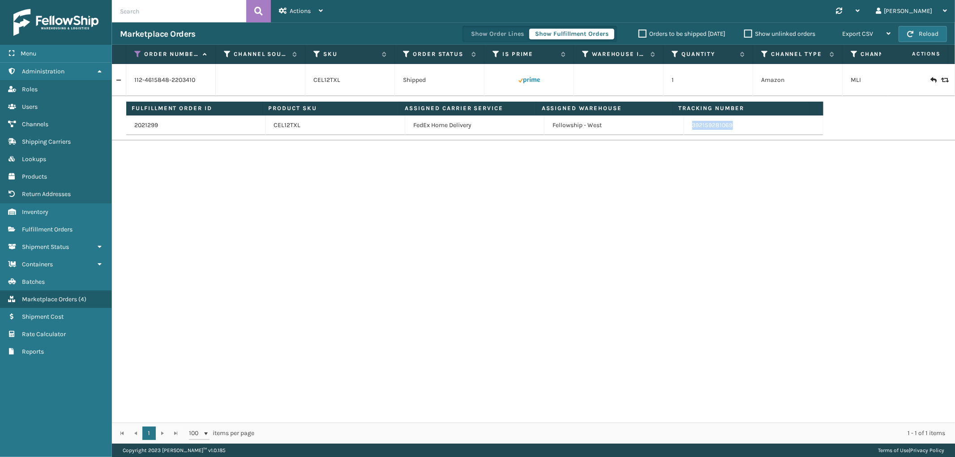
drag, startPoint x: 733, startPoint y: 129, endPoint x: 687, endPoint y: 135, distance: 46.5
click at [687, 135] on td "392159281069" at bounding box center [753, 126] width 139 height 20
click at [139, 55] on icon at bounding box center [137, 54] width 7 height 8
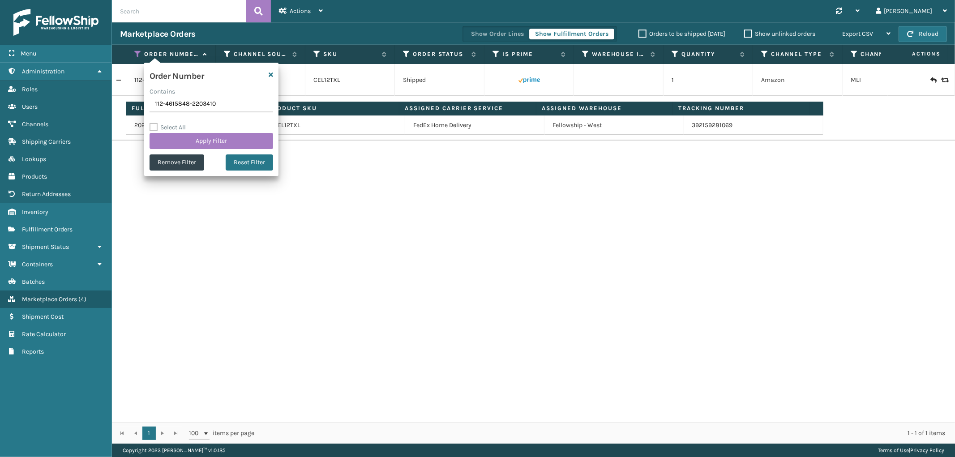
click at [176, 100] on input "112-4615848-2203410" at bounding box center [212, 104] width 124 height 16
type input "114-8665921-9121025"
click at [177, 137] on button "Apply Filter" at bounding box center [212, 141] width 124 height 16
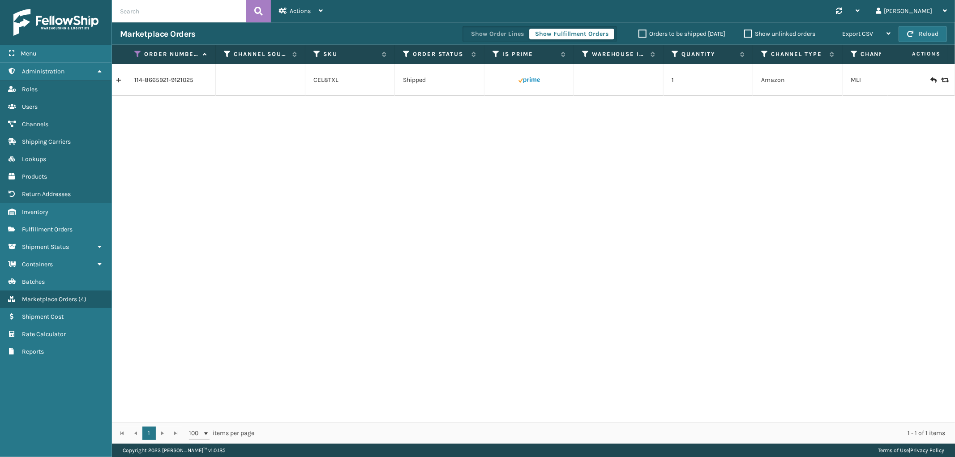
click at [121, 78] on link at bounding box center [119, 80] width 14 height 14
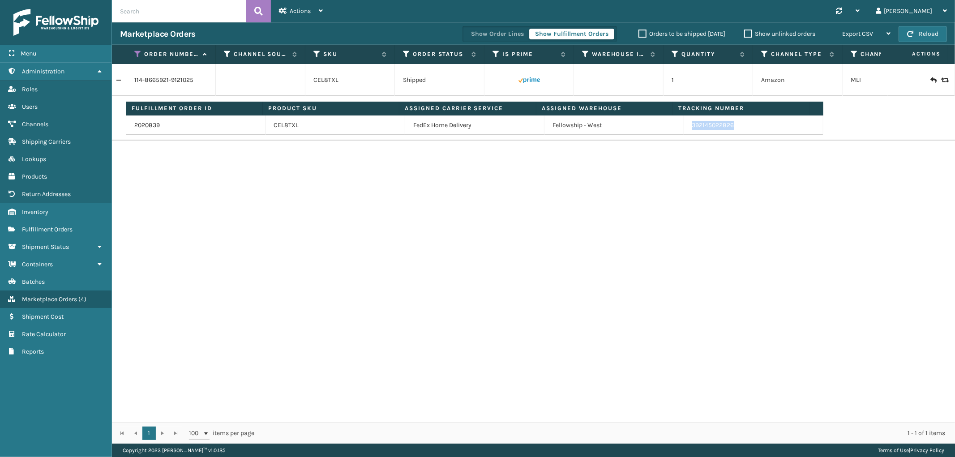
drag, startPoint x: 734, startPoint y: 127, endPoint x: 683, endPoint y: 135, distance: 51.6
click at [684, 135] on td "392145022826" at bounding box center [753, 126] width 139 height 20
drag, startPoint x: 139, startPoint y: 50, endPoint x: 139, endPoint y: 61, distance: 10.7
click at [139, 50] on icon at bounding box center [137, 54] width 7 height 8
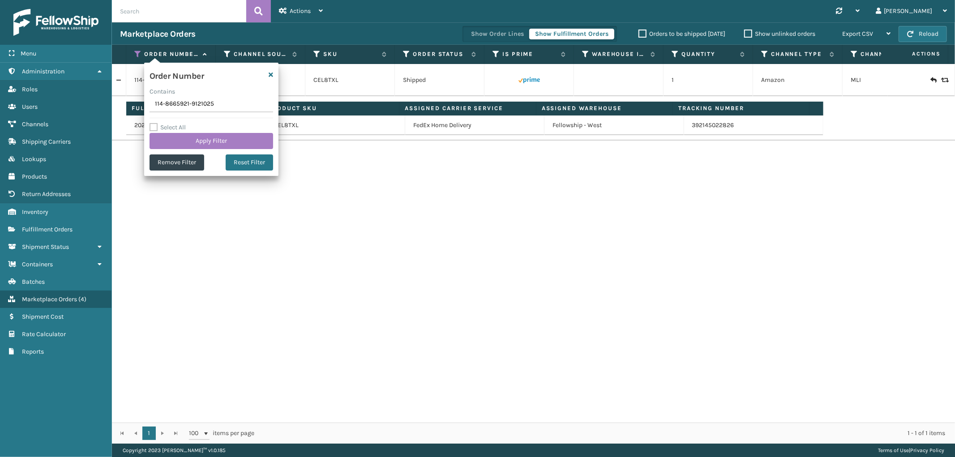
click at [198, 102] on input "114-8665921-9121025" at bounding box center [212, 104] width 124 height 16
type input "111-9773392-5926608"
click at [195, 137] on button "Apply Filter" at bounding box center [212, 141] width 124 height 16
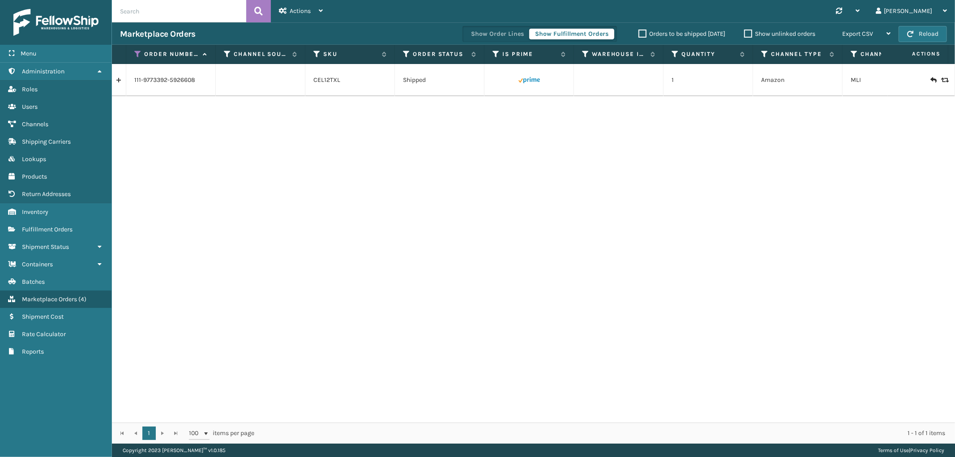
click at [119, 82] on link at bounding box center [119, 80] width 14 height 14
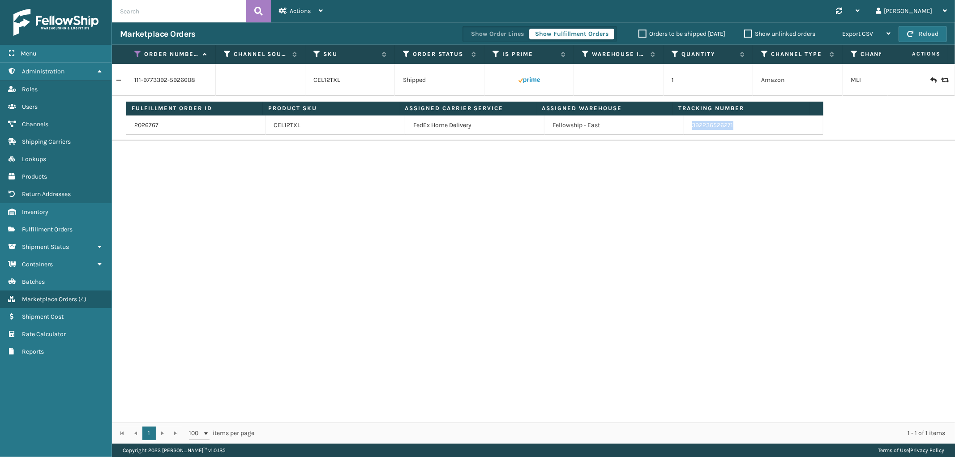
drag, startPoint x: 738, startPoint y: 129, endPoint x: 687, endPoint y: 133, distance: 51.3
click at [687, 133] on td "392236526271" at bounding box center [753, 126] width 139 height 20
click at [137, 52] on icon at bounding box center [137, 54] width 7 height 8
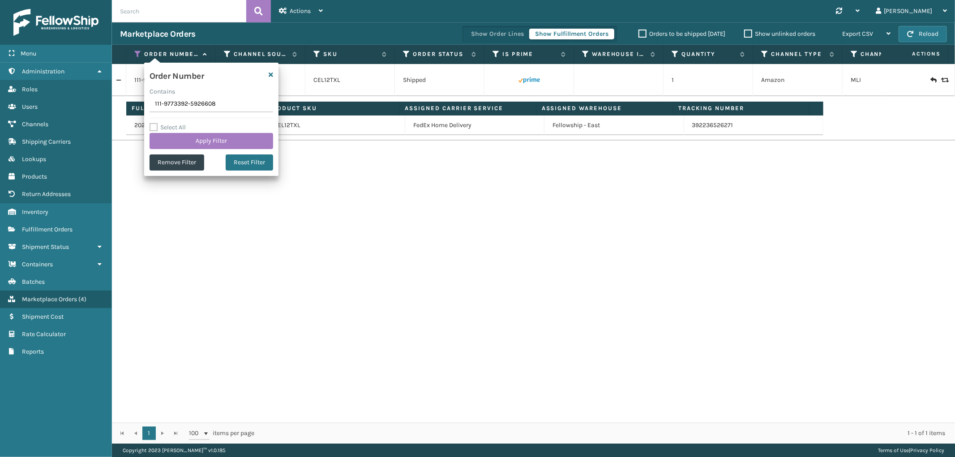
click at [171, 107] on input "111-9773392-5926608" at bounding box center [212, 104] width 124 height 16
type input "113-0508543-1911447"
click at [175, 145] on button "Apply Filter" at bounding box center [212, 141] width 124 height 16
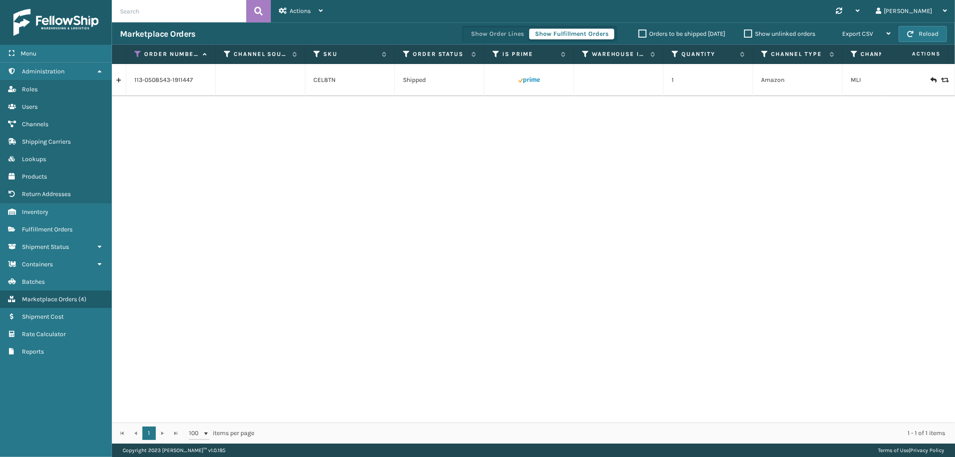
click at [120, 82] on link at bounding box center [119, 80] width 14 height 14
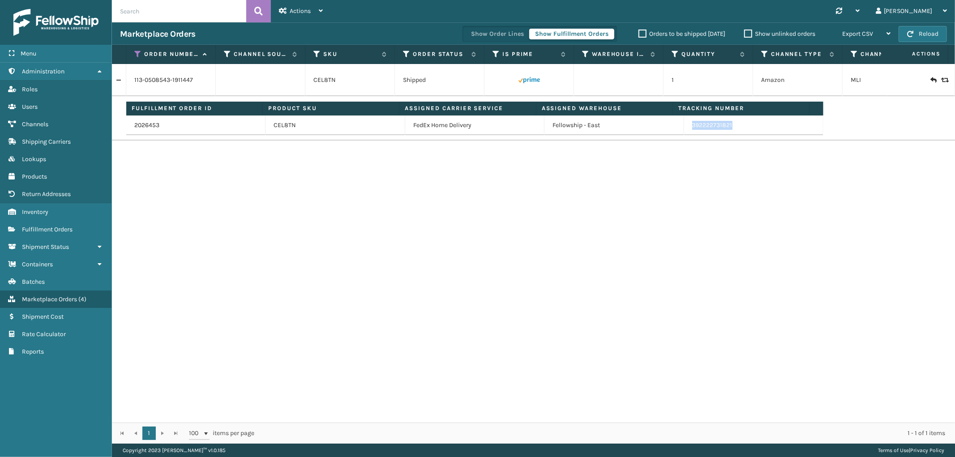
drag, startPoint x: 736, startPoint y: 128, endPoint x: 688, endPoint y: 128, distance: 48.8
click at [688, 128] on td "392222731821" at bounding box center [753, 126] width 139 height 20
click at [138, 54] on icon at bounding box center [137, 54] width 7 height 8
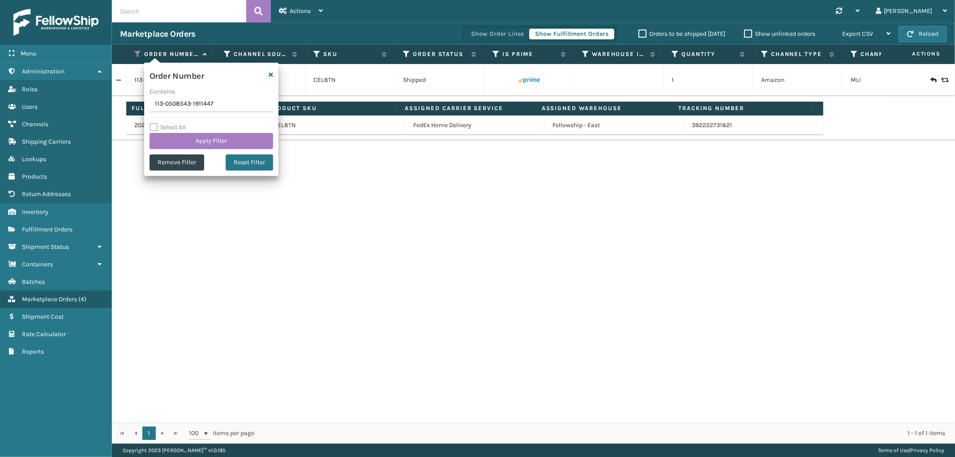
click at [172, 104] on input "113-0508543-1911447" at bounding box center [212, 104] width 124 height 16
type input "112-3627020-6073851"
click at [174, 135] on button "Apply Filter" at bounding box center [212, 141] width 124 height 16
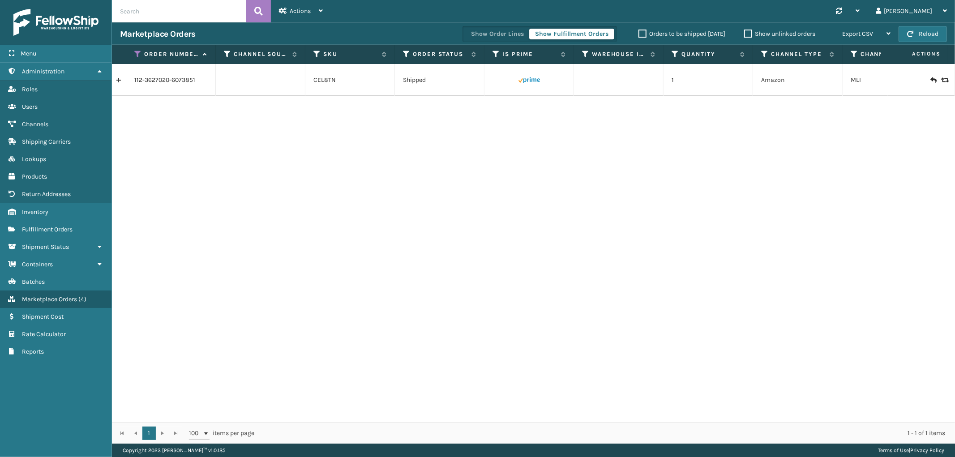
click at [120, 84] on link at bounding box center [119, 80] width 14 height 14
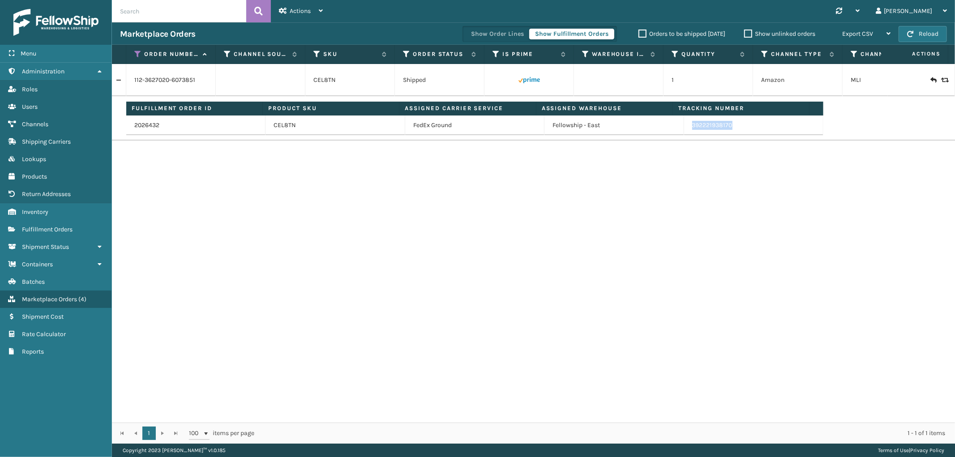
drag, startPoint x: 738, startPoint y: 133, endPoint x: 687, endPoint y: 133, distance: 51.1
click at [687, 133] on td "392221938170" at bounding box center [753, 126] width 139 height 20
click at [138, 55] on icon at bounding box center [137, 54] width 7 height 8
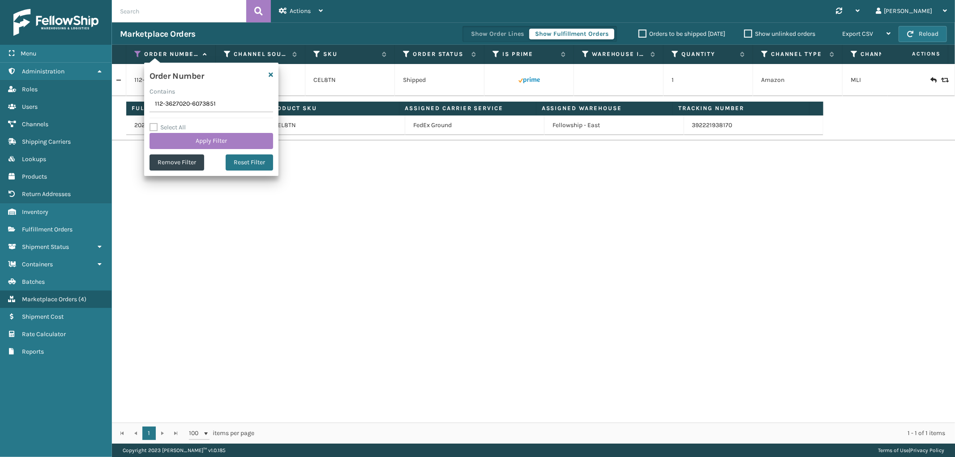
click at [172, 106] on input "112-3627020-6073851" at bounding box center [212, 104] width 124 height 16
type input "111-9071131-9151428"
click at [172, 133] on button "Apply Filter" at bounding box center [212, 141] width 124 height 16
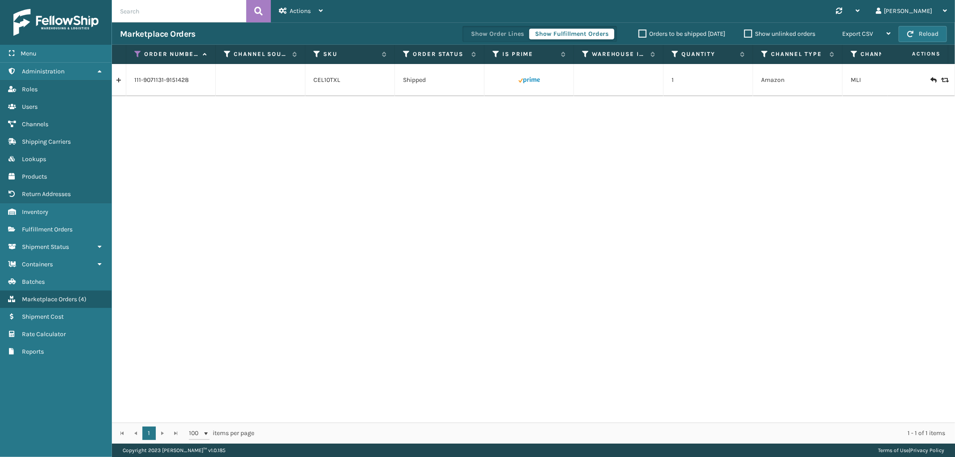
click at [121, 84] on link at bounding box center [119, 80] width 14 height 14
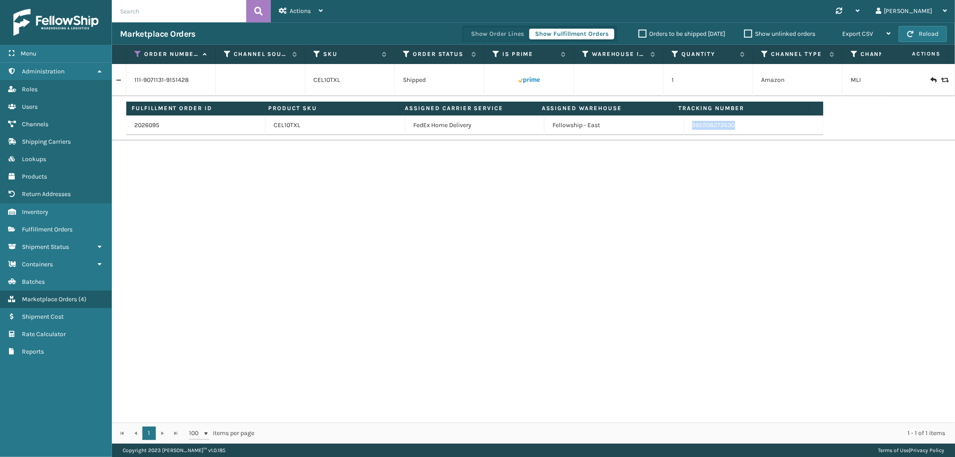
drag, startPoint x: 729, startPoint y: 130, endPoint x: 688, endPoint y: 130, distance: 41.7
click at [688, 130] on td "392208272630" at bounding box center [753, 126] width 139 height 20
click at [136, 53] on icon at bounding box center [137, 54] width 7 height 8
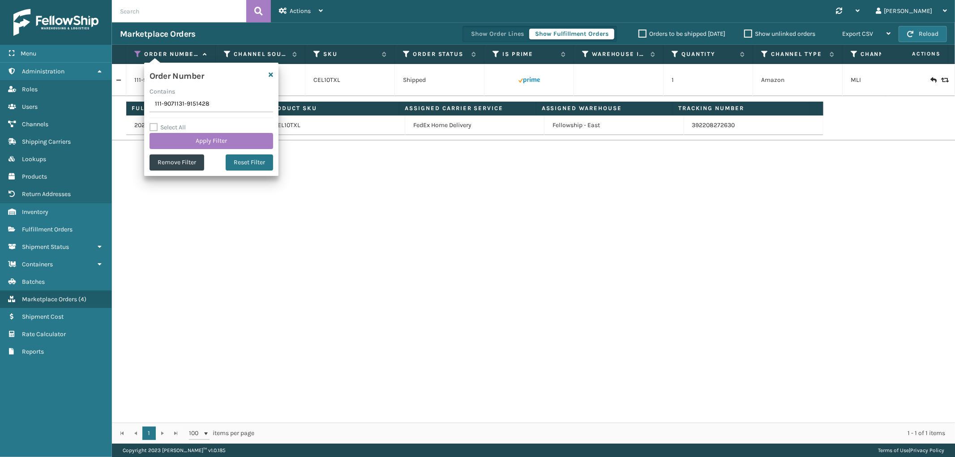
click at [180, 105] on input "111-9071131-9151428" at bounding box center [212, 104] width 124 height 16
type input "114-8902719-0418635"
click at [178, 142] on button "Apply Filter" at bounding box center [212, 141] width 124 height 16
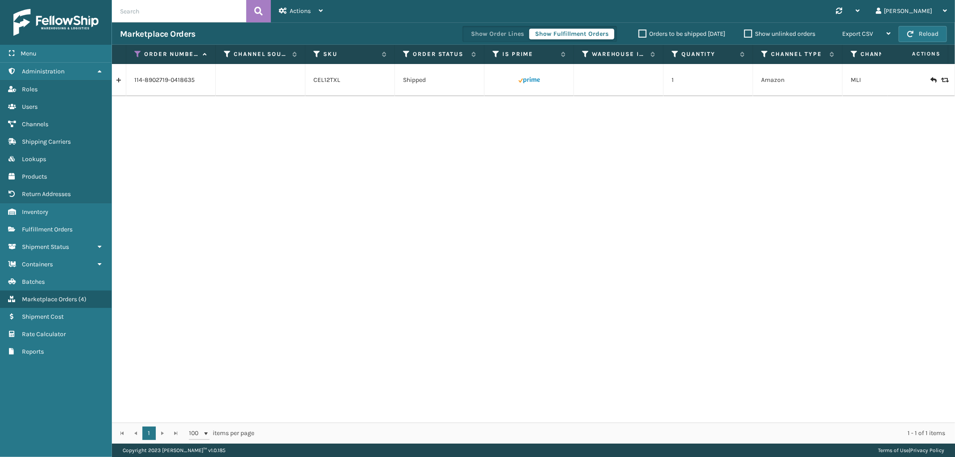
click at [114, 82] on link at bounding box center [119, 80] width 14 height 14
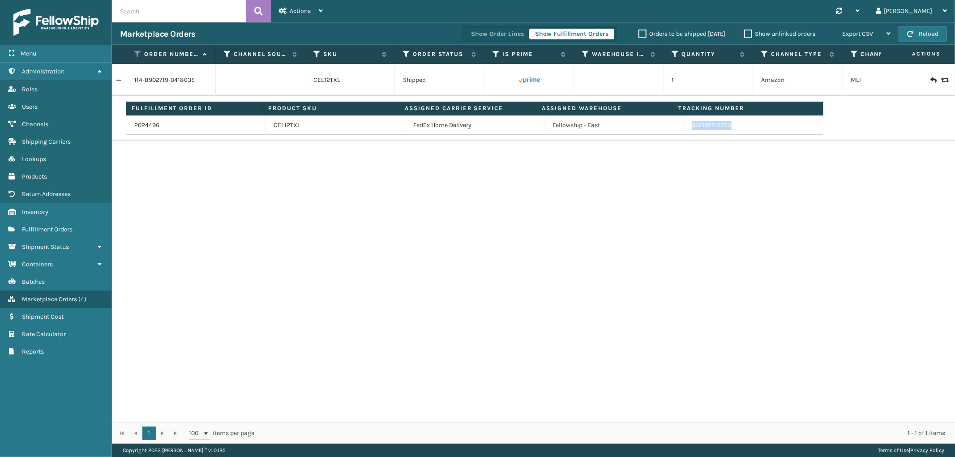
drag, startPoint x: 738, startPoint y: 130, endPoint x: 684, endPoint y: 133, distance: 53.8
click at [684, 133] on td "392197216753" at bounding box center [753, 126] width 139 height 20
drag, startPoint x: 133, startPoint y: 52, endPoint x: 141, endPoint y: 73, distance: 21.8
click at [134, 52] on icon at bounding box center [137, 54] width 7 height 8
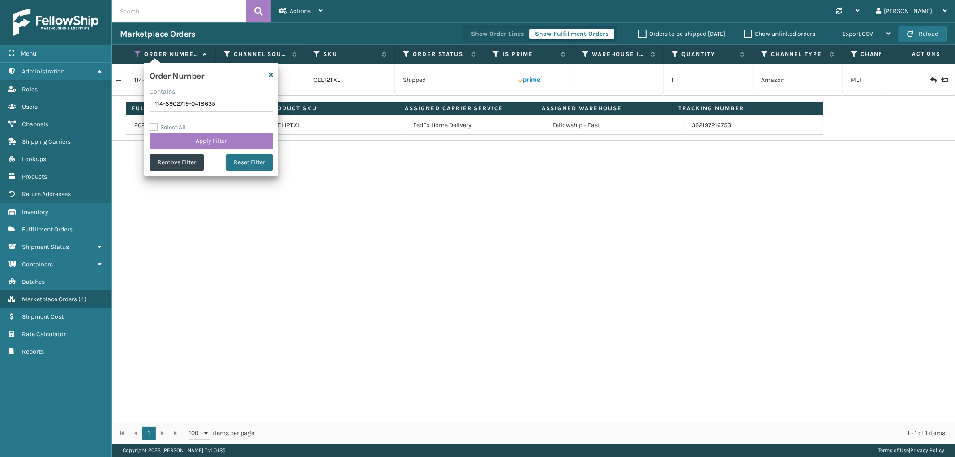
click at [169, 102] on input "114-8902719-0418635" at bounding box center [212, 104] width 124 height 16
type input "113-0304780-6345816"
click at [173, 142] on button "Apply Filter" at bounding box center [212, 141] width 124 height 16
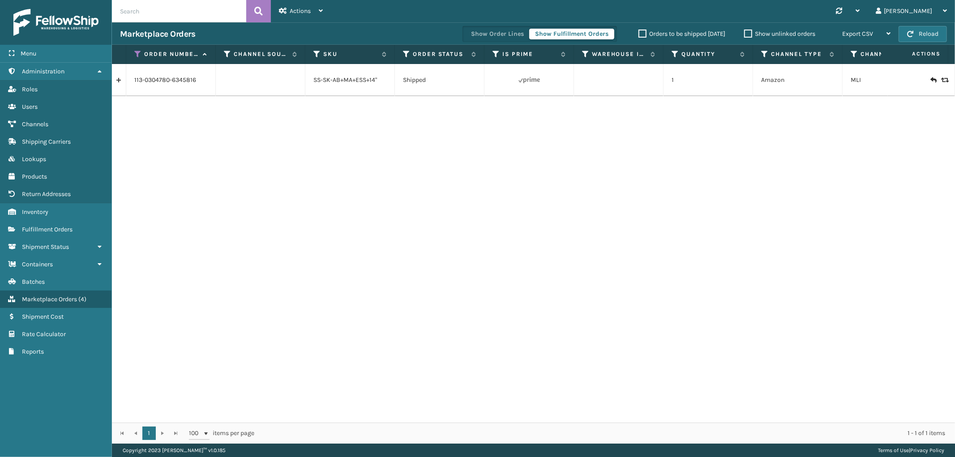
click at [118, 83] on link at bounding box center [119, 80] width 14 height 14
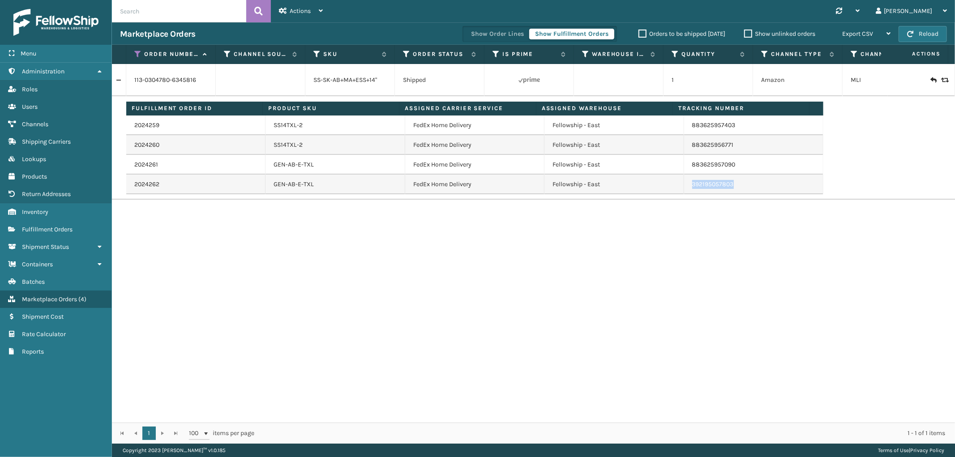
drag, startPoint x: 740, startPoint y: 183, endPoint x: 944, endPoint y: 223, distance: 208.1
click at [675, 192] on tr "2024262 GEN-AB-E-TXL FedEx Home Delivery Fellowship - East 392195057803" at bounding box center [474, 185] width 697 height 20
drag, startPoint x: 135, startPoint y: 53, endPoint x: 135, endPoint y: 73, distance: 19.7
click at [135, 53] on icon at bounding box center [137, 54] width 7 height 8
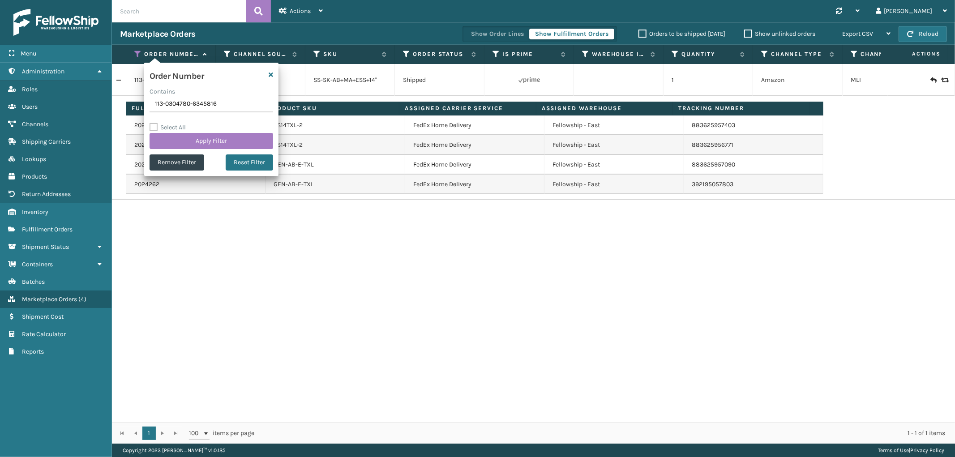
click at [187, 96] on input "113-0304780-6345816" at bounding box center [212, 104] width 124 height 16
type input "114-2146859-8991422"
click at [186, 141] on button "Apply Filter" at bounding box center [212, 141] width 124 height 16
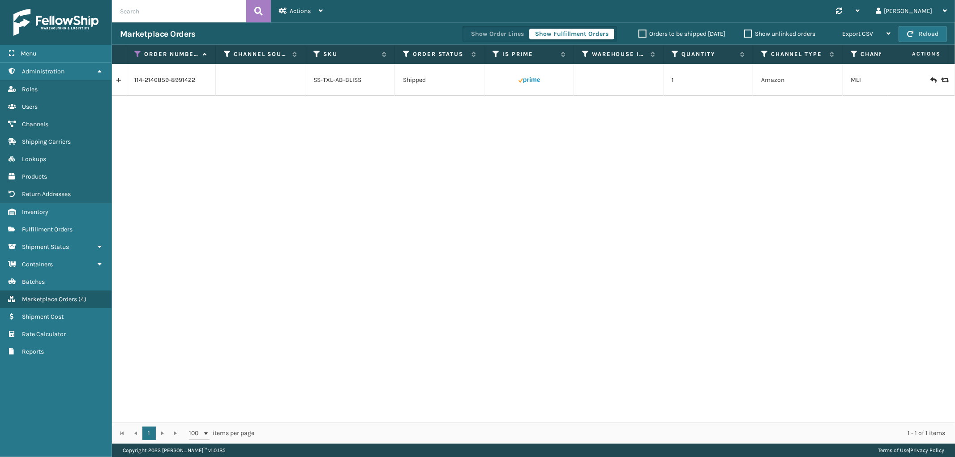
click at [117, 83] on link at bounding box center [119, 80] width 14 height 14
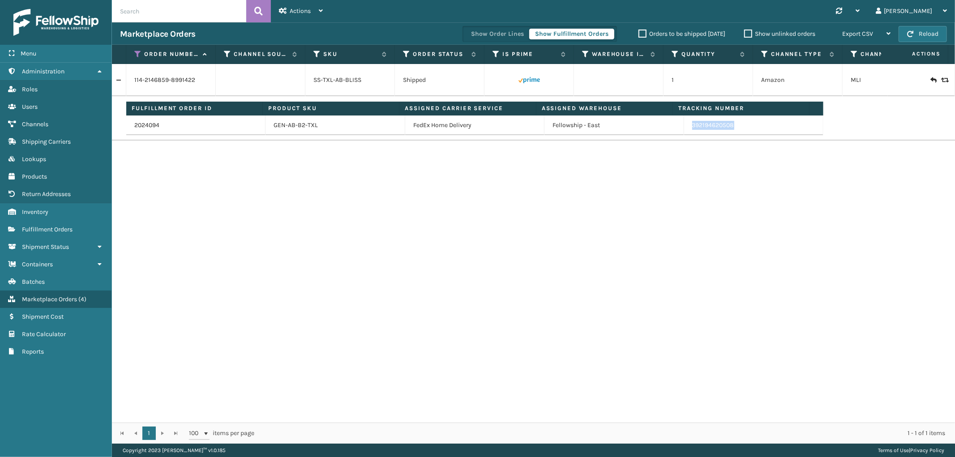
drag, startPoint x: 745, startPoint y: 126, endPoint x: 924, endPoint y: 214, distance: 199.5
click at [684, 132] on td "392194620508" at bounding box center [753, 126] width 139 height 20
drag, startPoint x: 135, startPoint y: 52, endPoint x: 138, endPoint y: 60, distance: 8.1
click at [135, 52] on icon at bounding box center [137, 54] width 7 height 8
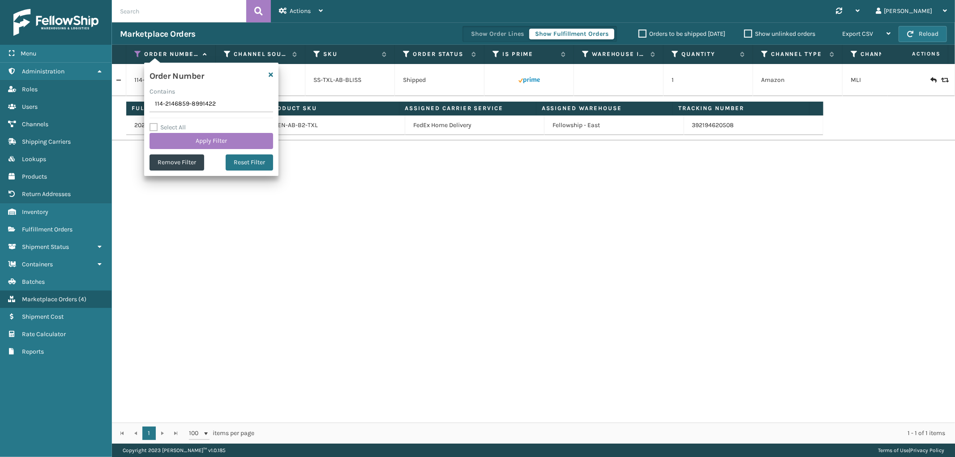
click at [164, 103] on input "114-2146859-8991422" at bounding box center [212, 104] width 124 height 16
type input "114-0567058-5764242"
click at [167, 146] on button "Apply Filter" at bounding box center [212, 141] width 124 height 16
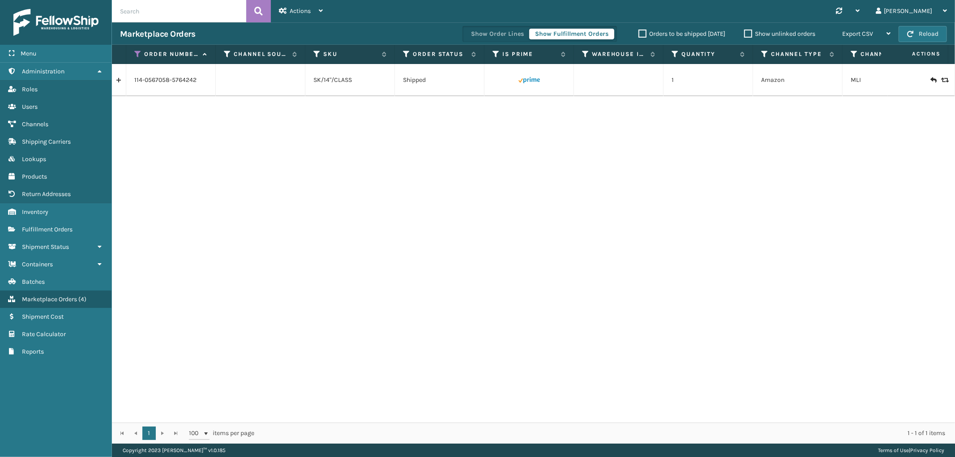
click at [119, 84] on link at bounding box center [119, 80] width 14 height 14
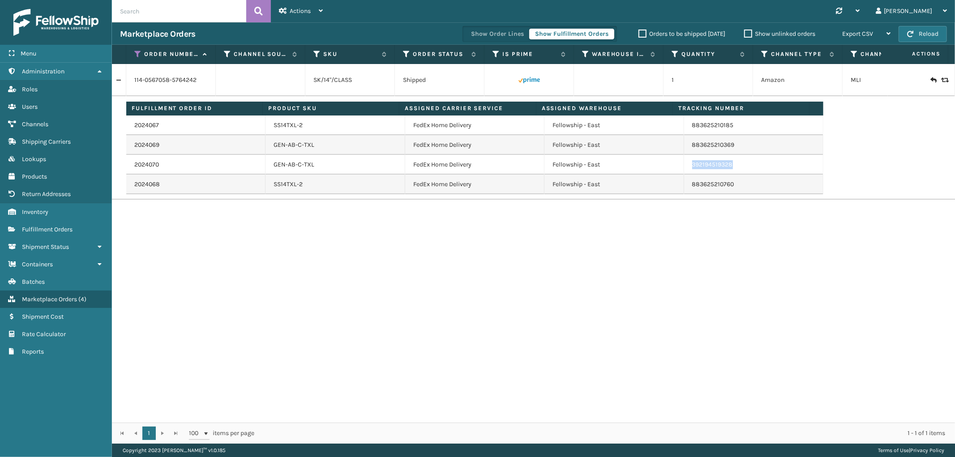
drag, startPoint x: 738, startPoint y: 167, endPoint x: 933, endPoint y: 242, distance: 209.7
click at [684, 171] on td "392194519328" at bounding box center [753, 165] width 139 height 20
drag, startPoint x: 137, startPoint y: 57, endPoint x: 137, endPoint y: 68, distance: 10.7
click at [137, 57] on icon at bounding box center [137, 54] width 7 height 8
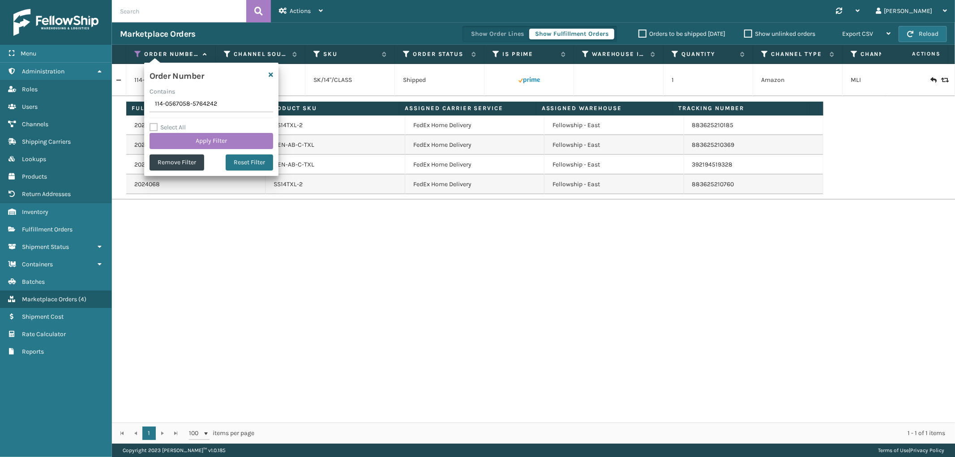
click at [162, 107] on input "114-0567058-5764242" at bounding box center [212, 104] width 124 height 16
type input "111-0534508-3146608"
click at [164, 136] on button "Apply Filter" at bounding box center [212, 141] width 124 height 16
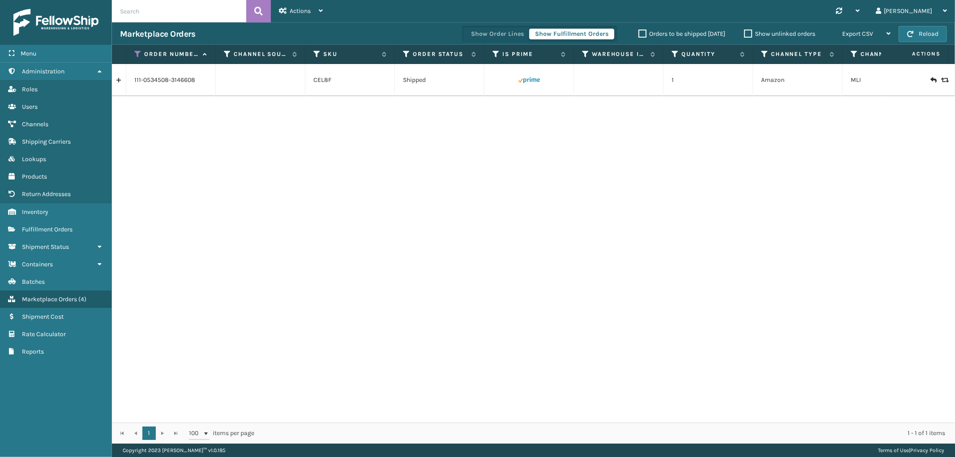
click at [120, 80] on link at bounding box center [119, 80] width 14 height 14
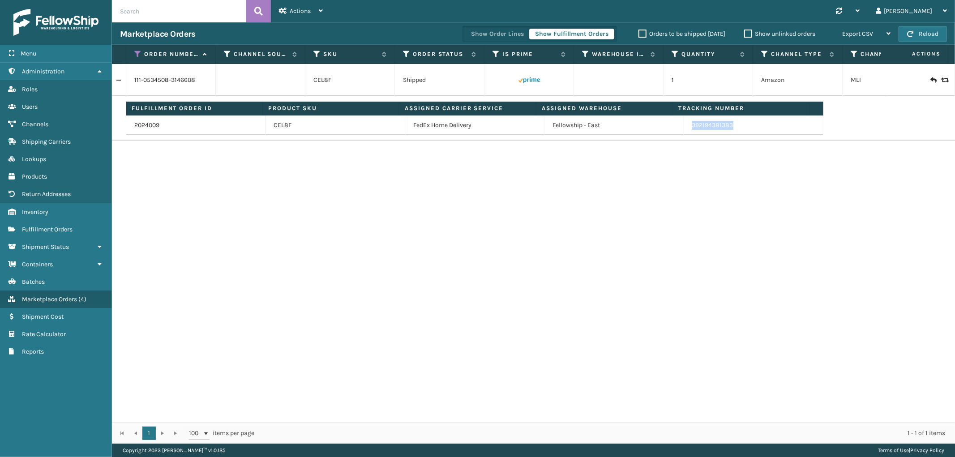
drag, startPoint x: 741, startPoint y: 129, endPoint x: 687, endPoint y: 132, distance: 54.8
click at [687, 132] on td "392194381383" at bounding box center [753, 126] width 139 height 20
drag, startPoint x: 138, startPoint y: 53, endPoint x: 138, endPoint y: 59, distance: 6.3
click at [138, 53] on icon at bounding box center [137, 54] width 7 height 8
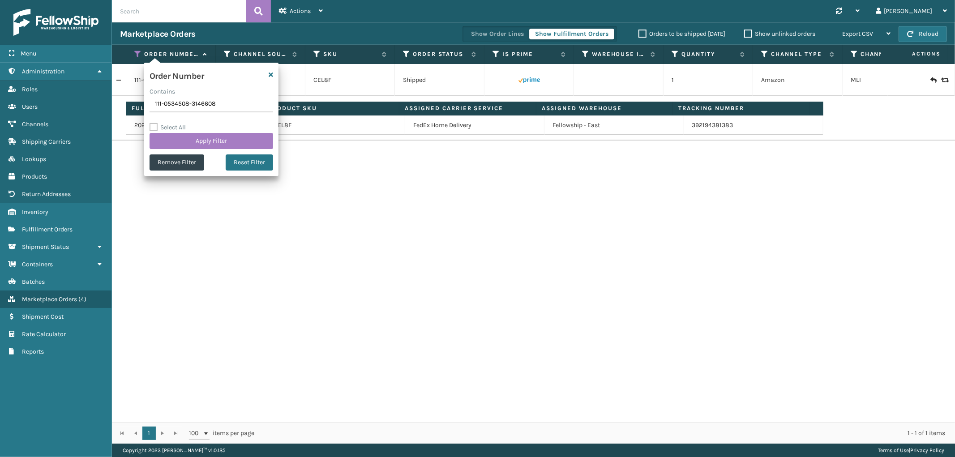
click at [166, 104] on input "111-0534508-3146608" at bounding box center [212, 104] width 124 height 16
type input "112-1206755-6583439"
click at [166, 139] on button "Apply Filter" at bounding box center [212, 141] width 124 height 16
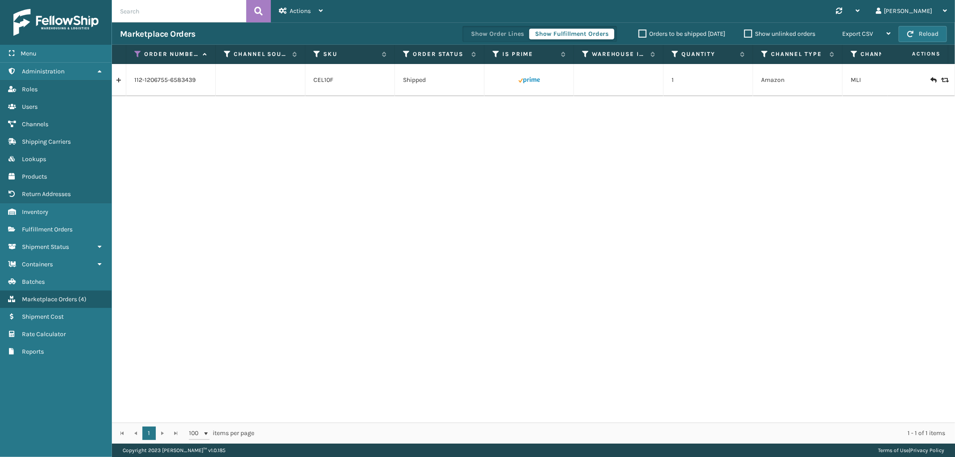
click at [124, 81] on link at bounding box center [119, 80] width 14 height 14
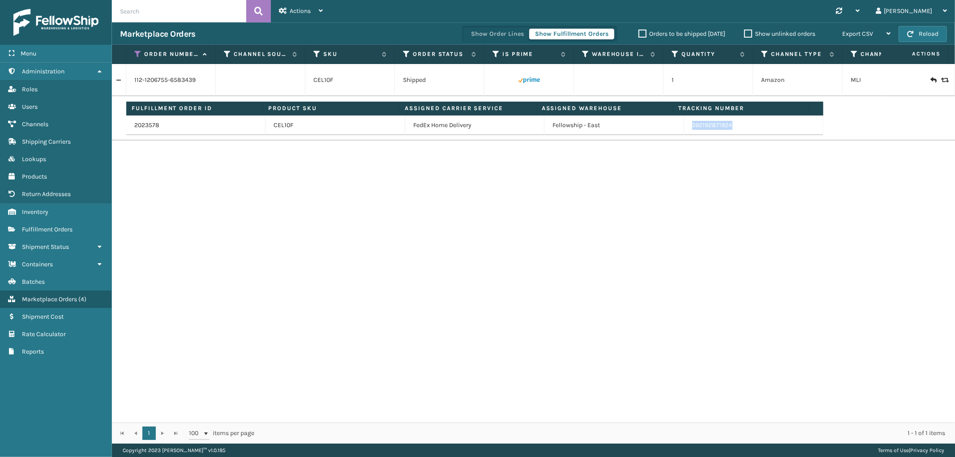
drag, startPoint x: 729, startPoint y: 131, endPoint x: 684, endPoint y: 131, distance: 45.2
click at [684, 131] on td "392192871924" at bounding box center [753, 126] width 139 height 20
click at [139, 54] on icon at bounding box center [137, 54] width 7 height 8
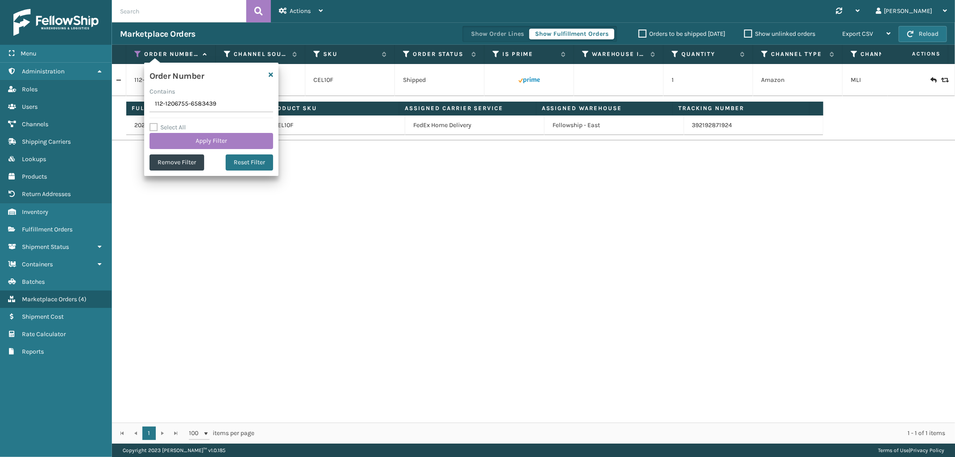
click at [171, 97] on input "112-1206755-6583439" at bounding box center [212, 104] width 124 height 16
type input "114-2959259-8316237"
click at [172, 145] on button "Apply Filter" at bounding box center [212, 141] width 124 height 16
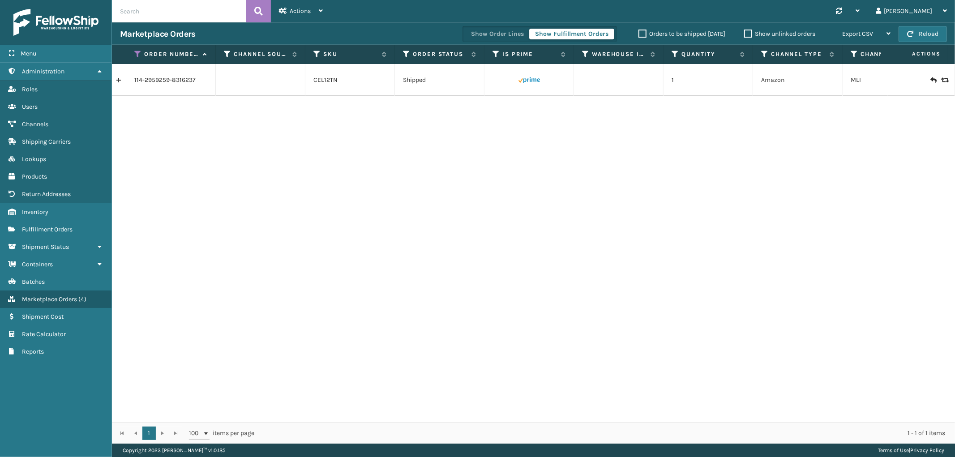
click at [122, 82] on link at bounding box center [119, 80] width 14 height 14
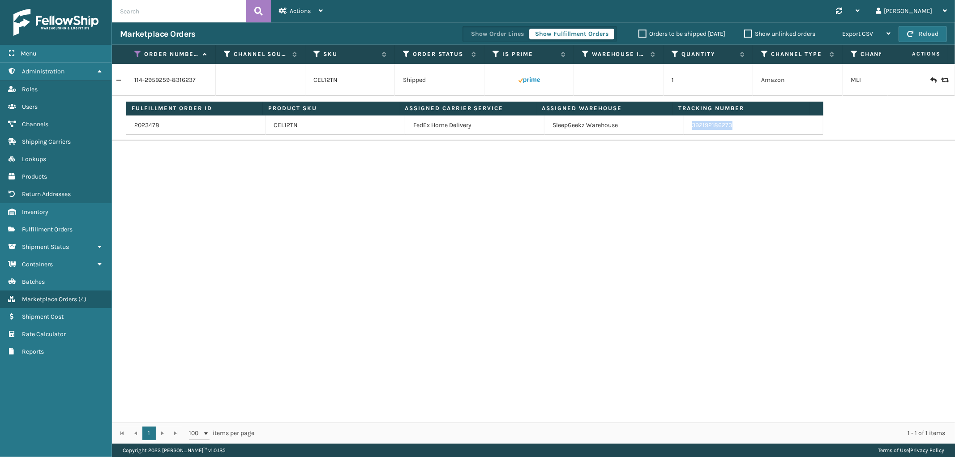
drag, startPoint x: 733, startPoint y: 128, endPoint x: 705, endPoint y: 151, distance: 36.5
click at [684, 136] on td "Fulfillment Order ID Product SKU Assigned Carrier Service Assigned Warehouse Tr…" at bounding box center [562, 118] width 873 height 44
drag, startPoint x: 679, startPoint y: 126, endPoint x: 731, endPoint y: 135, distance: 52.4
click at [731, 135] on td "392192186273" at bounding box center [753, 126] width 139 height 20
drag, startPoint x: 135, startPoint y: 52, endPoint x: 135, endPoint y: 57, distance: 4.9
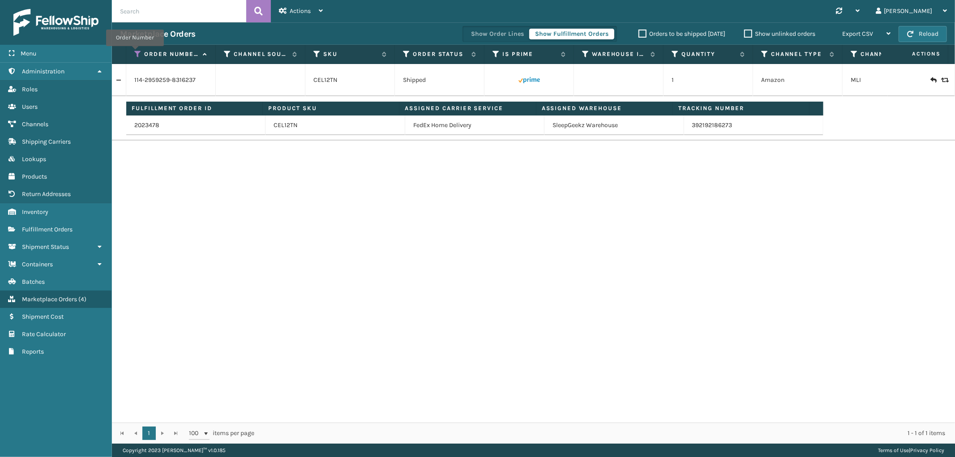
click at [135, 52] on icon at bounding box center [137, 54] width 7 height 8
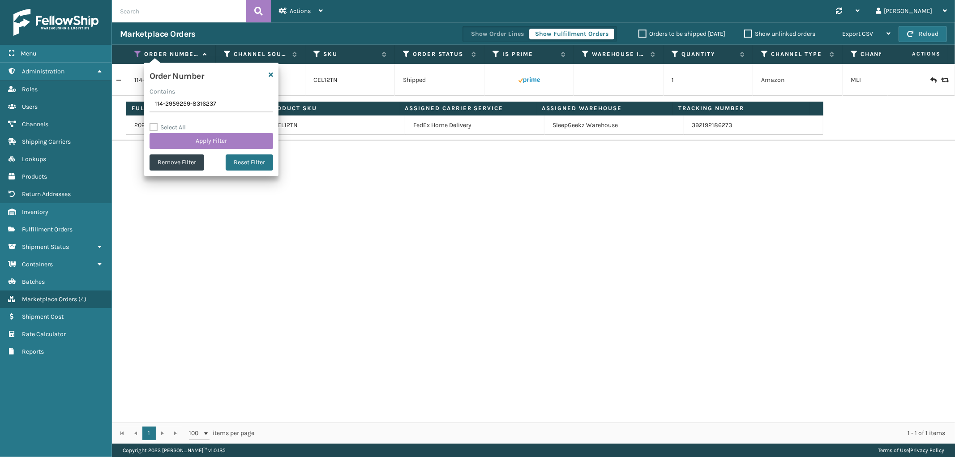
click at [162, 101] on input "114-2959259-8316237" at bounding box center [212, 104] width 124 height 16
type input "113-2343207-7457805"
click at [175, 142] on button "Apply Filter" at bounding box center [212, 141] width 124 height 16
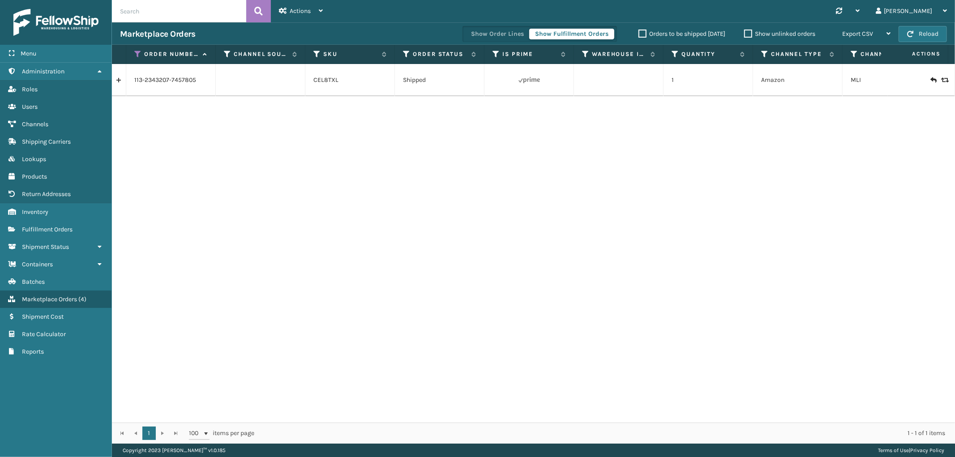
click at [123, 80] on link at bounding box center [119, 80] width 14 height 14
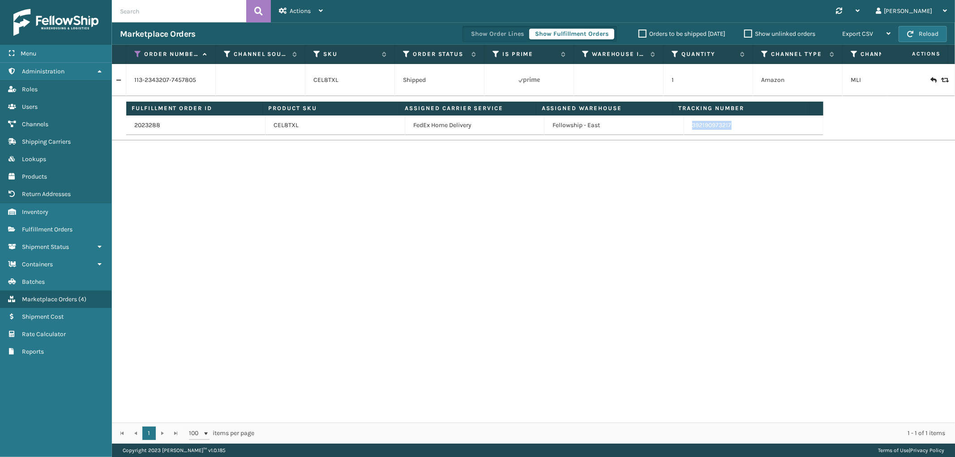
drag, startPoint x: 740, startPoint y: 123, endPoint x: 686, endPoint y: 131, distance: 55.3
click at [686, 131] on td "392190973217" at bounding box center [753, 126] width 139 height 20
click at [137, 56] on icon at bounding box center [137, 54] width 7 height 8
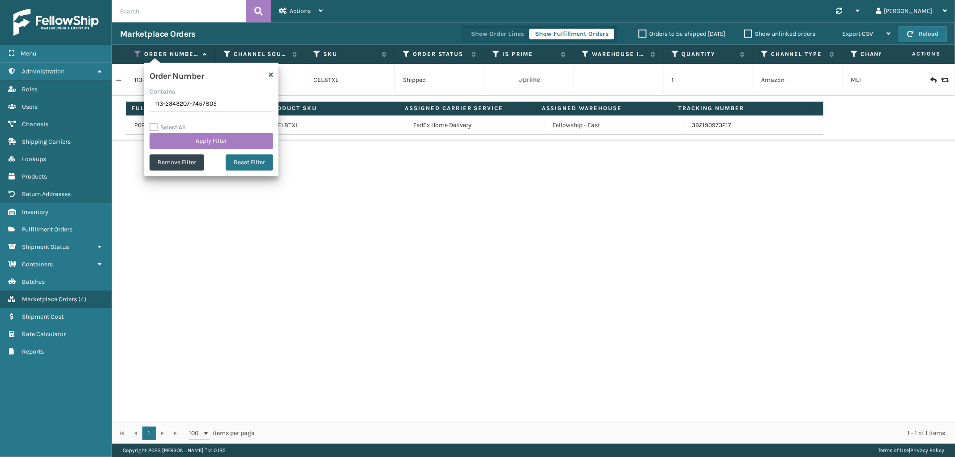
click at [164, 100] on input "113-2343207-7457805" at bounding box center [212, 104] width 124 height 16
type input "112-7552367-8973061"
click at [170, 134] on button "Apply Filter" at bounding box center [212, 141] width 124 height 16
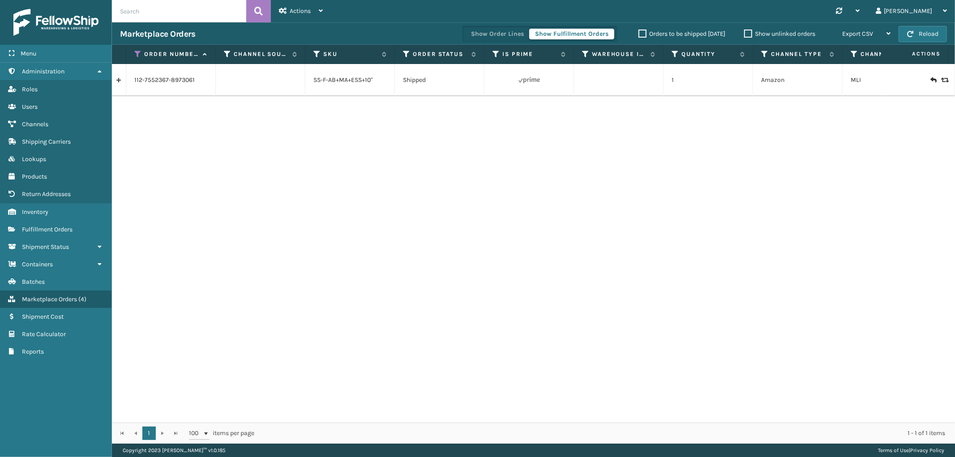
click at [123, 83] on link at bounding box center [119, 80] width 14 height 14
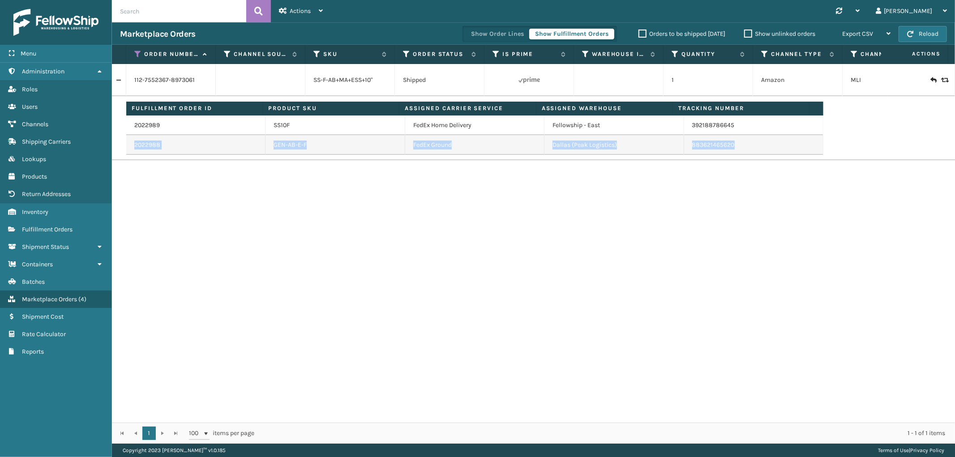
drag, startPoint x: 744, startPoint y: 142, endPoint x: 729, endPoint y: 133, distance: 16.9
click at [729, 133] on tbody "2022989 SS10F FedEx Home Delivery Fellowship - East 392188786645 2022988 GEN-AB…" at bounding box center [474, 135] width 697 height 39
click at [692, 124] on link "392188786645" at bounding box center [713, 125] width 43 height 8
drag, startPoint x: 681, startPoint y: 121, endPoint x: 733, endPoint y: 130, distance: 52.4
click at [733, 130] on td "392188786645" at bounding box center [753, 126] width 139 height 20
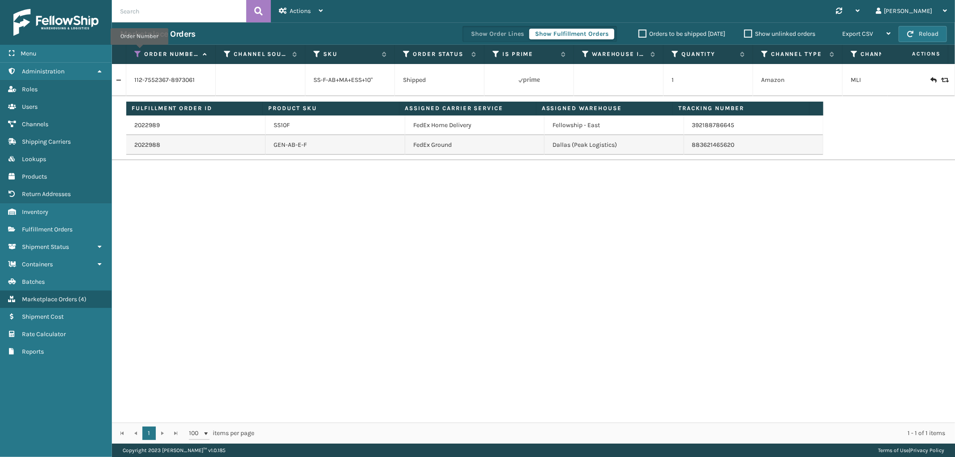
click at [139, 51] on icon at bounding box center [137, 54] width 7 height 8
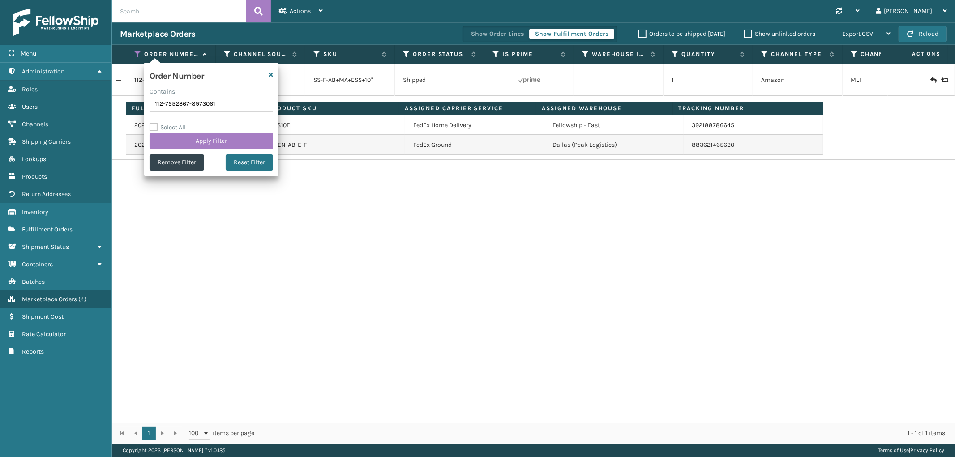
click at [173, 101] on input "112-7552367-8973061" at bounding box center [212, 104] width 124 height 16
type input "113-6813057-1963449"
click at [168, 143] on button "Apply Filter" at bounding box center [212, 141] width 124 height 16
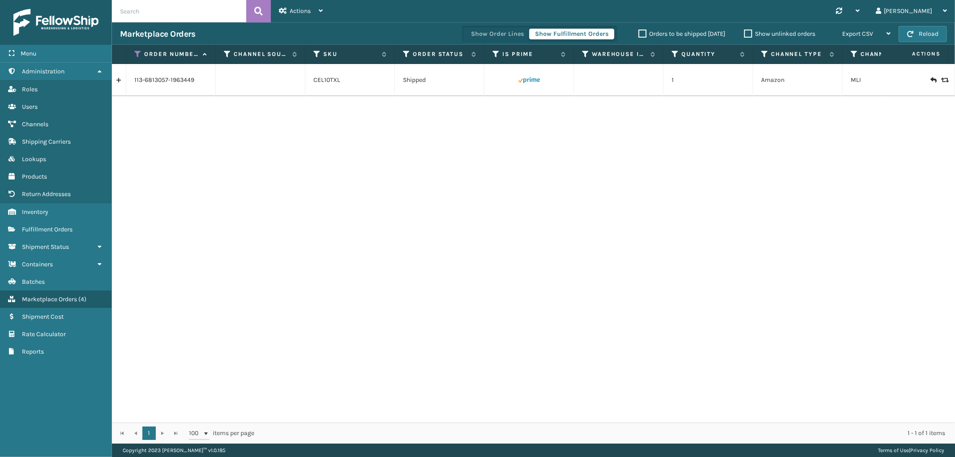
click at [121, 84] on link at bounding box center [119, 80] width 14 height 14
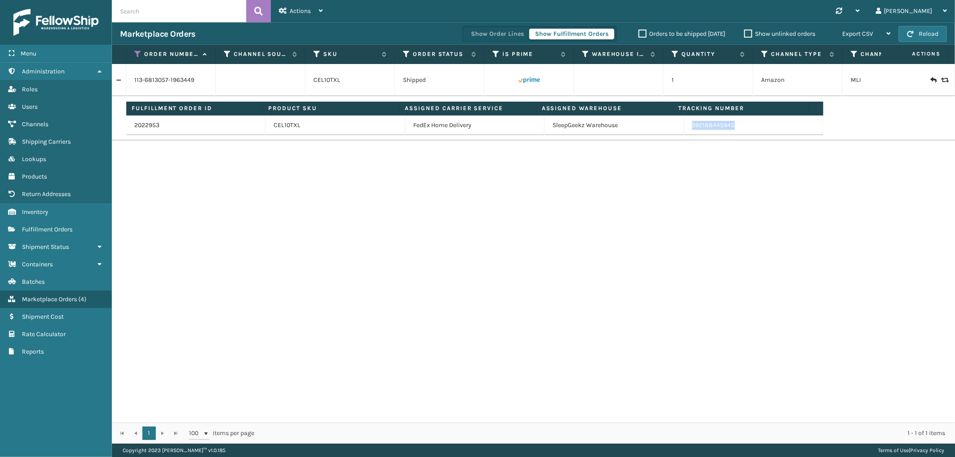
drag, startPoint x: 737, startPoint y: 131, endPoint x: 687, endPoint y: 131, distance: 49.7
click at [687, 131] on td "392188445945" at bounding box center [753, 126] width 139 height 20
drag, startPoint x: 137, startPoint y: 54, endPoint x: 140, endPoint y: 68, distance: 14.2
click at [137, 54] on icon at bounding box center [137, 54] width 7 height 8
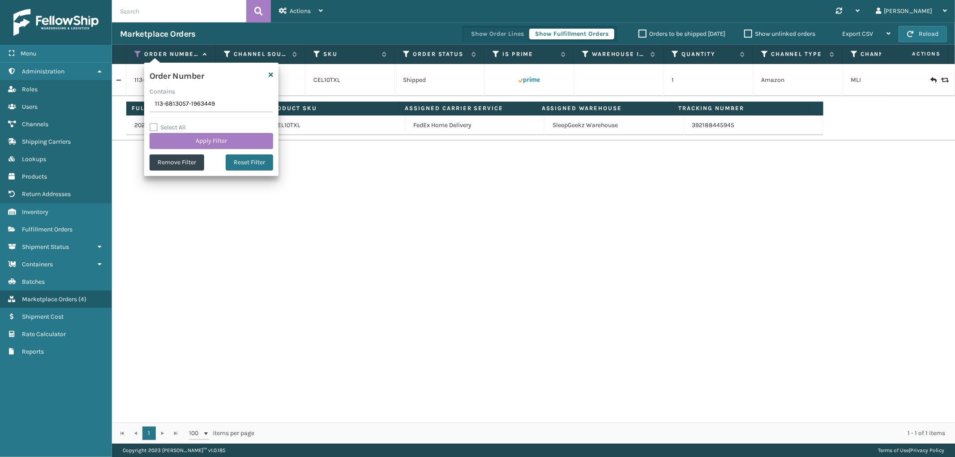
click at [193, 109] on input "113-6813057-1963449" at bounding box center [212, 104] width 124 height 16
type input "113-8783623-2738639"
click at [189, 137] on button "Apply Filter" at bounding box center [212, 141] width 124 height 16
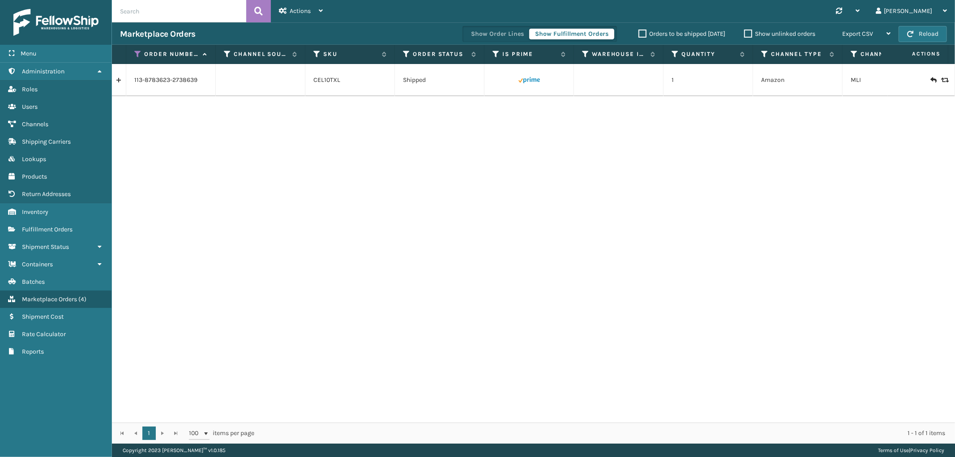
click at [123, 78] on link at bounding box center [119, 80] width 14 height 14
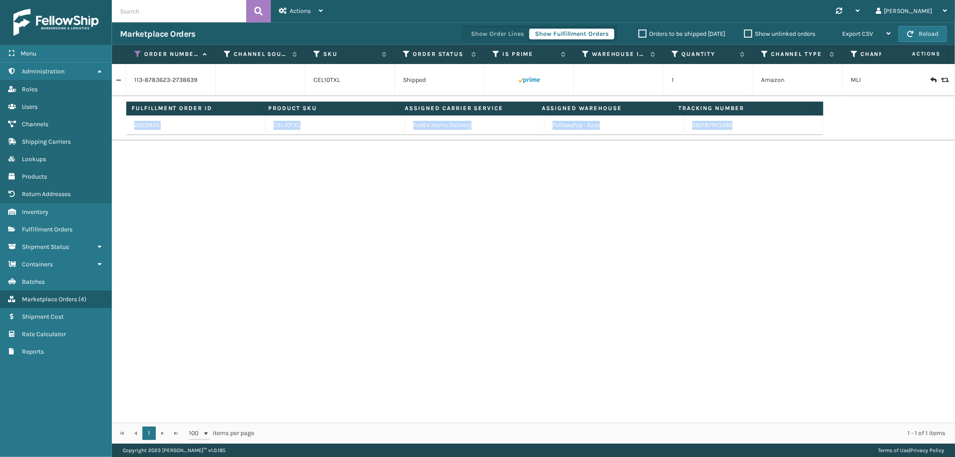
drag, startPoint x: 735, startPoint y: 130, endPoint x: 685, endPoint y: 136, distance: 49.6
click at [685, 136] on td "Fulfillment Order ID Product SKU Assigned Carrier Service Assigned Warehouse Tr…" at bounding box center [562, 118] width 873 height 44
drag, startPoint x: 682, startPoint y: 128, endPoint x: 729, endPoint y: 130, distance: 47.1
click at [729, 130] on td "392187910396" at bounding box center [753, 126] width 139 height 20
click at [138, 52] on icon at bounding box center [137, 54] width 7 height 8
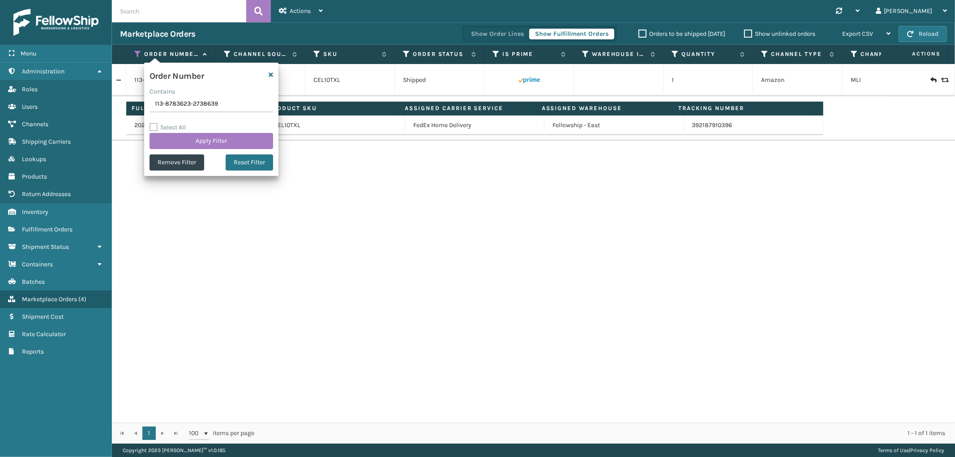
click at [166, 102] on input "113-8783623-2738639" at bounding box center [212, 104] width 124 height 16
type input "113-3898676-9826620"
click at [175, 137] on button "Apply Filter" at bounding box center [212, 141] width 124 height 16
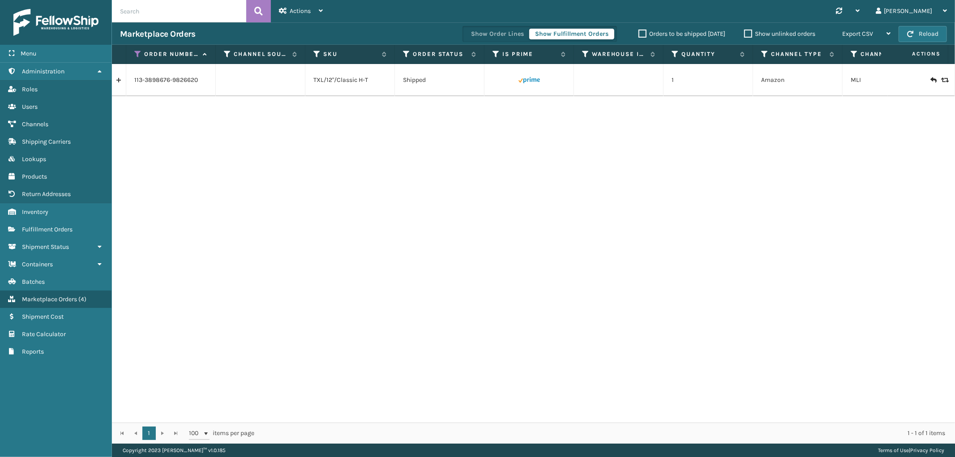
click at [119, 82] on link at bounding box center [119, 80] width 14 height 14
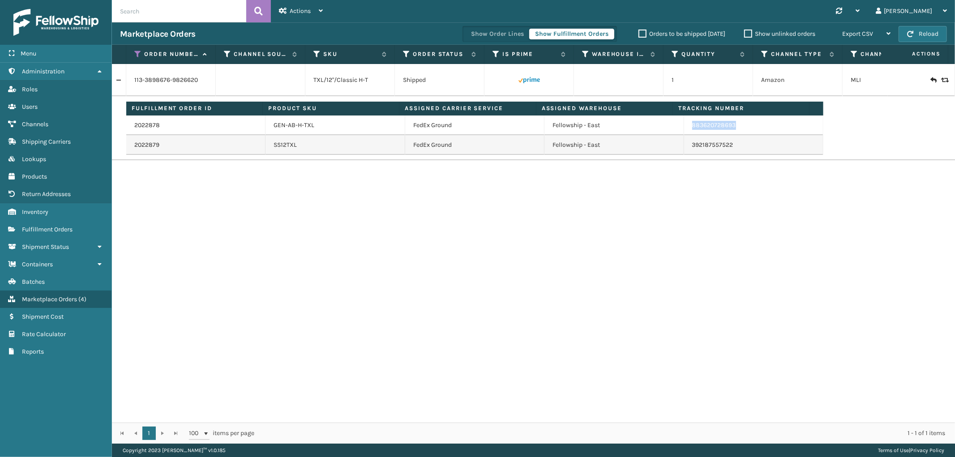
drag, startPoint x: 736, startPoint y: 129, endPoint x: 686, endPoint y: 133, distance: 50.3
click at [686, 133] on td "883620728693" at bounding box center [753, 126] width 139 height 20
drag, startPoint x: 745, startPoint y: 146, endPoint x: 684, endPoint y: 154, distance: 61.8
click at [684, 154] on td "392187557522" at bounding box center [753, 145] width 139 height 20
drag, startPoint x: 137, startPoint y: 52, endPoint x: 142, endPoint y: 75, distance: 23.8
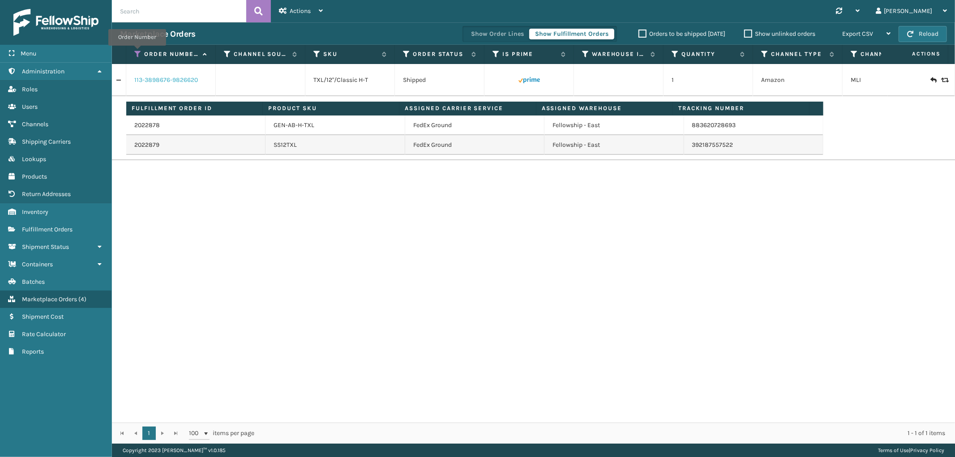
click at [137, 52] on icon at bounding box center [137, 54] width 7 height 8
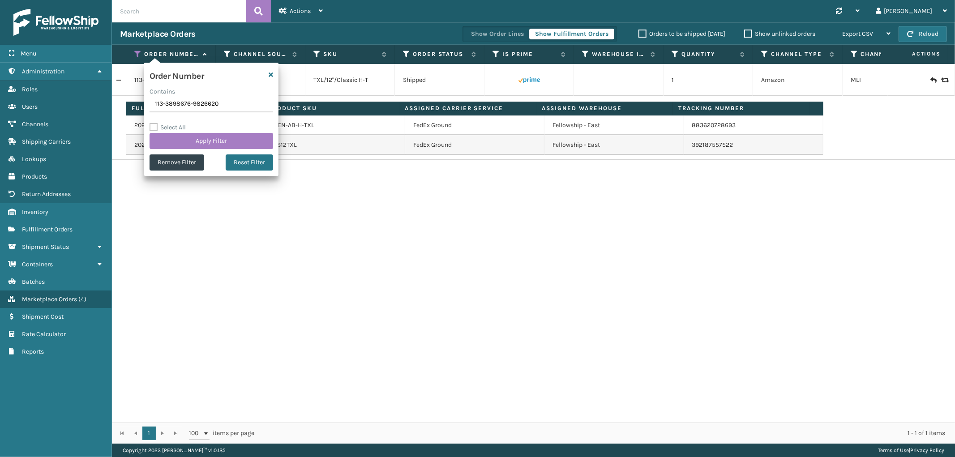
click at [184, 103] on input "113-3898676-9826620" at bounding box center [212, 104] width 124 height 16
type input "112-8550521-6832251"
click at [181, 138] on button "Apply Filter" at bounding box center [212, 141] width 124 height 16
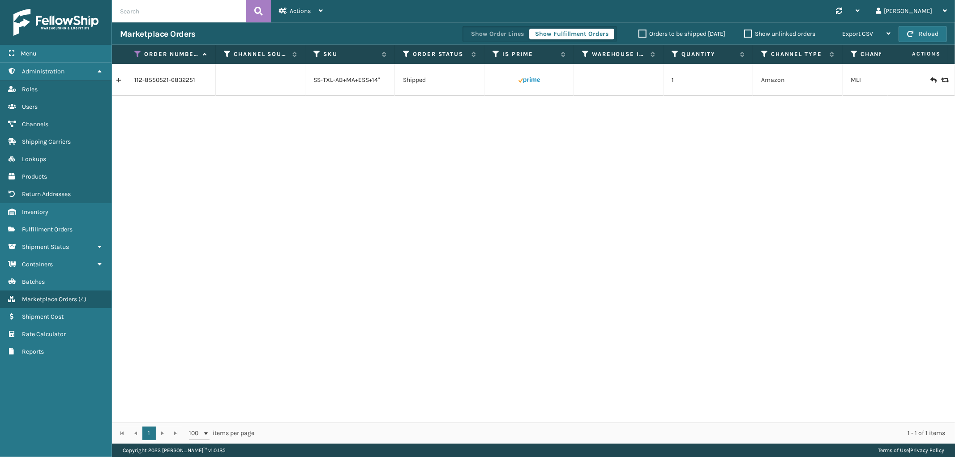
click at [123, 82] on link at bounding box center [119, 80] width 14 height 14
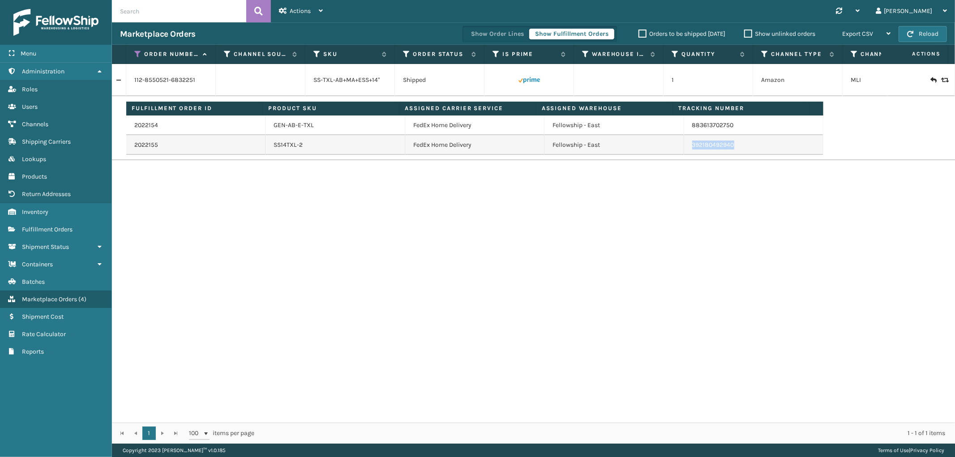
drag, startPoint x: 740, startPoint y: 145, endPoint x: 684, endPoint y: 153, distance: 56.1
click at [684, 153] on td "392180492940" at bounding box center [753, 145] width 139 height 20
drag, startPoint x: 136, startPoint y: 54, endPoint x: 139, endPoint y: 66, distance: 12.9
click at [136, 54] on icon at bounding box center [137, 54] width 7 height 8
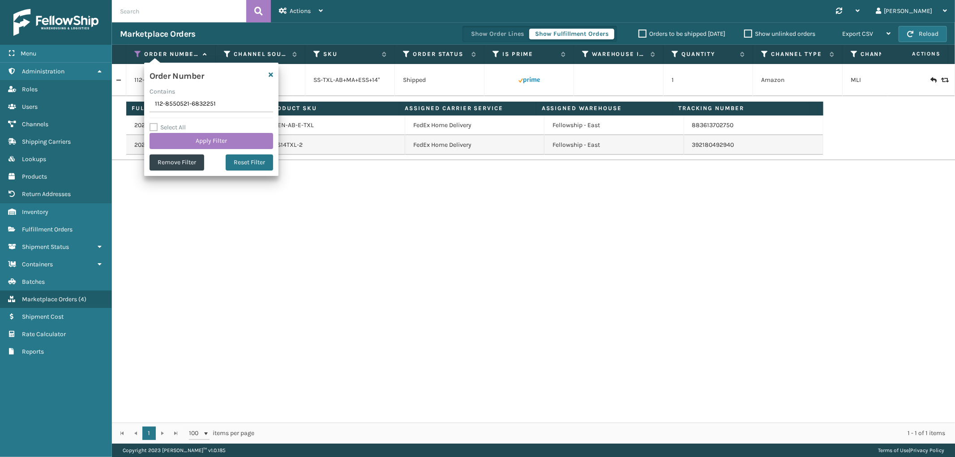
click at [185, 105] on input "112-8550521-6832251" at bounding box center [212, 104] width 124 height 16
type input "111-6287188-4007409"
click at [188, 141] on button "Apply Filter" at bounding box center [212, 141] width 124 height 16
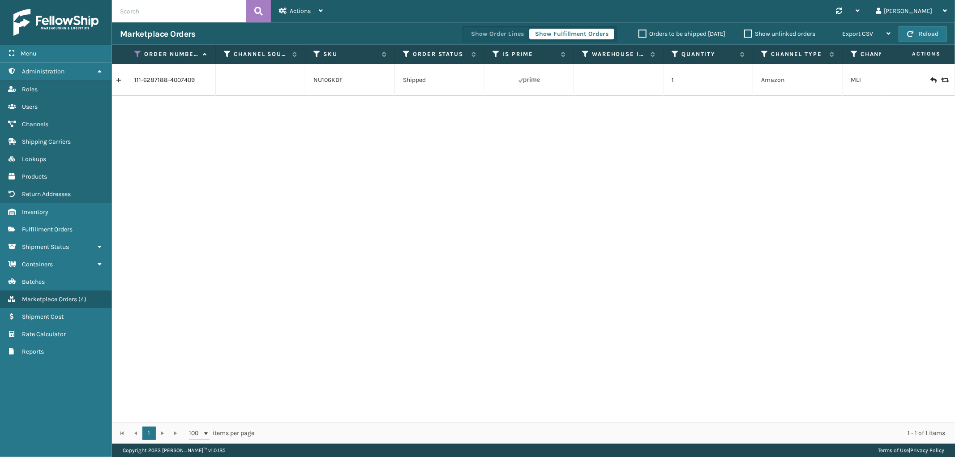
click at [121, 81] on link at bounding box center [119, 80] width 14 height 14
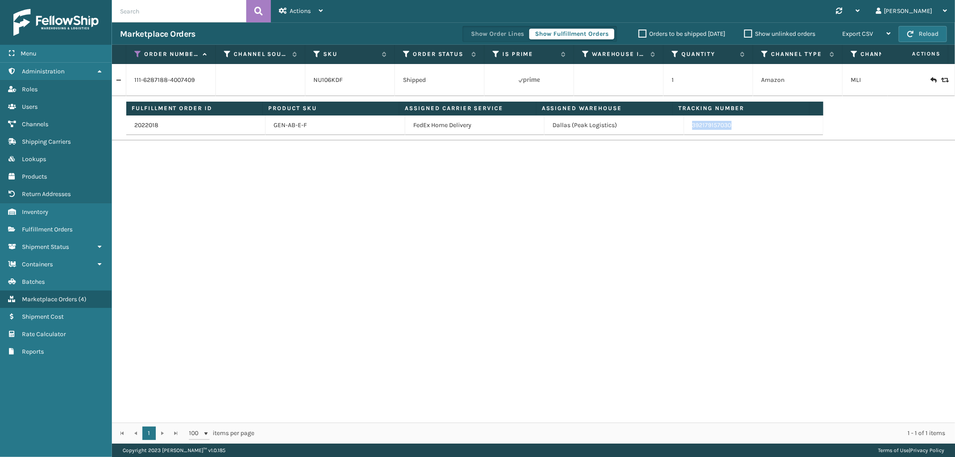
drag, startPoint x: 735, startPoint y: 130, endPoint x: 683, endPoint y: 135, distance: 53.0
click at [684, 135] on td "392179157030" at bounding box center [753, 126] width 139 height 20
drag, startPoint x: 139, startPoint y: 57, endPoint x: 139, endPoint y: 64, distance: 6.7
click at [139, 57] on icon at bounding box center [137, 54] width 7 height 8
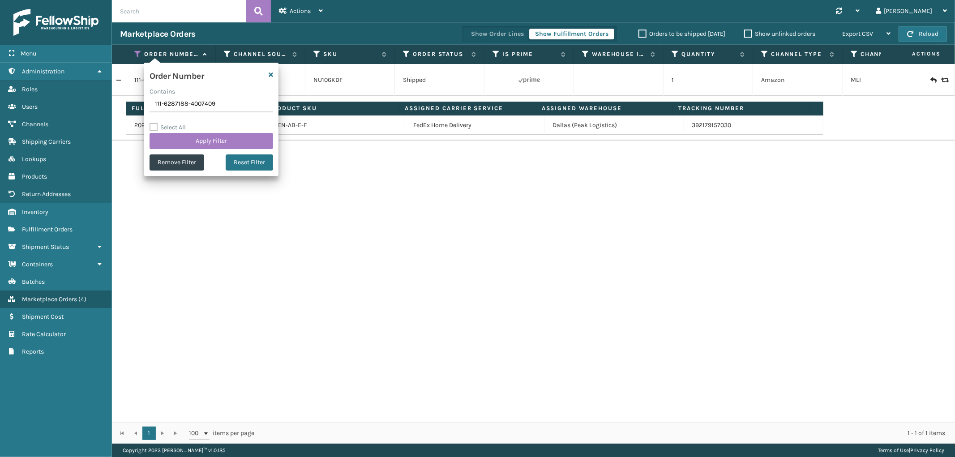
click at [174, 99] on input "111-6287188-4007409" at bounding box center [212, 104] width 124 height 16
type input "111-1800738-1070660"
click at [189, 138] on button "Apply Filter" at bounding box center [212, 141] width 124 height 16
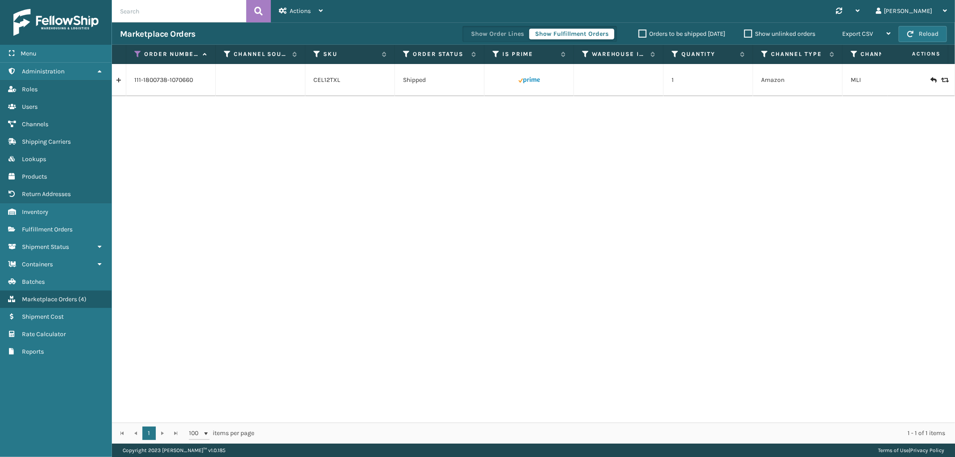
click at [124, 84] on link at bounding box center [119, 80] width 14 height 14
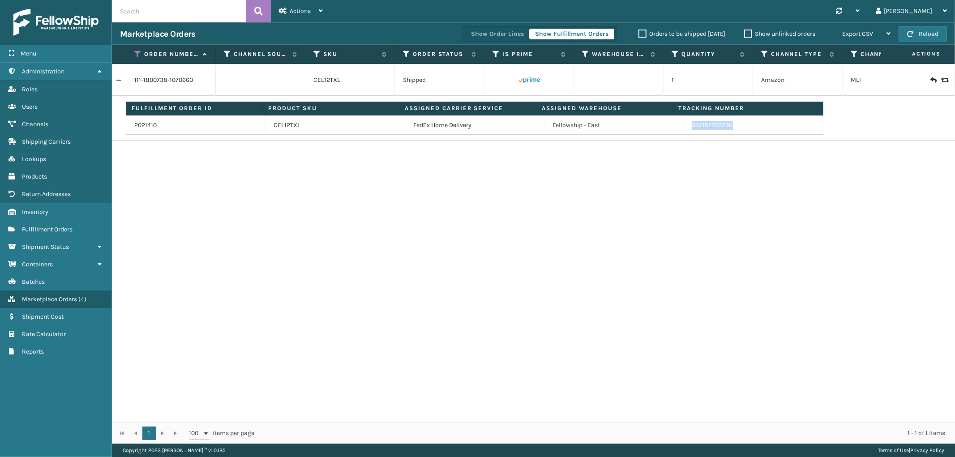
drag, startPoint x: 735, startPoint y: 133, endPoint x: 687, endPoint y: 135, distance: 47.5
click at [687, 135] on td "392162797296" at bounding box center [753, 126] width 139 height 20
click at [137, 51] on icon at bounding box center [137, 54] width 7 height 8
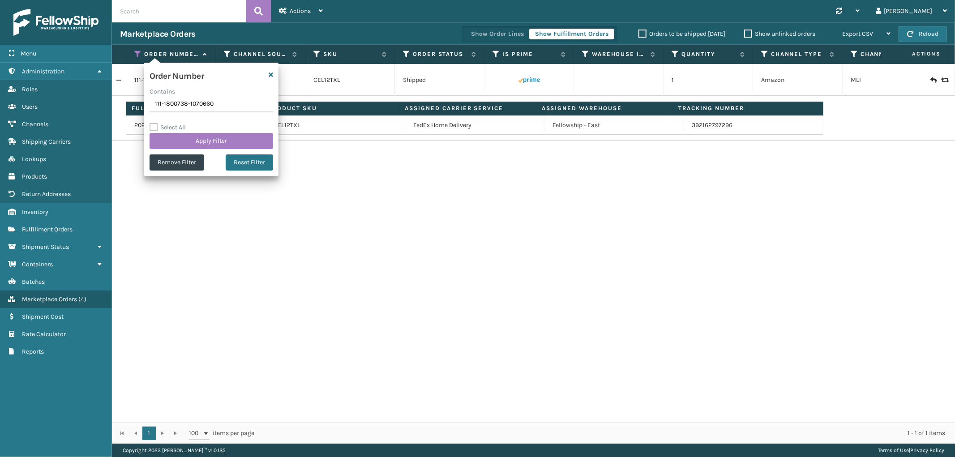
click at [178, 106] on input "111-1800738-1070660" at bounding box center [212, 104] width 124 height 16
type input "114-5913216-6773014"
click at [170, 149] on div "Order Number Contains 114-5913216-6773014 Select All Apply Filter Remove Filter…" at bounding box center [211, 119] width 134 height 113
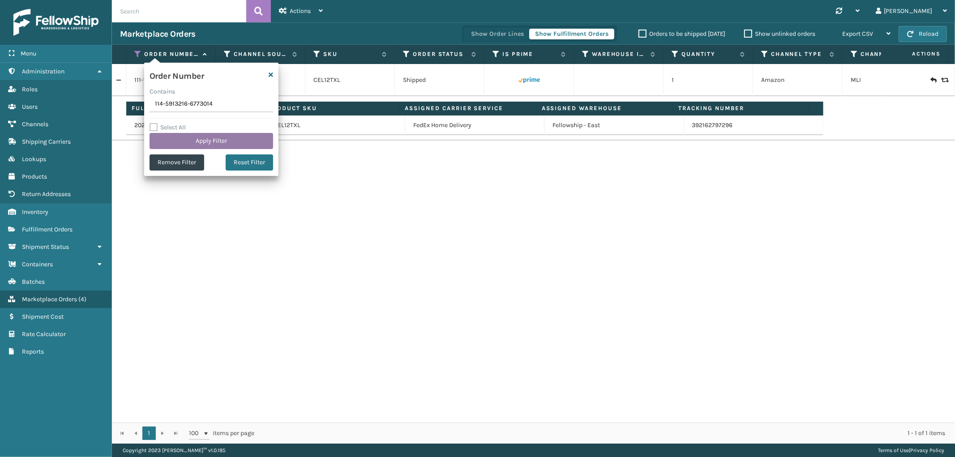
click at [168, 146] on button "Apply Filter" at bounding box center [212, 141] width 124 height 16
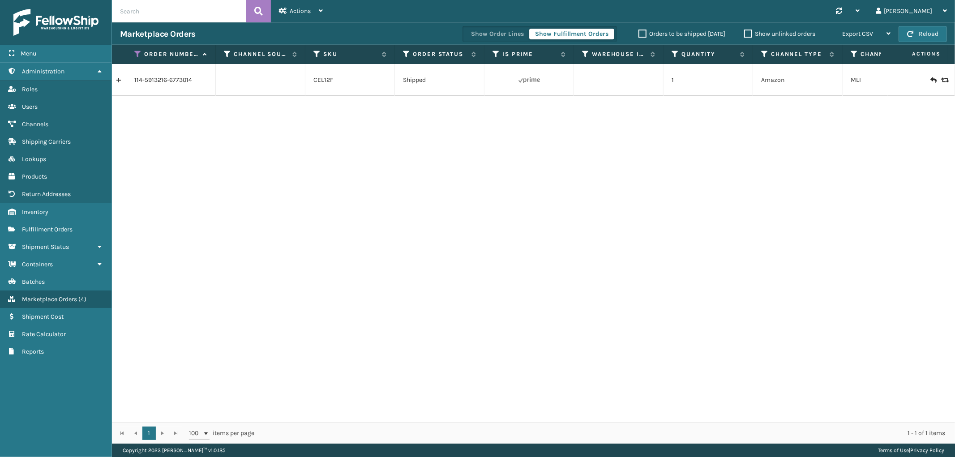
click at [120, 83] on link at bounding box center [119, 80] width 14 height 14
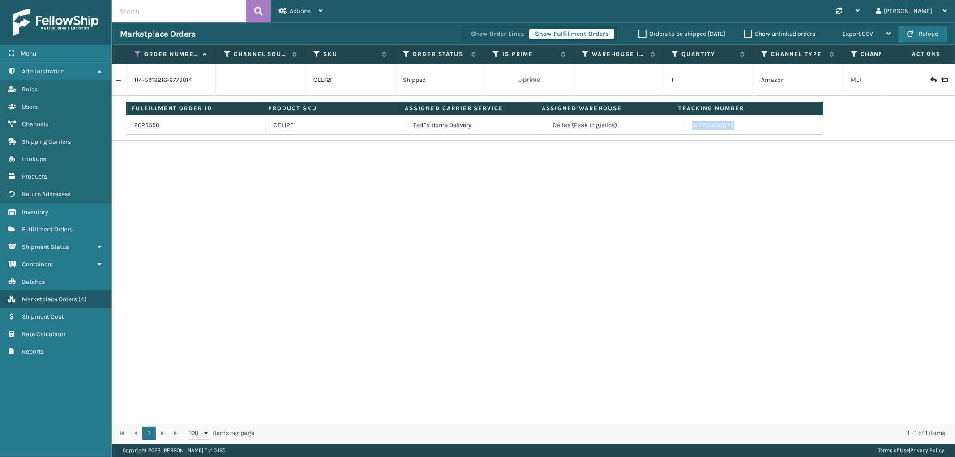
drag, startPoint x: 740, startPoint y: 130, endPoint x: 685, endPoint y: 135, distance: 55.3
click at [685, 135] on td "392205005774" at bounding box center [753, 126] width 139 height 20
click at [138, 52] on icon at bounding box center [137, 54] width 7 height 8
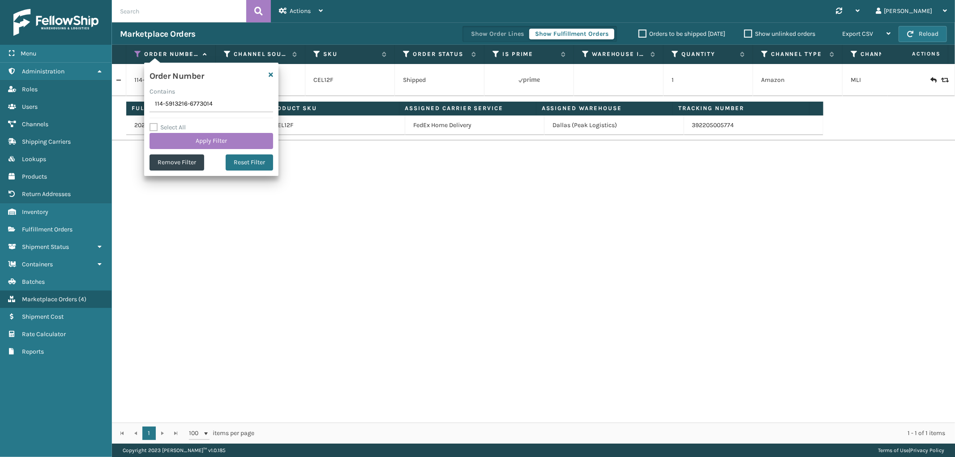
click at [156, 104] on input "114-5913216-6773014" at bounding box center [212, 104] width 124 height 16
type input "114-4287433-4798657"
click at [171, 141] on button "Apply Filter" at bounding box center [212, 141] width 124 height 16
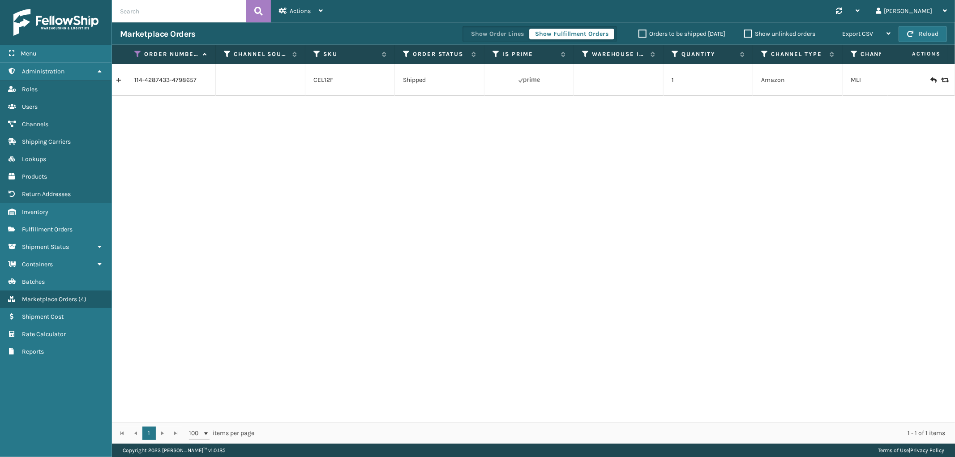
click at [121, 77] on link at bounding box center [119, 80] width 14 height 14
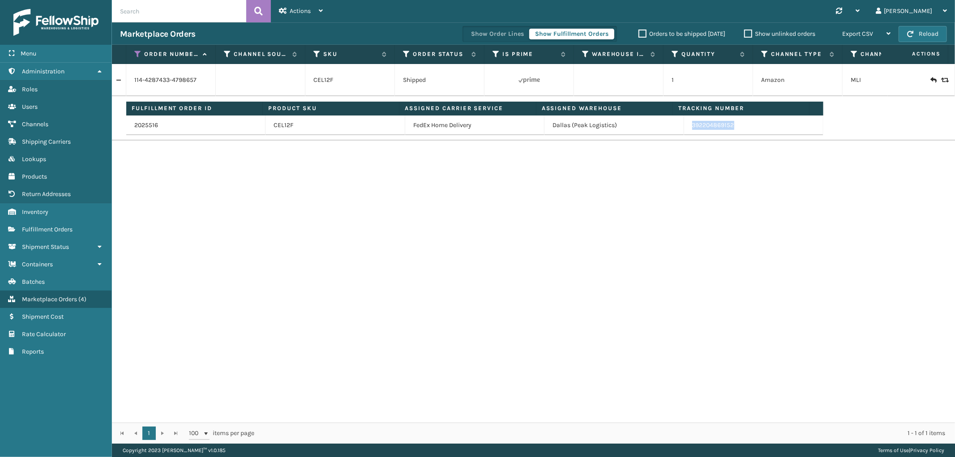
drag, startPoint x: 736, startPoint y: 124, endPoint x: 684, endPoint y: 125, distance: 52.0
click at [684, 125] on td "392204869152" at bounding box center [753, 126] width 139 height 20
